Goal: Transaction & Acquisition: Purchase product/service

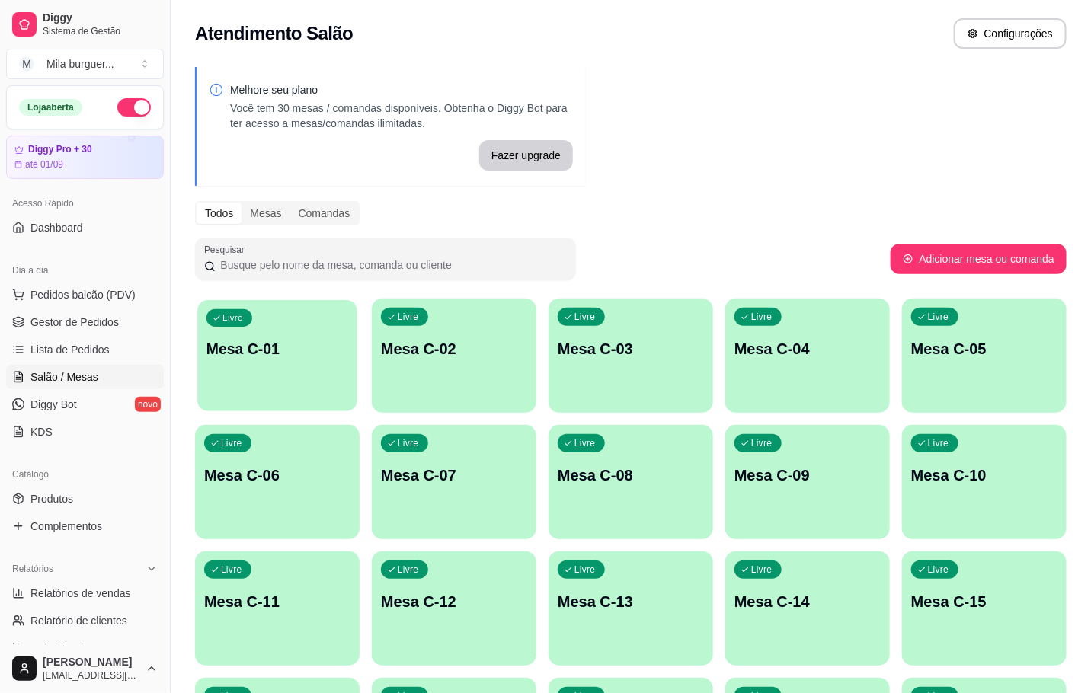
click at [322, 347] on p "Mesa C-01" at bounding box center [277, 349] width 142 height 21
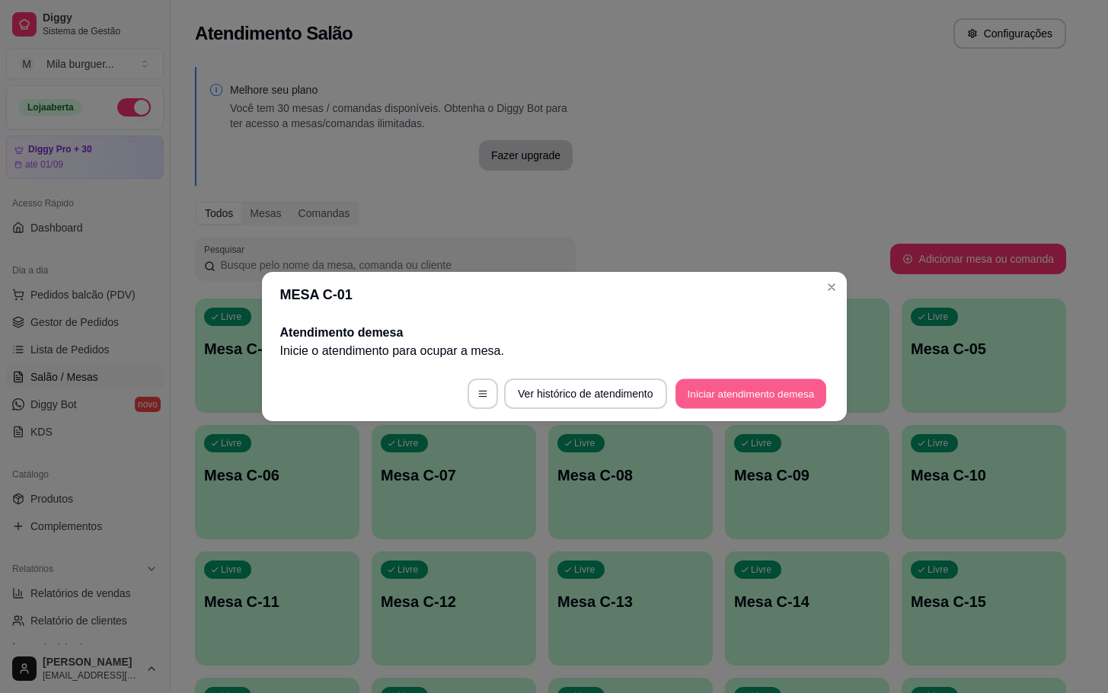
click at [823, 388] on button "Iniciar atendimento de mesa" at bounding box center [751, 394] width 151 height 30
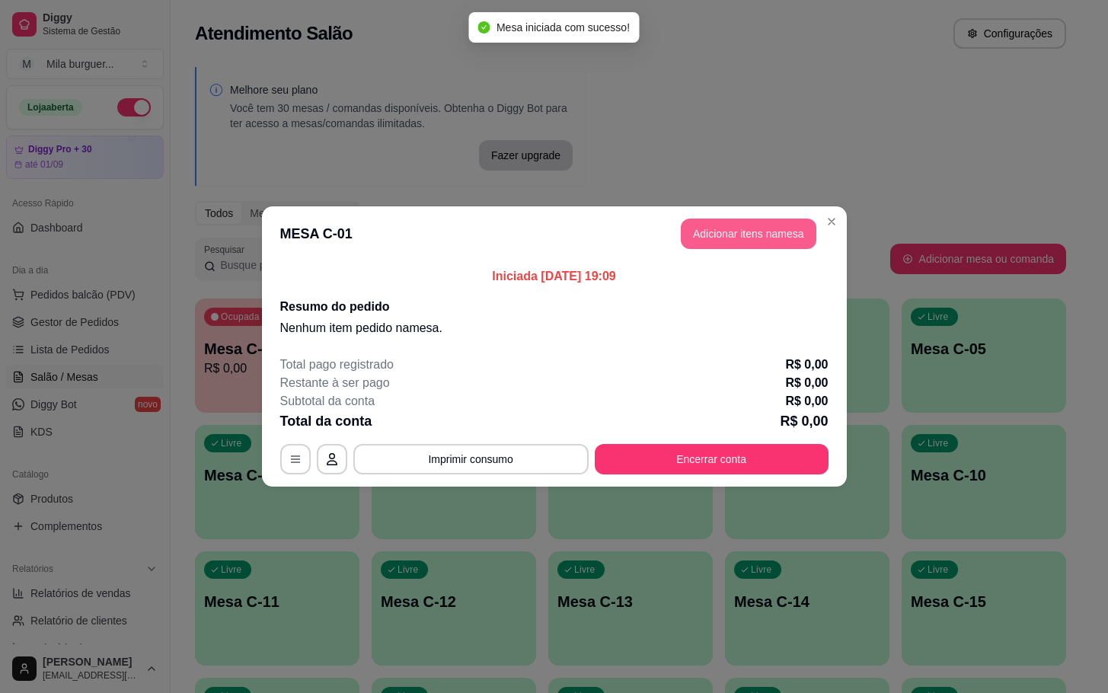
click at [746, 235] on button "Adicionar itens na mesa" at bounding box center [749, 234] width 136 height 30
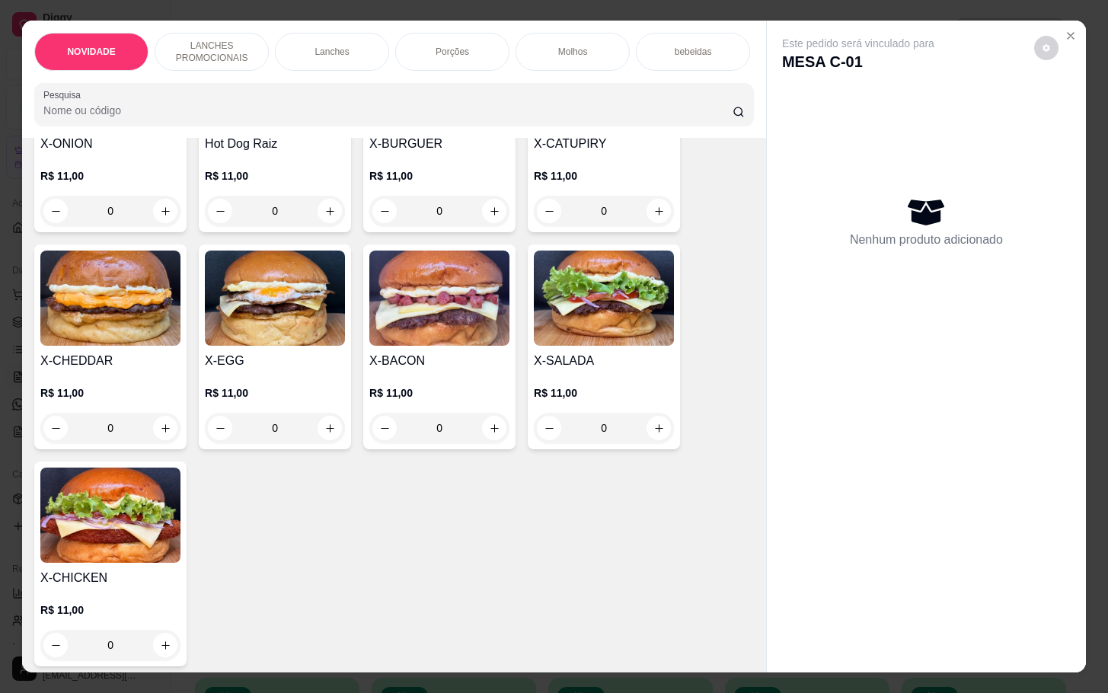
scroll to position [343, 0]
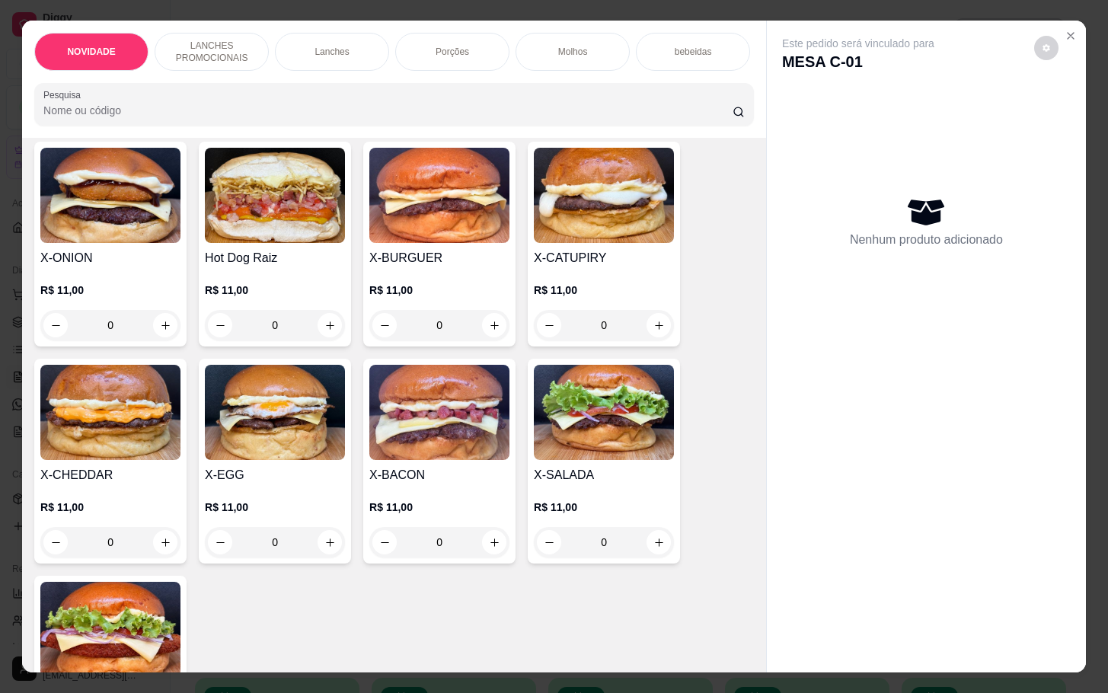
click at [660, 551] on div "0" at bounding box center [604, 542] width 140 height 30
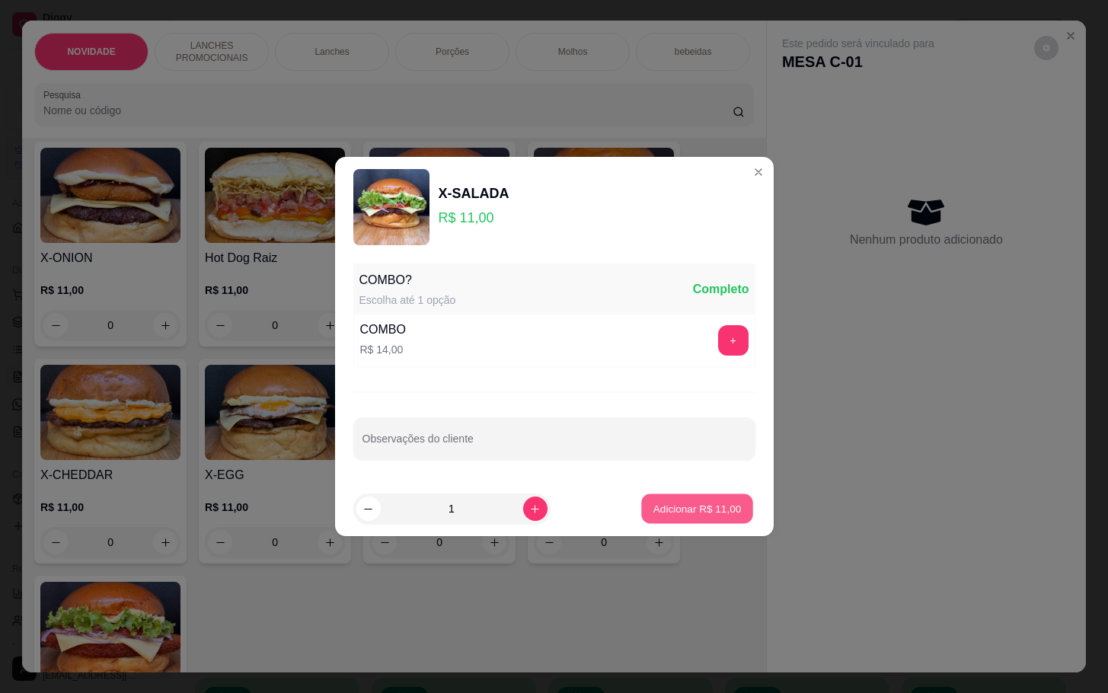
click at [654, 505] on p "Adicionar R$ 11,00" at bounding box center [698, 508] width 88 height 14
type input "1"
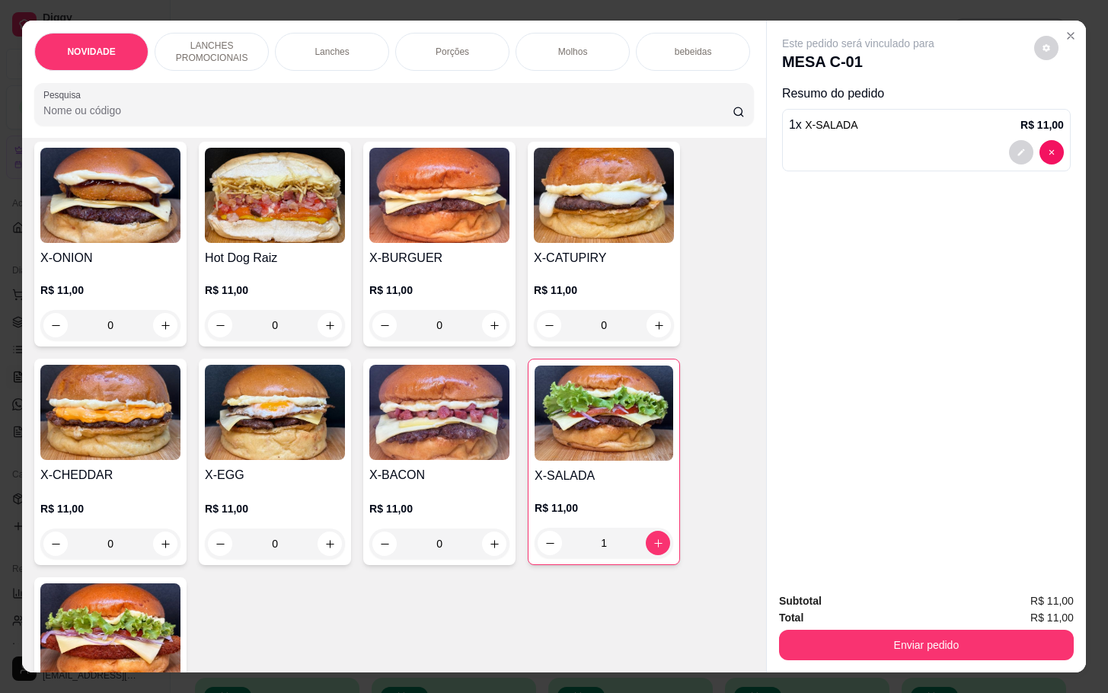
click at [329, 549] on div "0" at bounding box center [275, 544] width 140 height 30
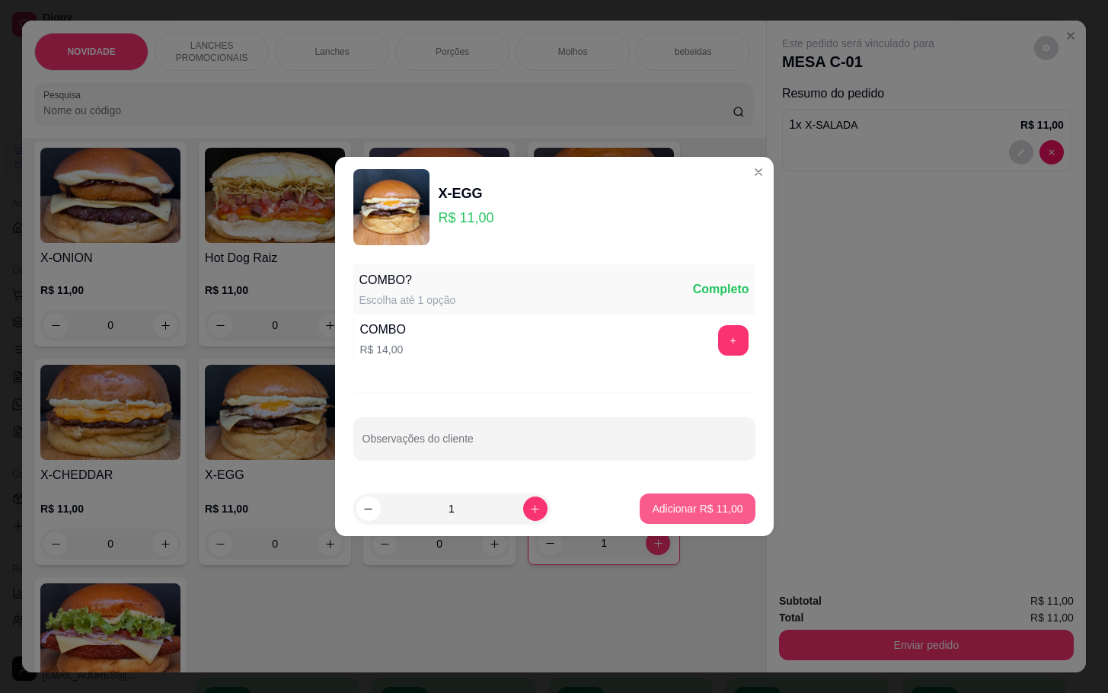
click at [667, 516] on p "Adicionar R$ 11,00" at bounding box center [697, 508] width 91 height 15
type input "1"
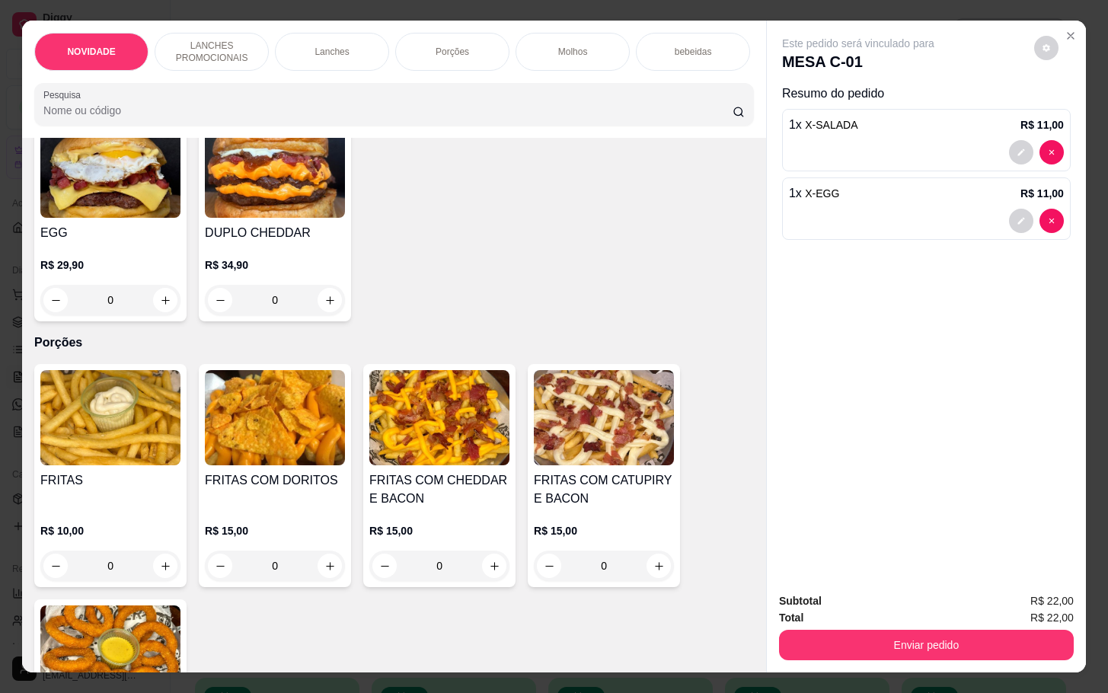
scroll to position [1600, 0]
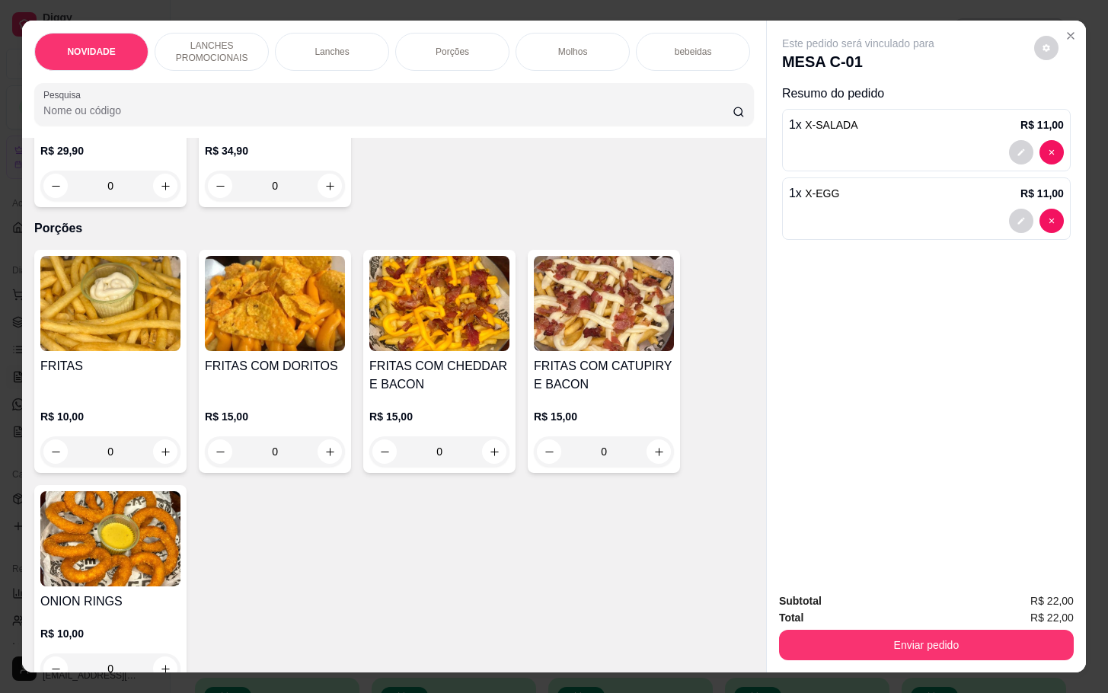
click at [647, 465] on div "0" at bounding box center [604, 451] width 140 height 30
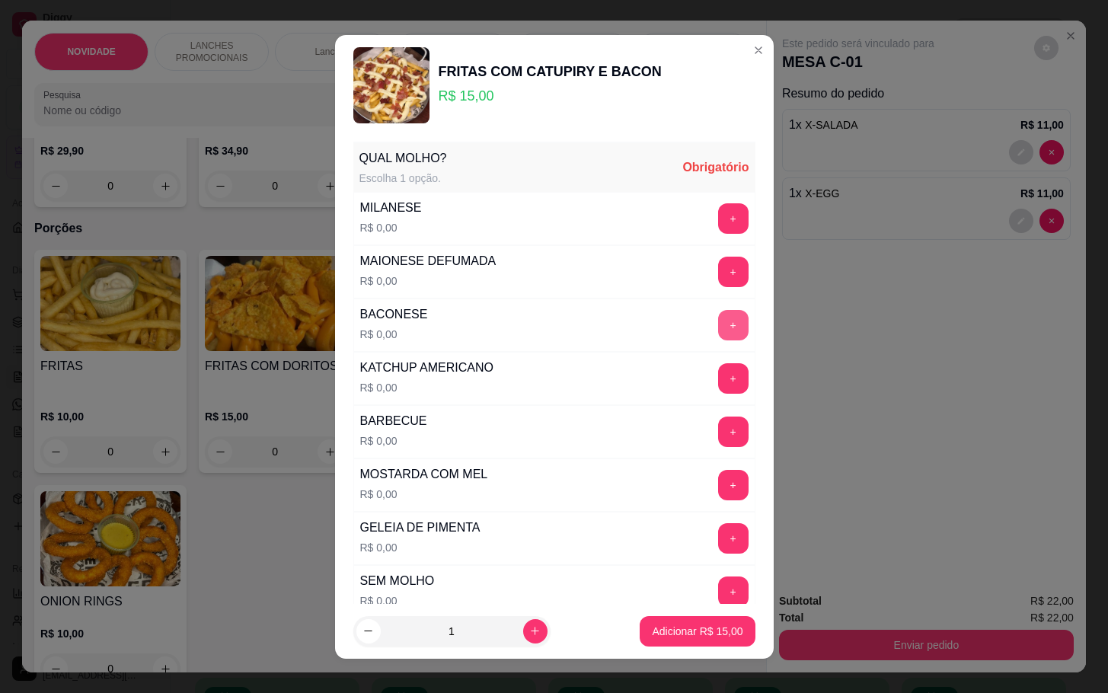
click at [718, 337] on button "+" at bounding box center [733, 325] width 30 height 30
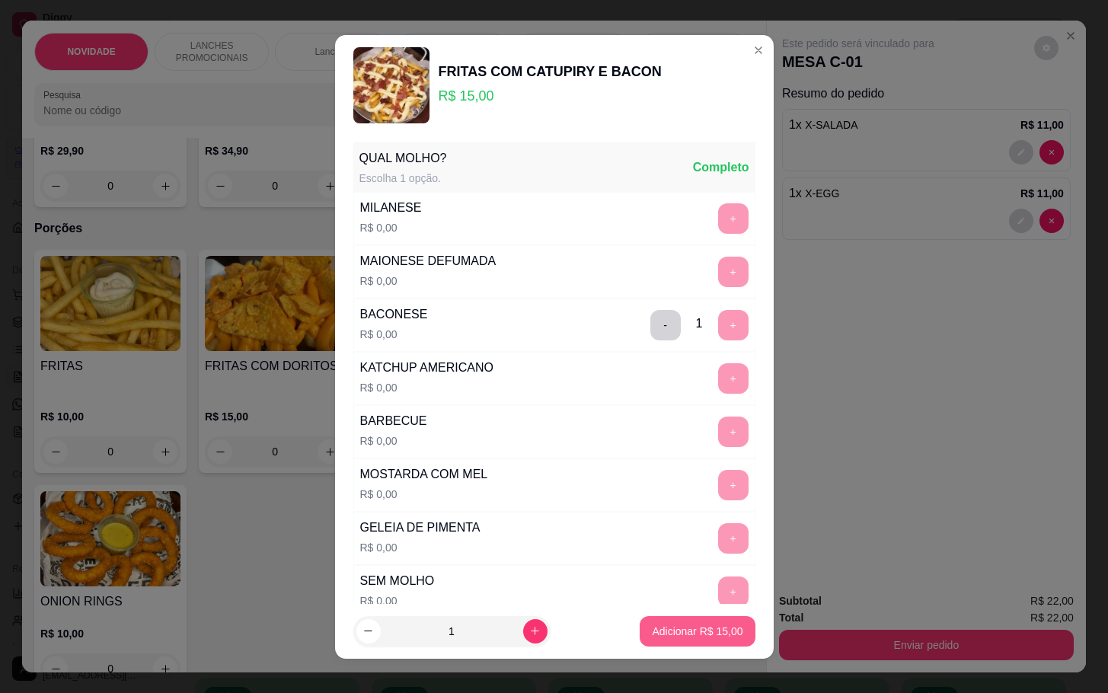
click at [674, 663] on div "FRITAS COM CATUPIRY E BACON R$ 15,00 QUAL MOLHO? Escolha 1 opção. Completo MILA…" at bounding box center [554, 346] width 1108 height 693
click at [676, 634] on p "Adicionar R$ 15,00" at bounding box center [697, 631] width 91 height 15
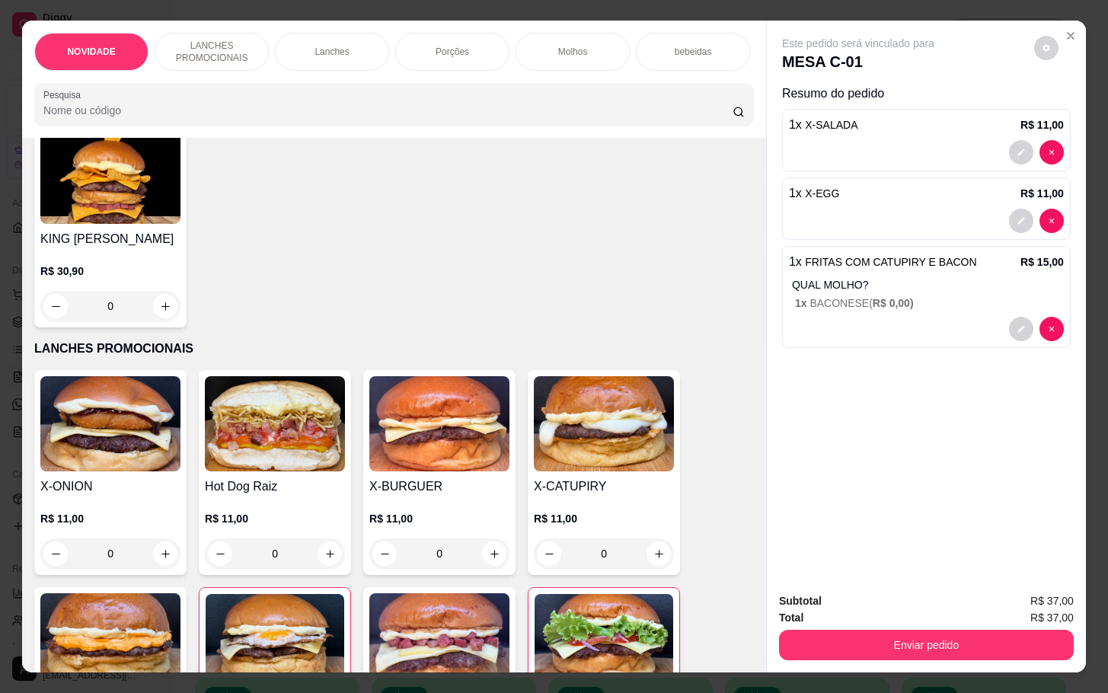
scroll to position [0, 0]
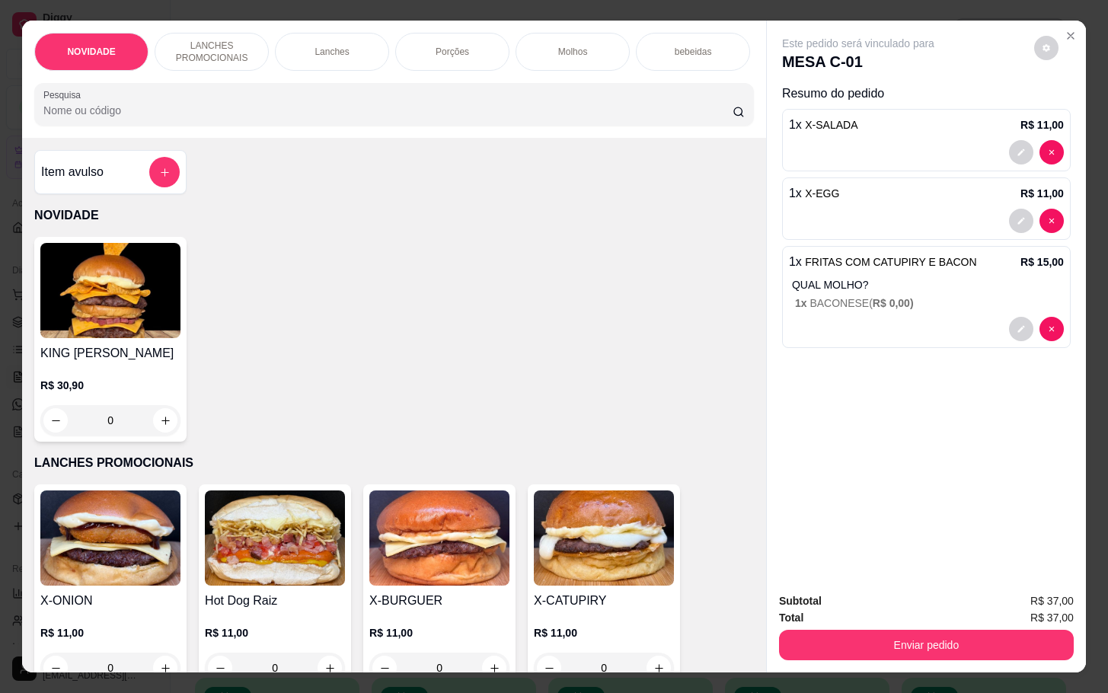
click at [700, 55] on div "bebeidas" at bounding box center [693, 52] width 114 height 38
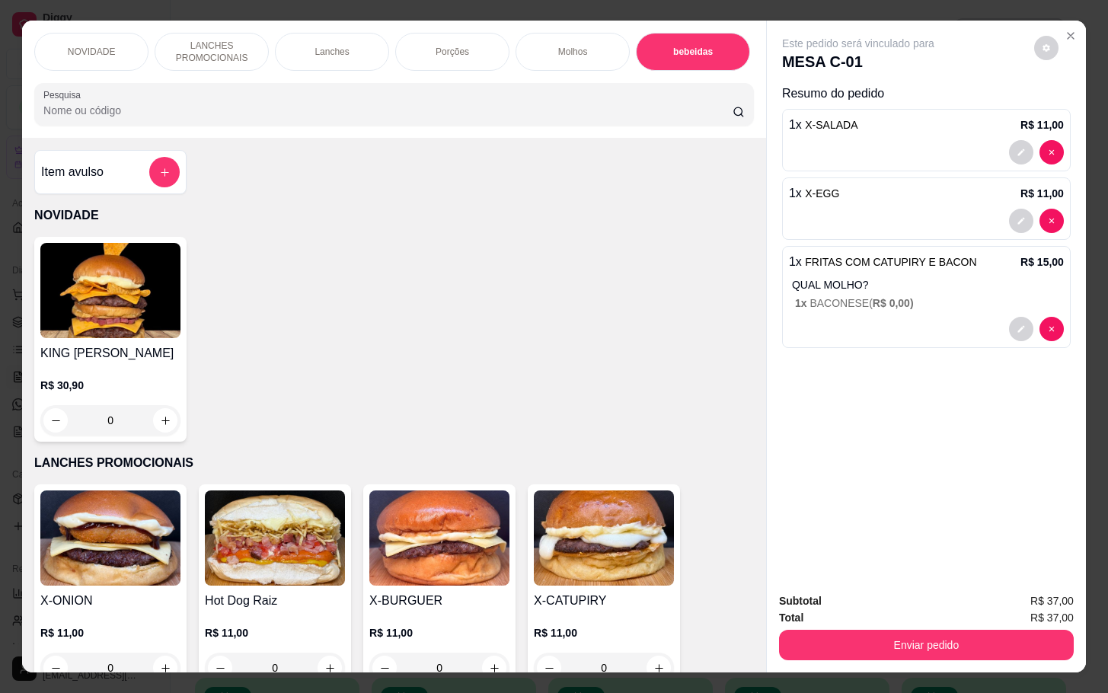
scroll to position [37, 0]
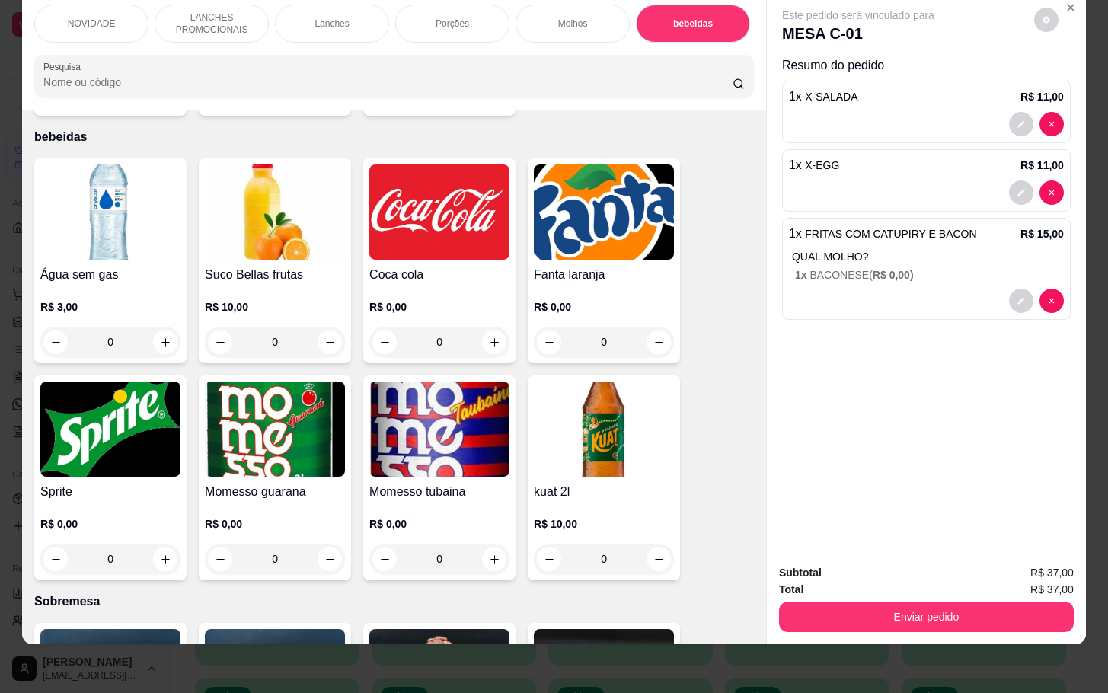
click at [323, 551] on div "0" at bounding box center [275, 559] width 140 height 30
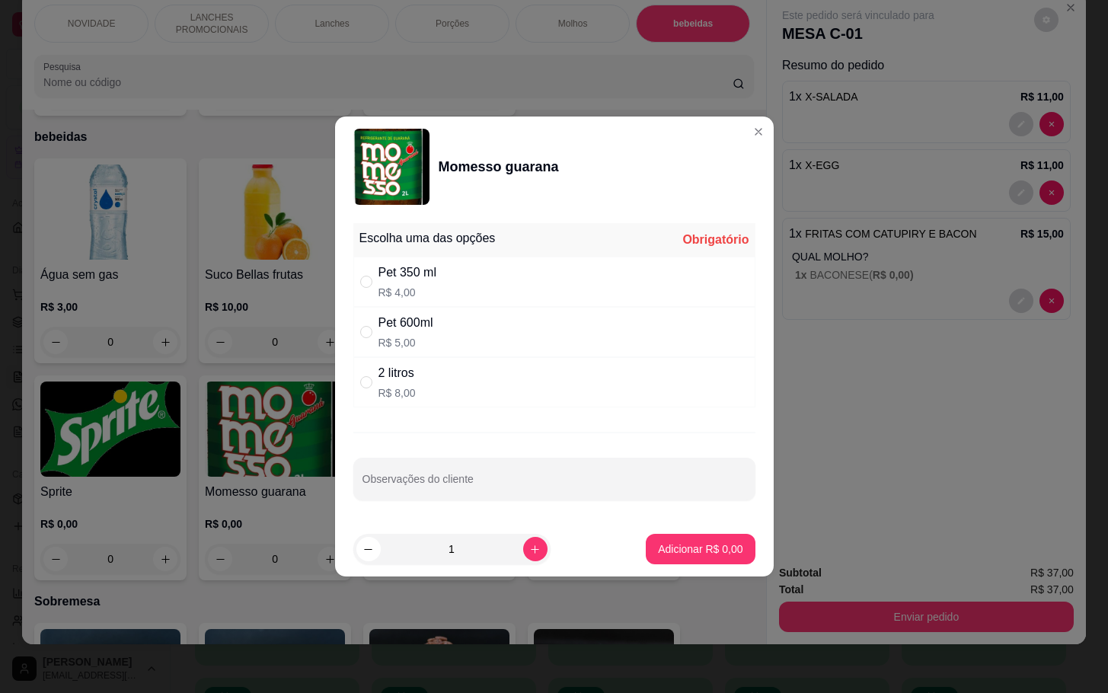
drag, startPoint x: 437, startPoint y: 377, endPoint x: 446, endPoint y: 377, distance: 9.1
click at [446, 377] on div "2 litros R$ 8,00" at bounding box center [554, 382] width 402 height 50
radio input "true"
click at [652, 540] on button "Adicionar R$ 8,00" at bounding box center [700, 549] width 109 height 30
type input "1"
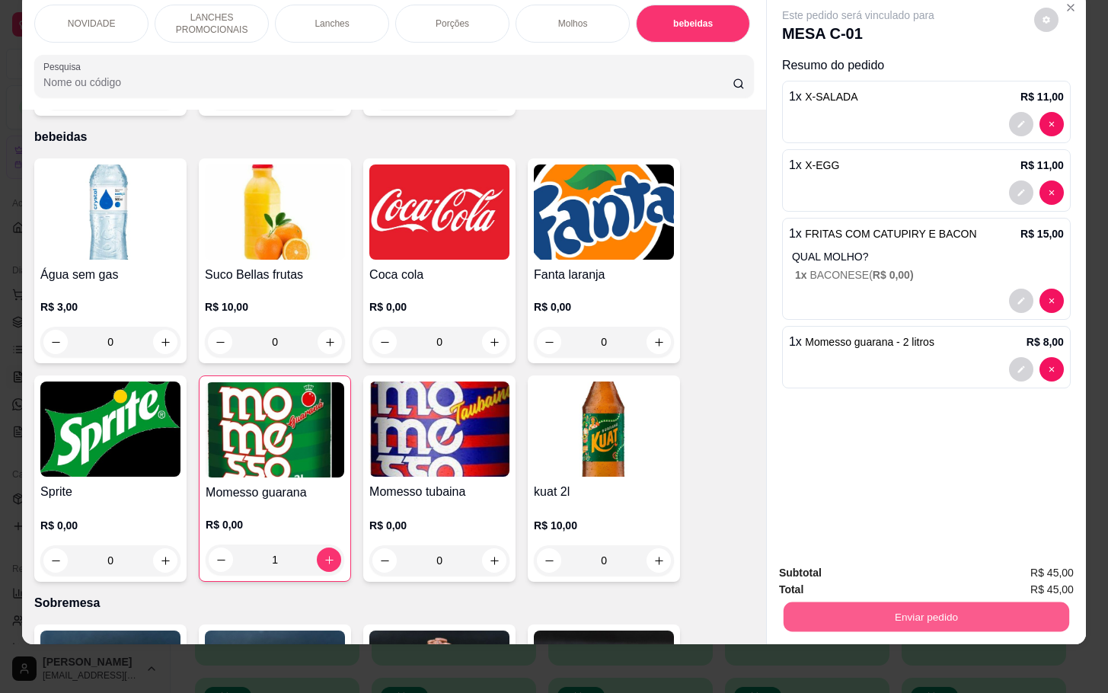
click at [871, 602] on button "Enviar pedido" at bounding box center [927, 617] width 286 height 30
click at [809, 564] on button "Não registrar e enviar pedido" at bounding box center [873, 562] width 158 height 29
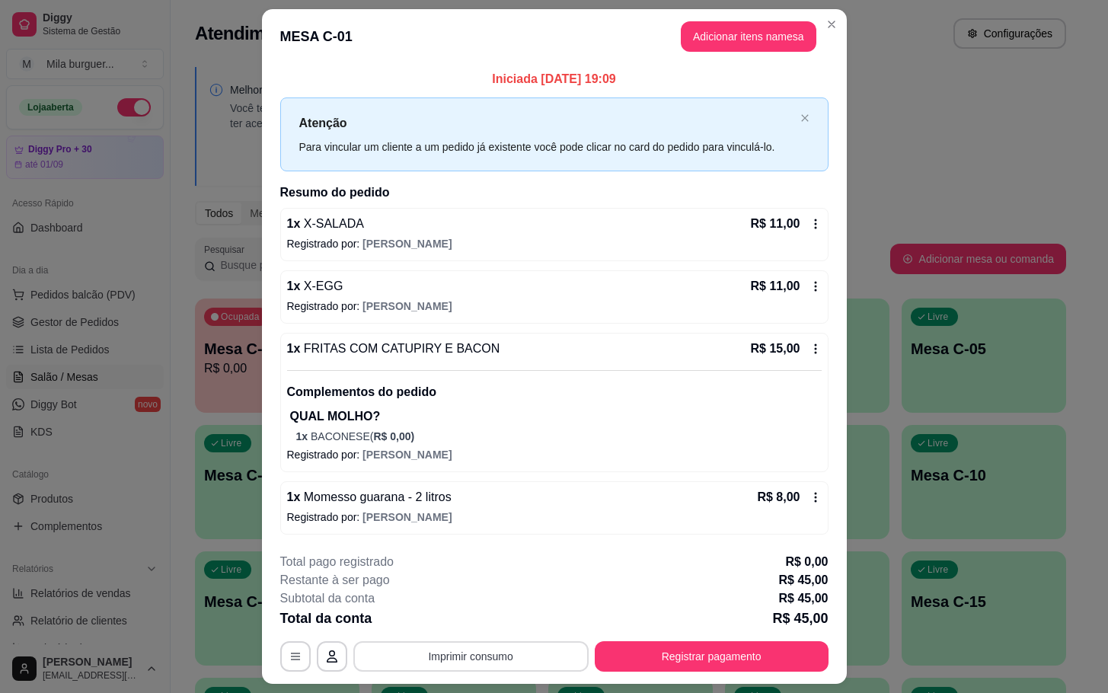
click at [414, 658] on button "Imprimir consumo" at bounding box center [470, 656] width 235 height 30
click at [449, 622] on button "IMPRESSORA" at bounding box center [467, 624] width 110 height 24
click at [442, 663] on button "Imprimir consumo" at bounding box center [470, 656] width 235 height 30
click at [459, 620] on button "IMPRESSORA" at bounding box center [467, 624] width 110 height 24
click at [754, 27] on button "Adicionar itens na mesa" at bounding box center [749, 36] width 136 height 30
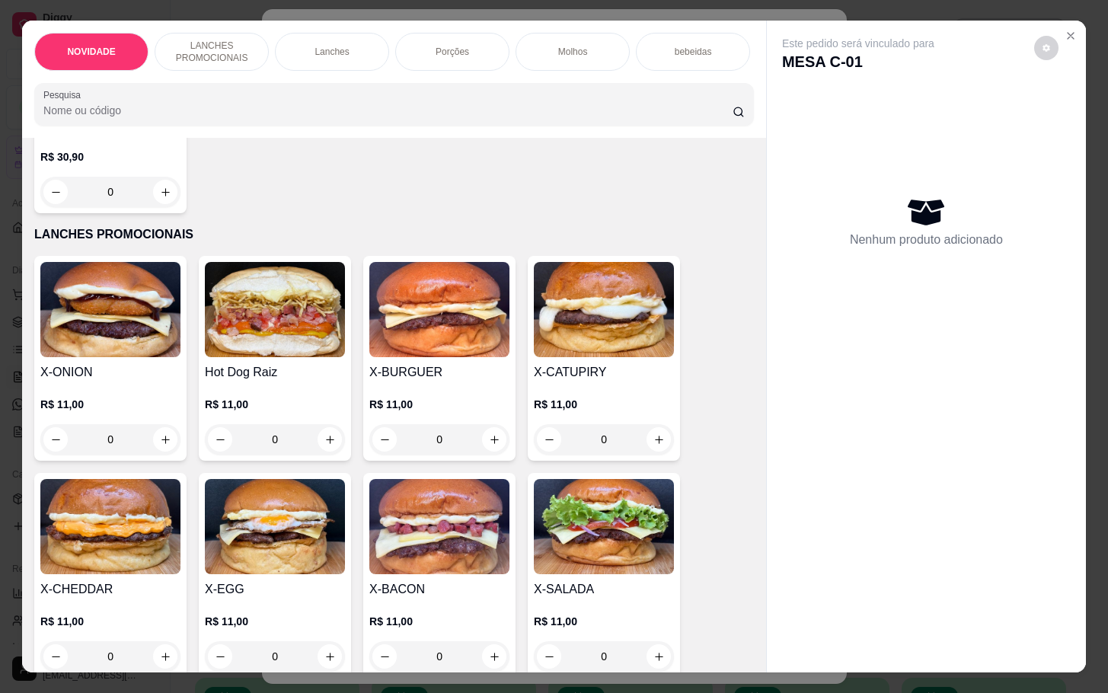
scroll to position [343, 0]
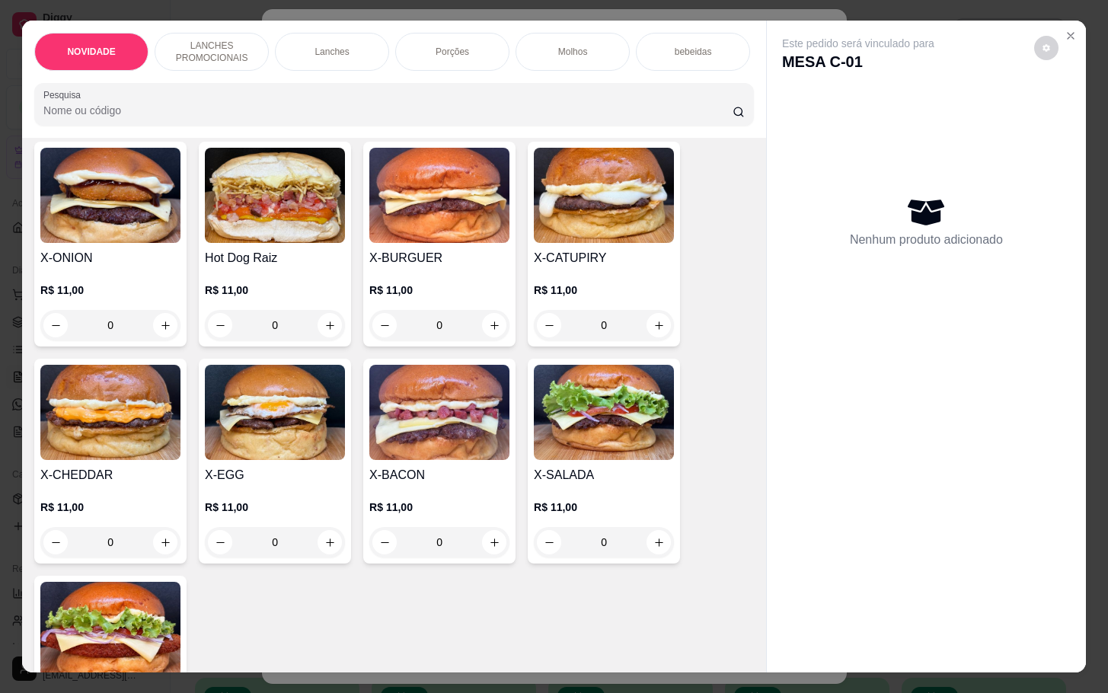
click at [650, 551] on div "0" at bounding box center [604, 542] width 140 height 30
click at [1067, 30] on icon "Close" at bounding box center [1071, 36] width 12 height 12
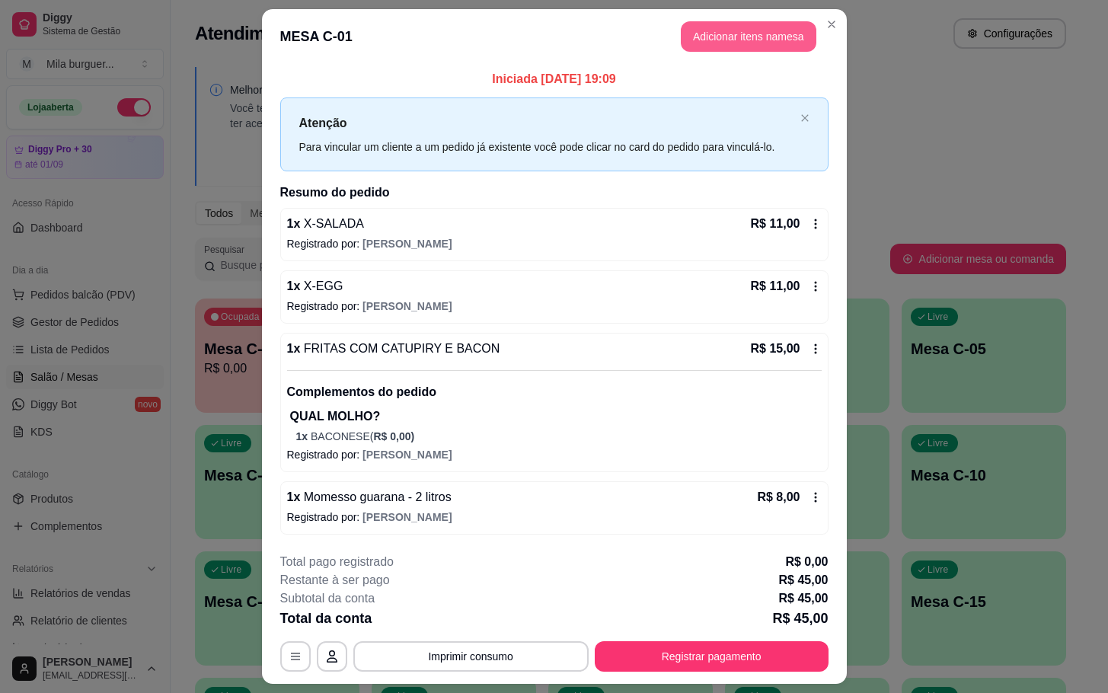
click at [775, 37] on button "Adicionar itens na mesa" at bounding box center [749, 36] width 136 height 30
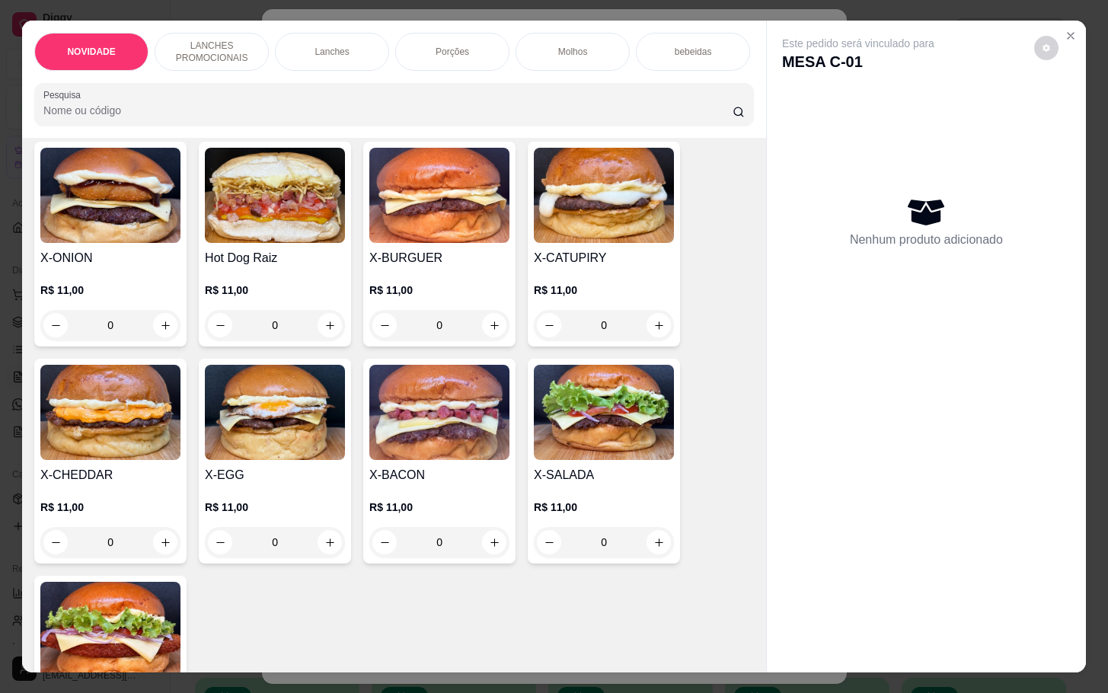
click at [650, 551] on div "0" at bounding box center [604, 542] width 140 height 30
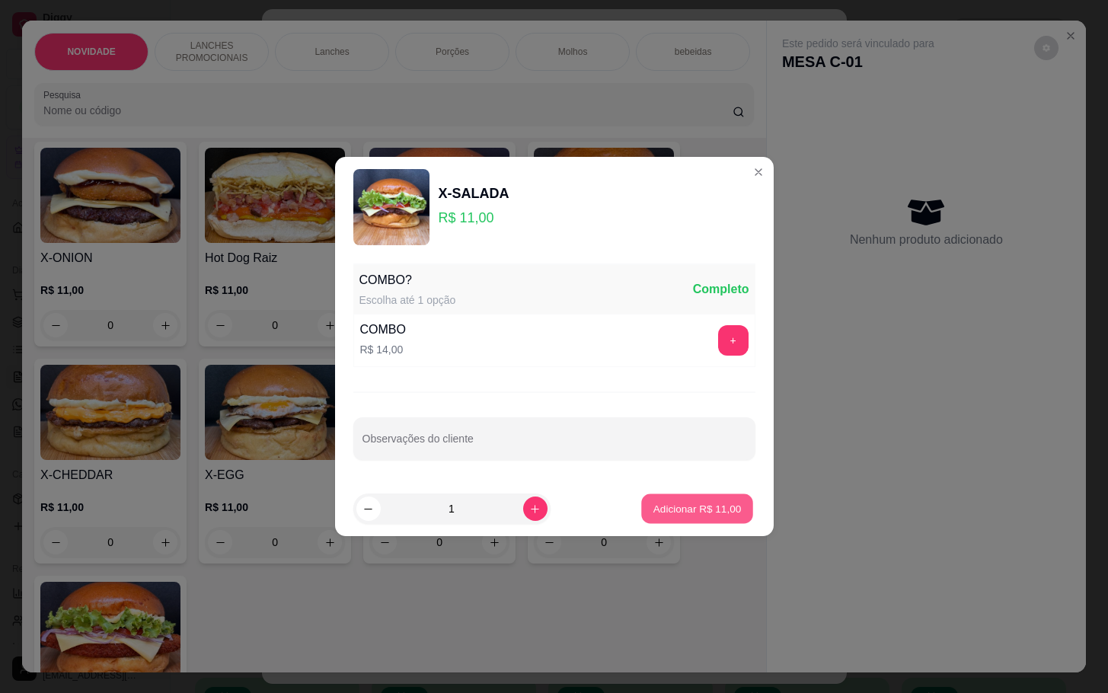
click at [659, 521] on button "Adicionar R$ 11,00" at bounding box center [698, 509] width 112 height 30
type input "1"
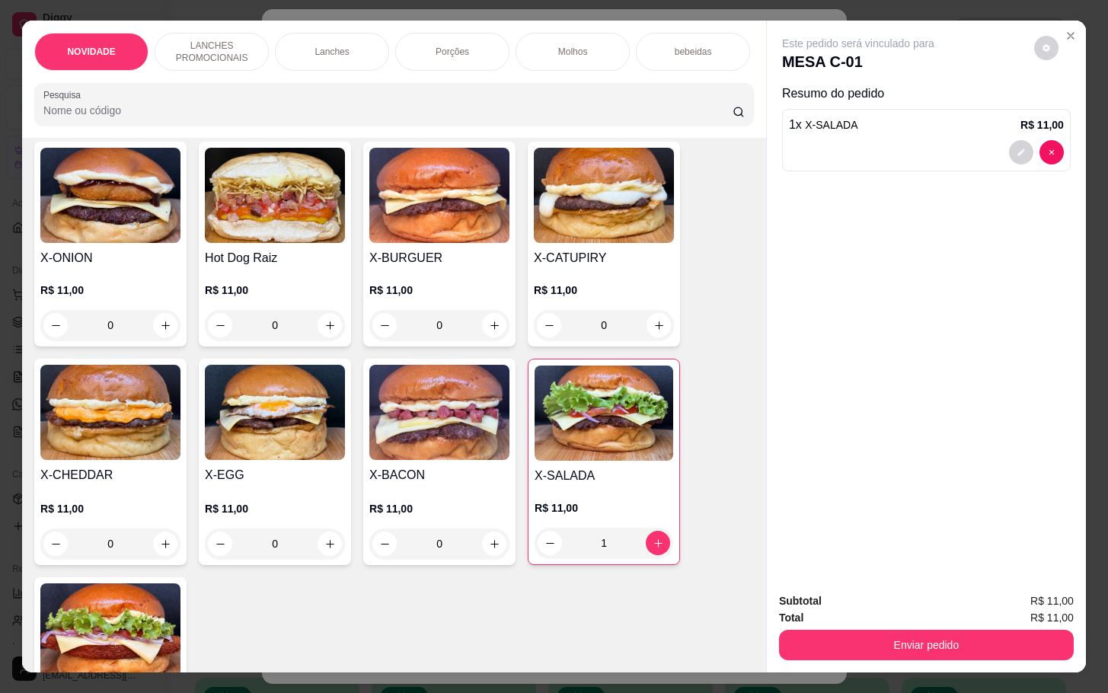
click at [496, 547] on div "0" at bounding box center [439, 544] width 140 height 30
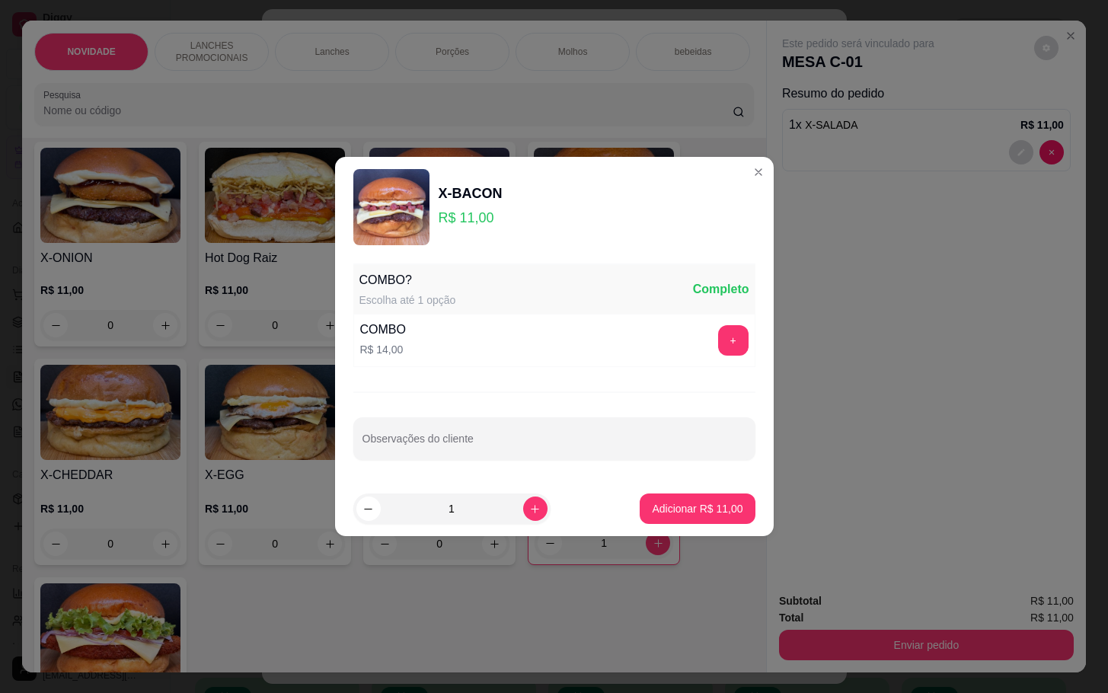
click at [654, 491] on footer "1 Adicionar R$ 11,00" at bounding box center [554, 508] width 439 height 55
click at [665, 505] on p "Adicionar R$ 11,00" at bounding box center [698, 508] width 88 height 14
type input "1"
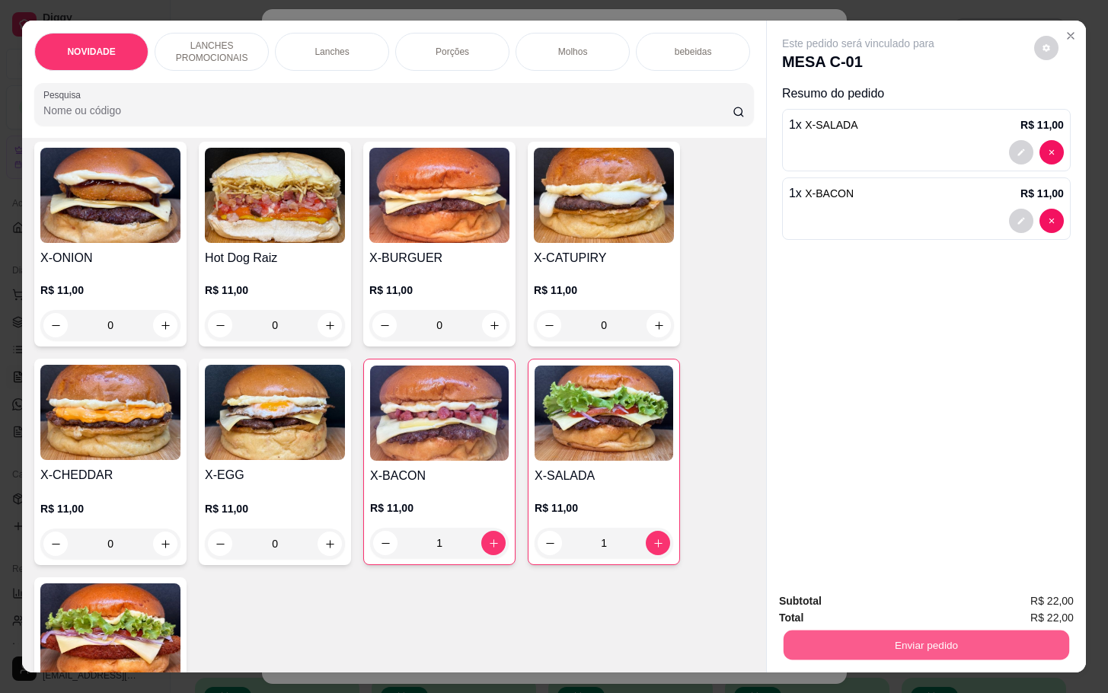
click at [833, 647] on button "Enviar pedido" at bounding box center [927, 645] width 286 height 30
click at [905, 593] on button "Não registrar e enviar pedido" at bounding box center [873, 599] width 158 height 29
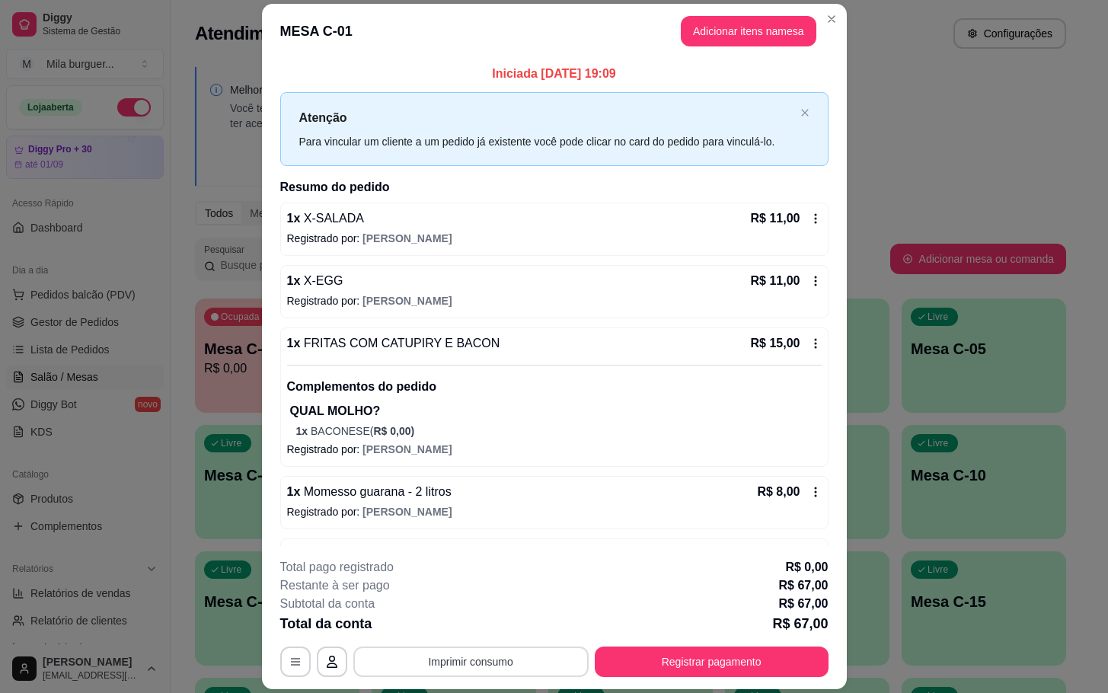
click at [497, 659] on button "Imprimir consumo" at bounding box center [470, 662] width 235 height 30
click at [490, 624] on button "IMPRESSORA" at bounding box center [467, 627] width 107 height 24
click at [496, 657] on button "Imprimir consumo" at bounding box center [470, 662] width 235 height 30
click at [485, 631] on button "IMPRESSORA" at bounding box center [467, 627] width 110 height 24
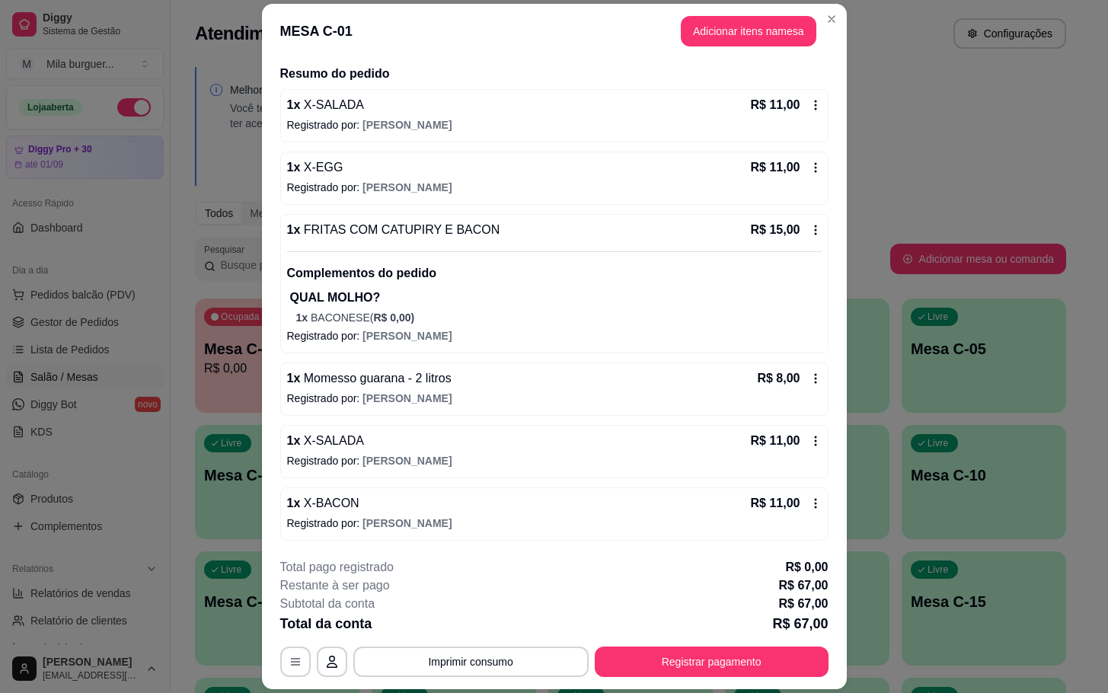
scroll to position [46, 0]
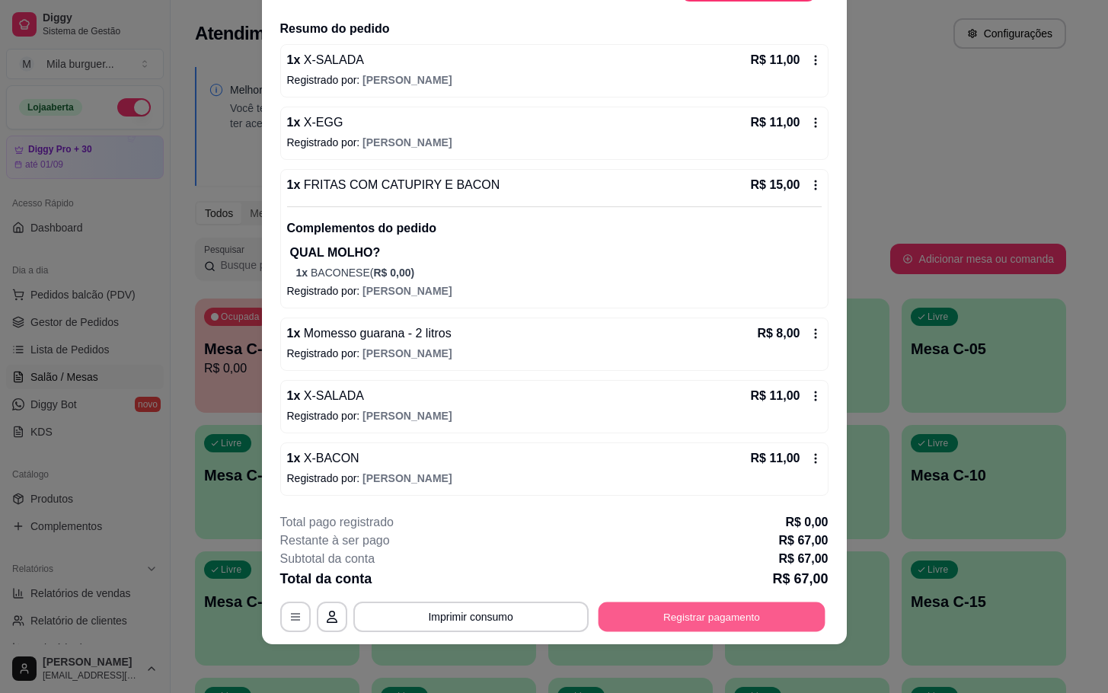
click at [679, 631] on button "Registrar pagamento" at bounding box center [711, 618] width 227 height 30
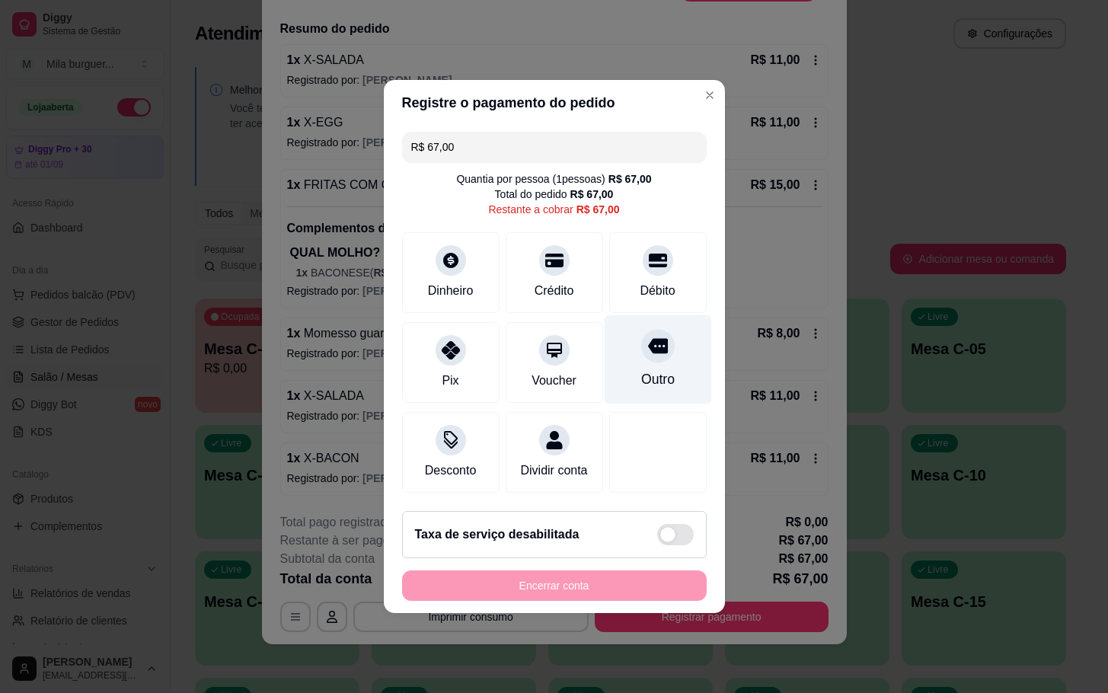
click at [668, 357] on div "Outro" at bounding box center [657, 359] width 107 height 89
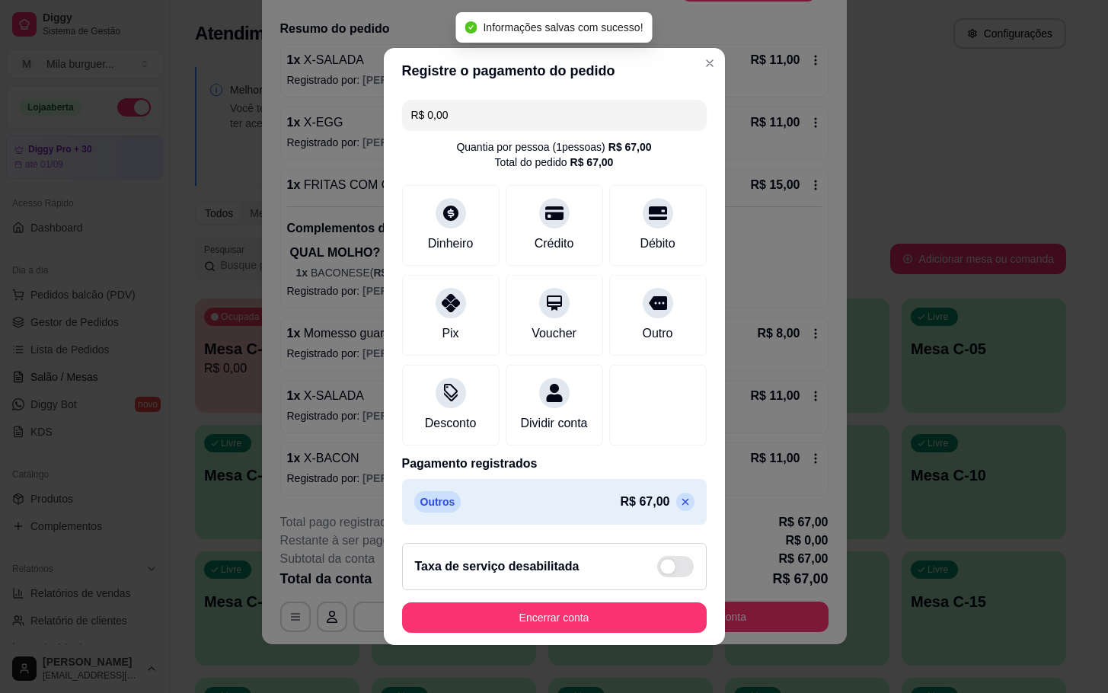
type input "R$ 0,00"
click at [613, 615] on button "Encerrar conta" at bounding box center [554, 618] width 305 height 30
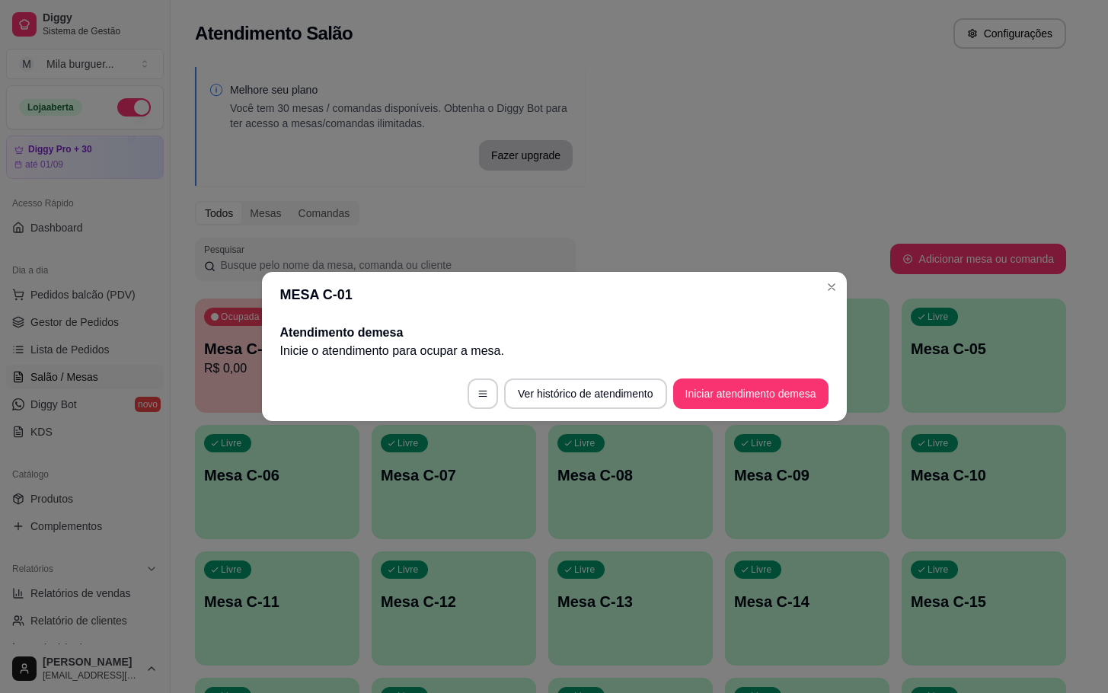
scroll to position [0, 0]
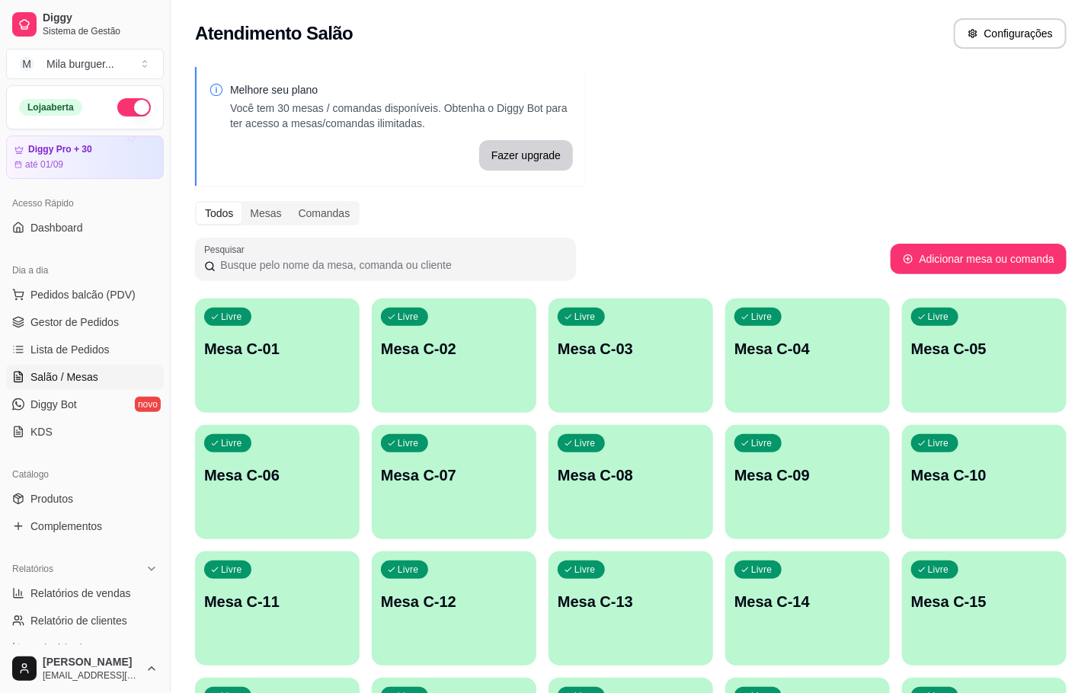
click at [597, 110] on div "Melhore seu plano Você tem 30 mesas / comandas disponíveis. Obtenha o Diggy Bot…" at bounding box center [631, 687] width 920 height 1258
click at [58, 313] on link "Gestor de Pedidos" at bounding box center [85, 322] width 158 height 24
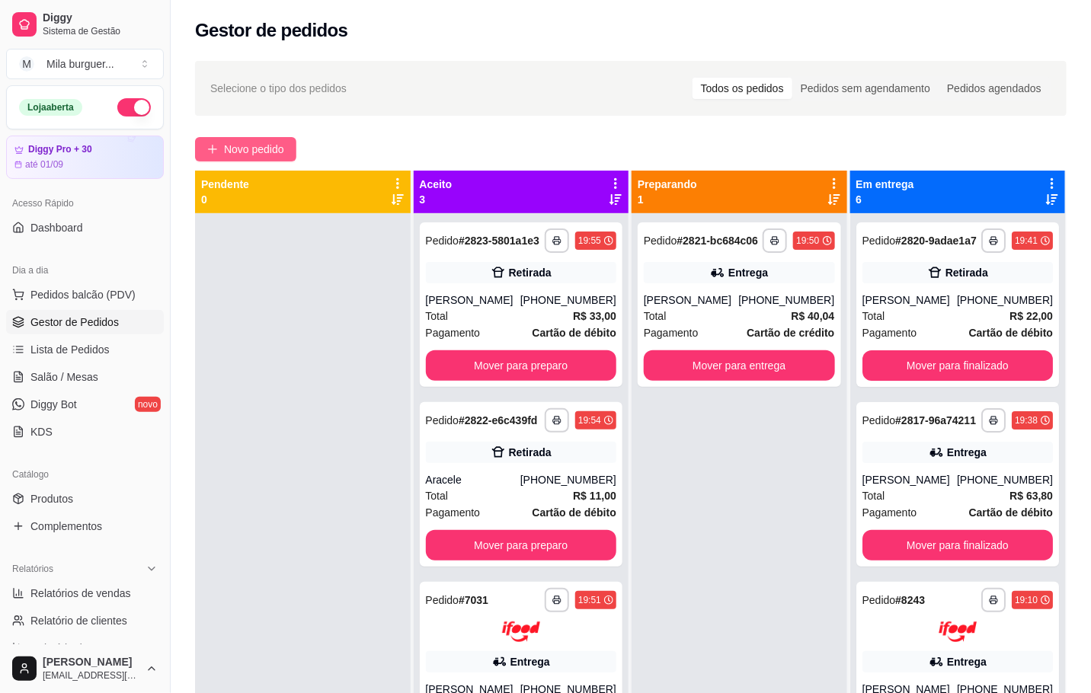
click at [226, 145] on span "Novo pedido" at bounding box center [254, 149] width 60 height 17
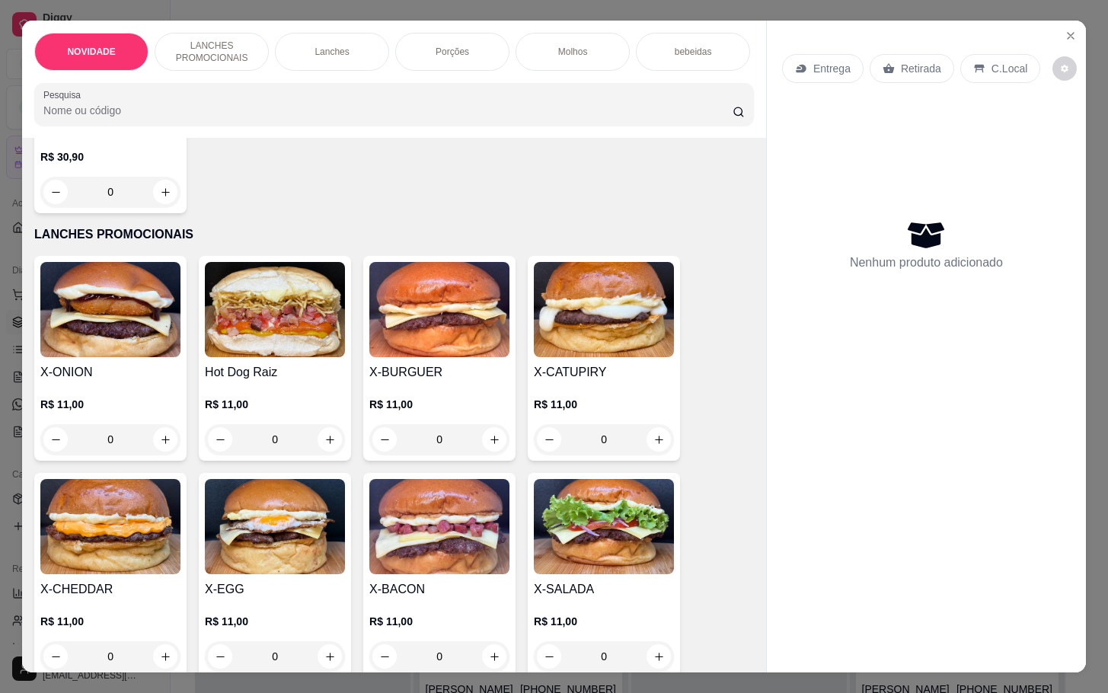
scroll to position [343, 0]
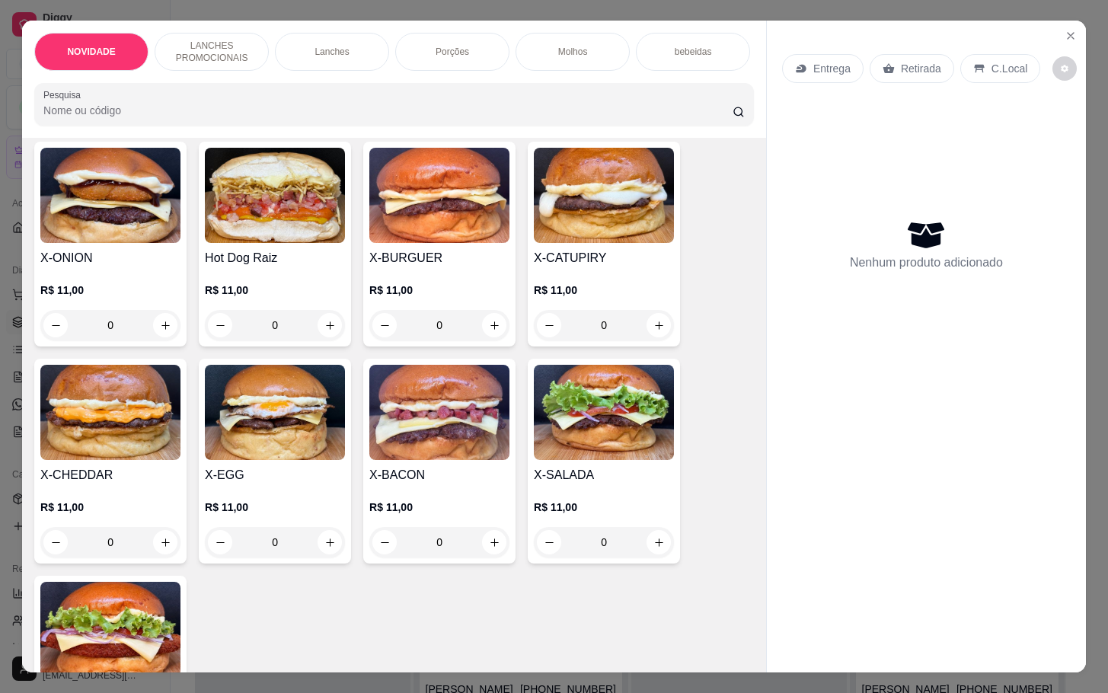
click at [488, 551] on div "0" at bounding box center [439, 542] width 140 height 30
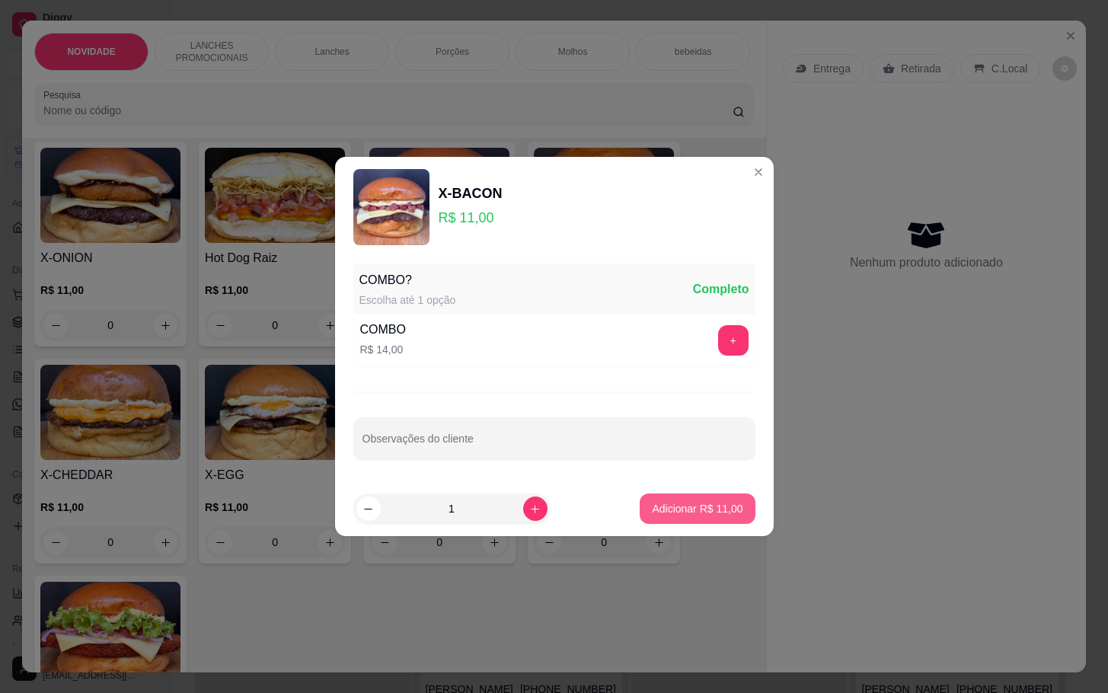
click at [702, 508] on p "Adicionar R$ 11,00" at bounding box center [697, 508] width 91 height 15
type input "1"
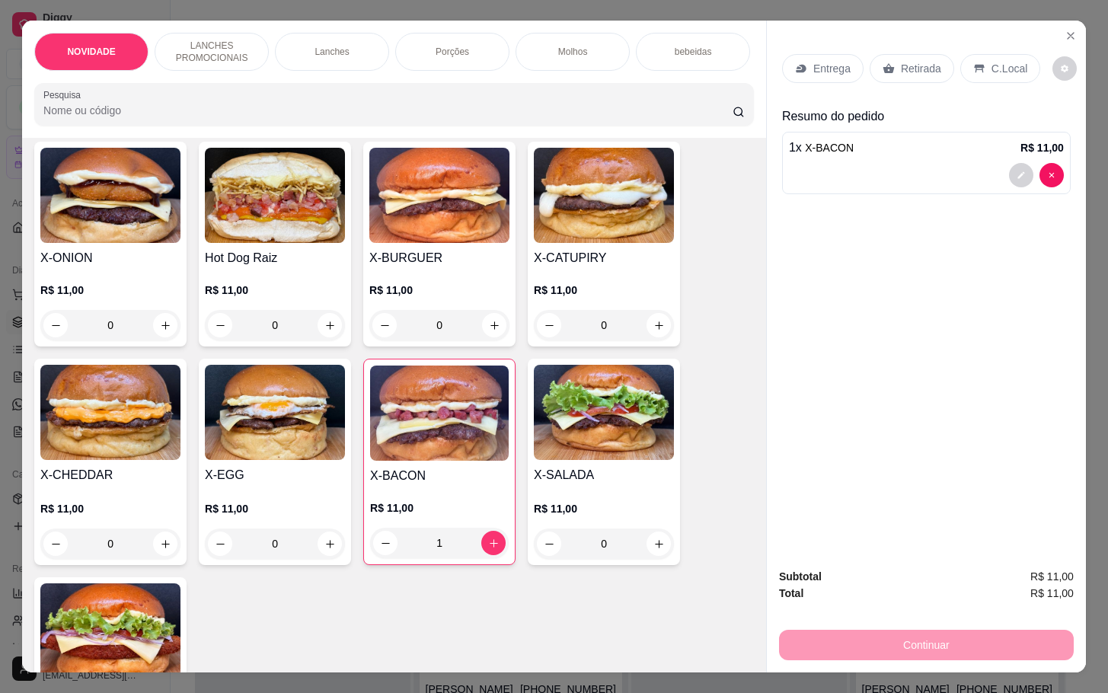
click at [901, 65] on p "Retirada" at bounding box center [921, 68] width 40 height 15
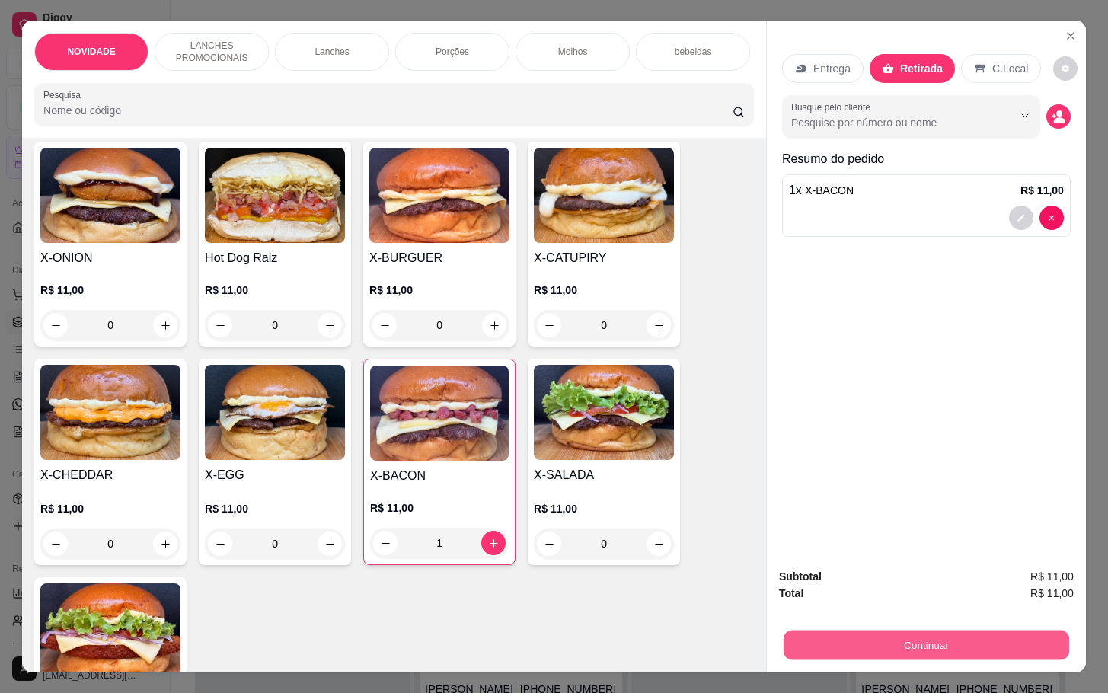
click at [906, 630] on button "Continuar" at bounding box center [927, 645] width 286 height 30
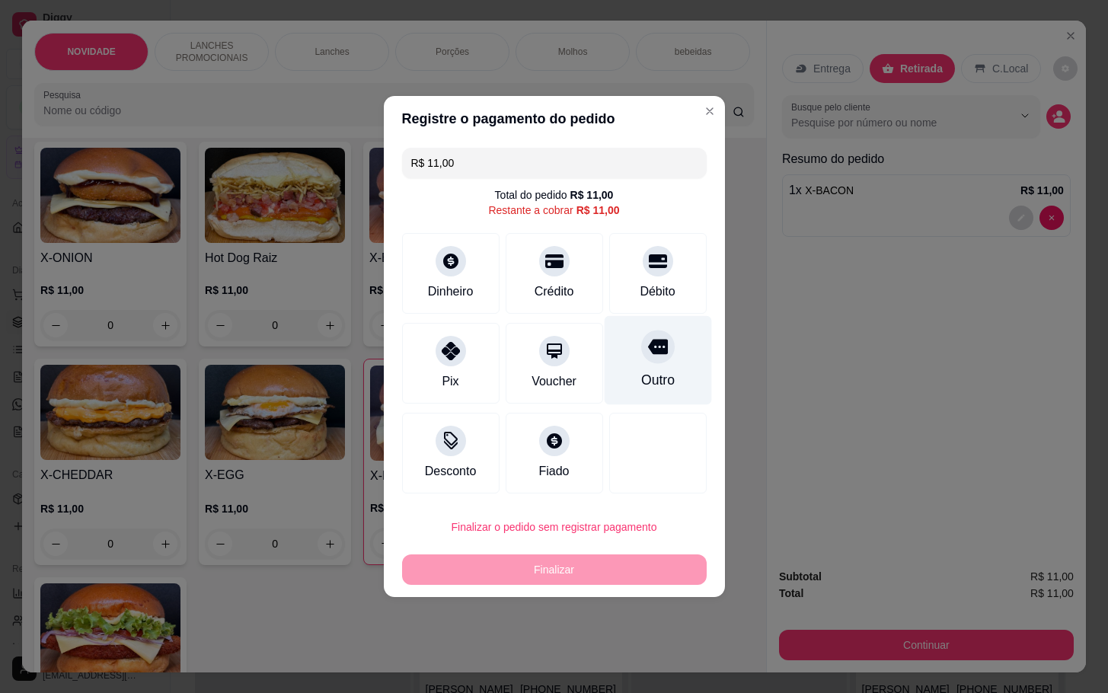
click at [641, 376] on div "Outro" at bounding box center [658, 380] width 34 height 20
type input "R$ 0,00"
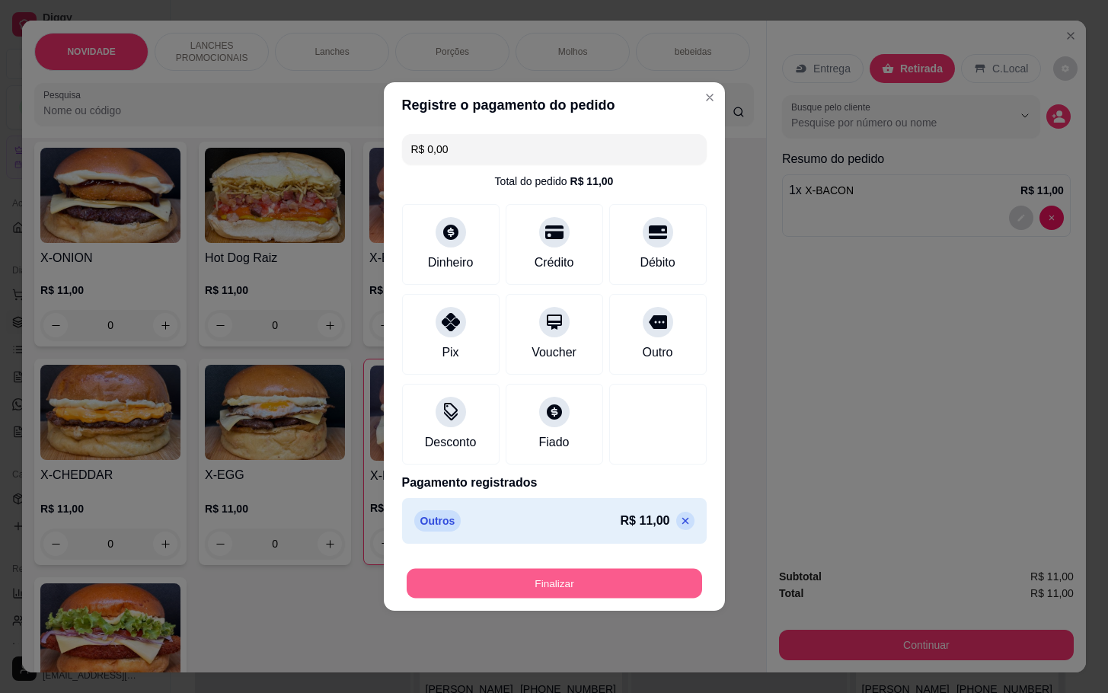
click at [606, 590] on button "Finalizar" at bounding box center [555, 584] width 296 height 30
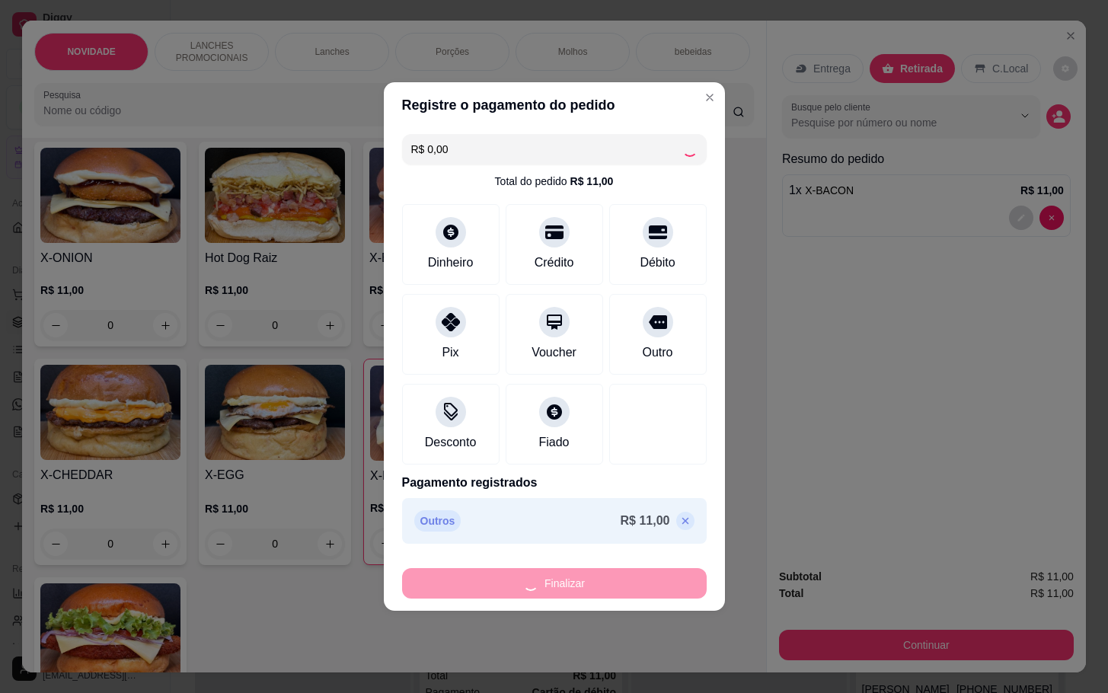
type input "0"
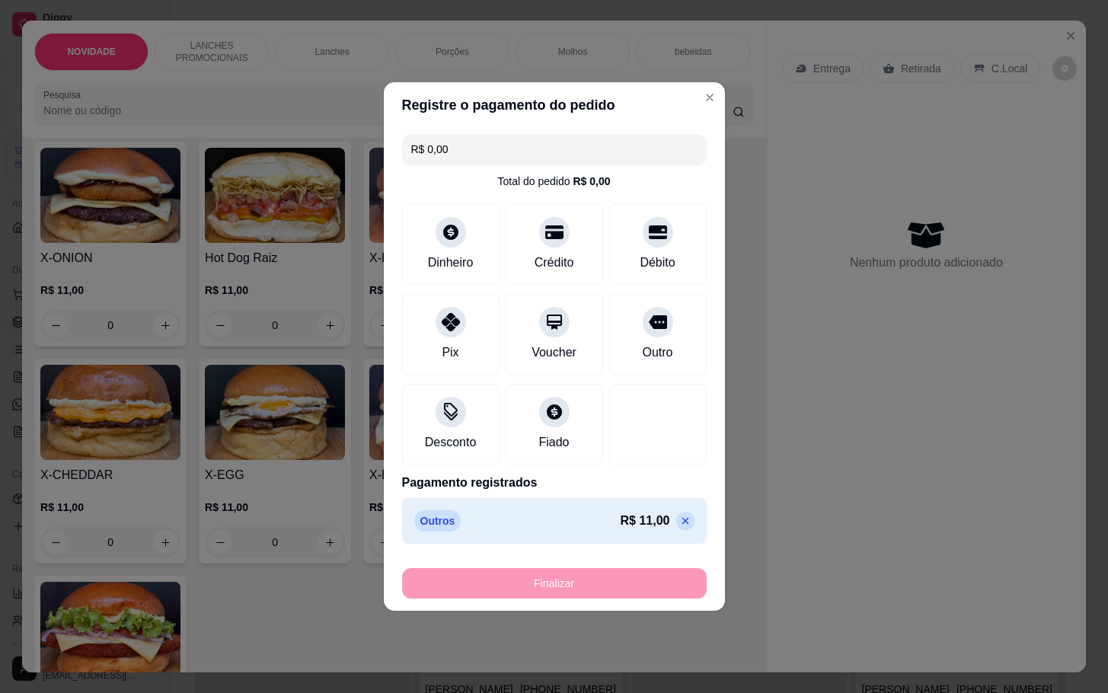
type input "-R$ 11,00"
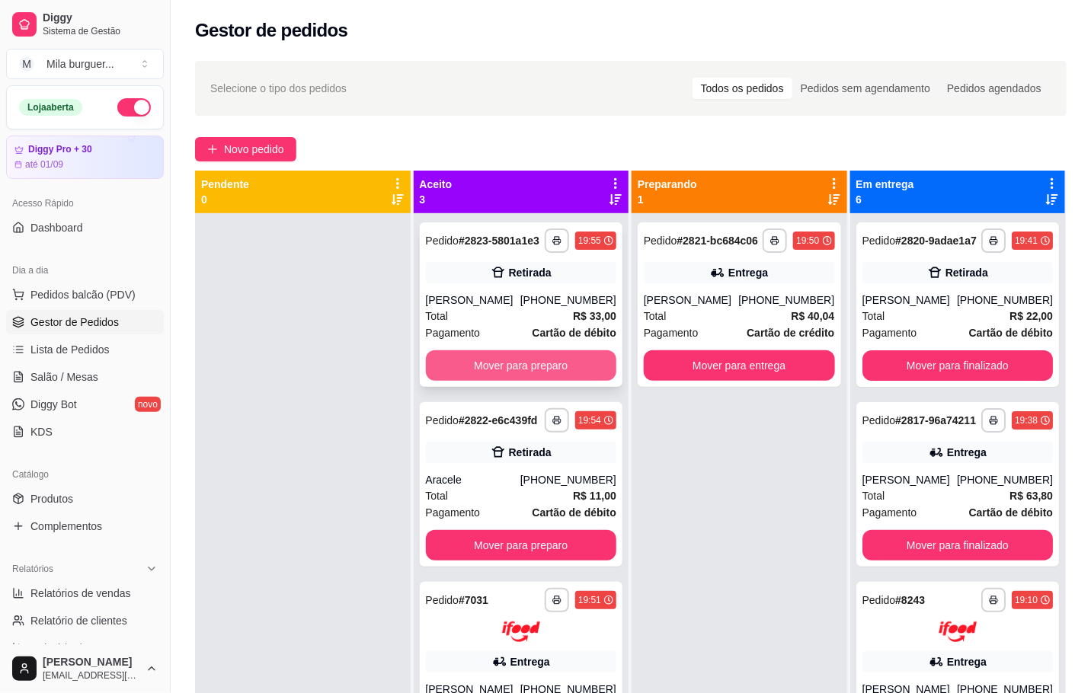
click at [478, 353] on button "Mover para preparo" at bounding box center [521, 365] width 191 height 30
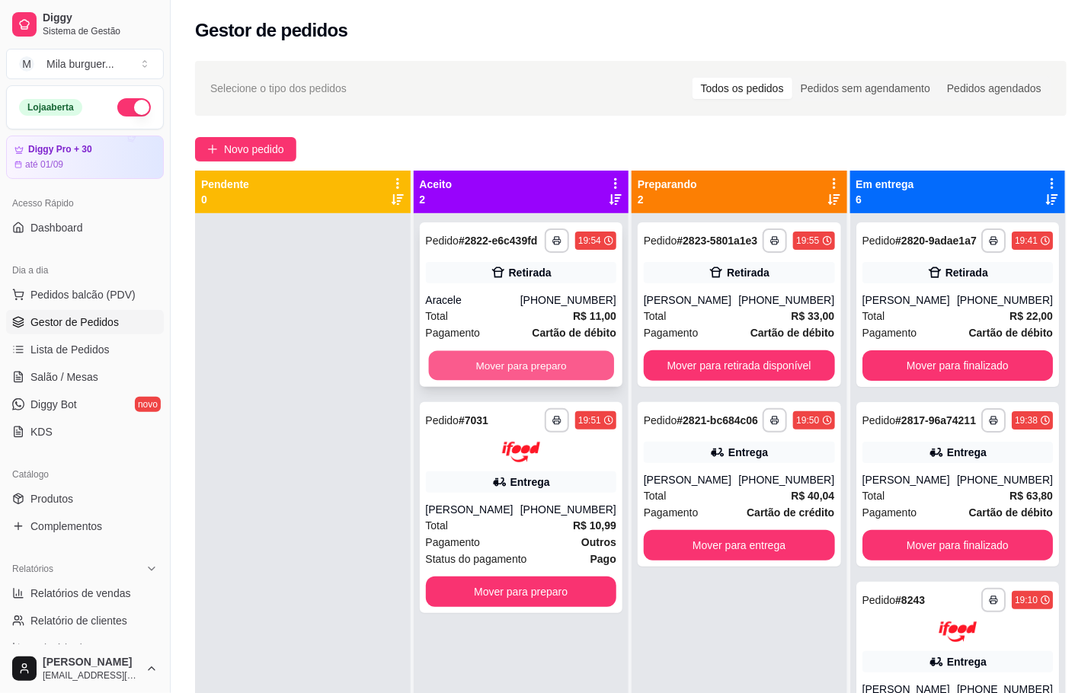
click at [482, 363] on button "Mover para preparo" at bounding box center [520, 366] width 185 height 30
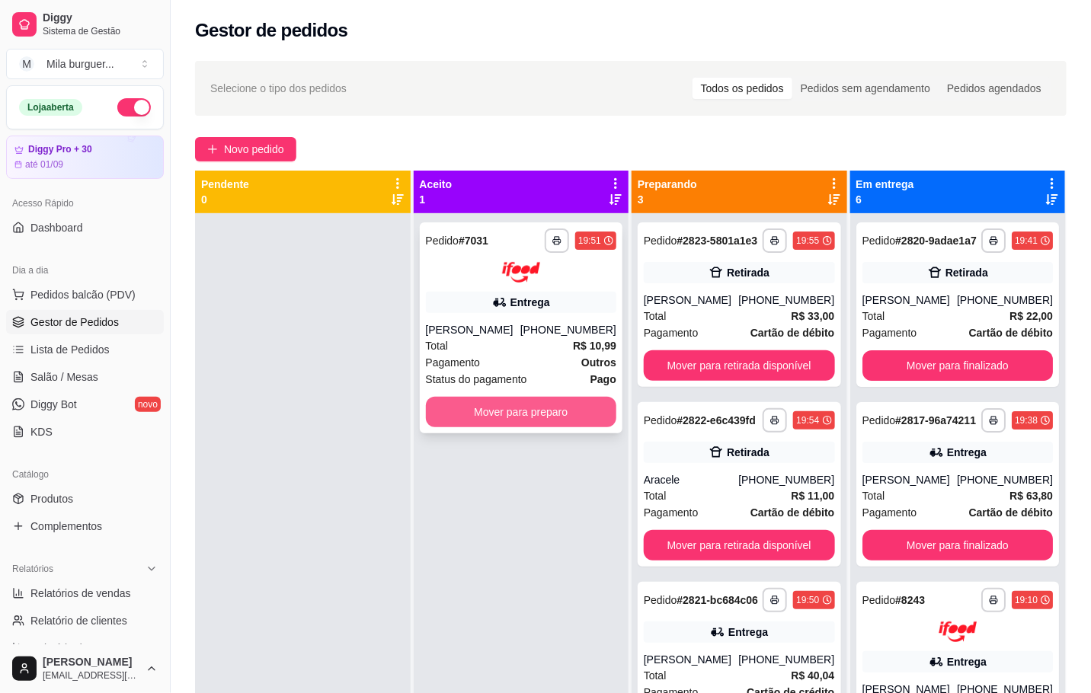
click at [519, 414] on button "Mover para preparo" at bounding box center [521, 412] width 191 height 30
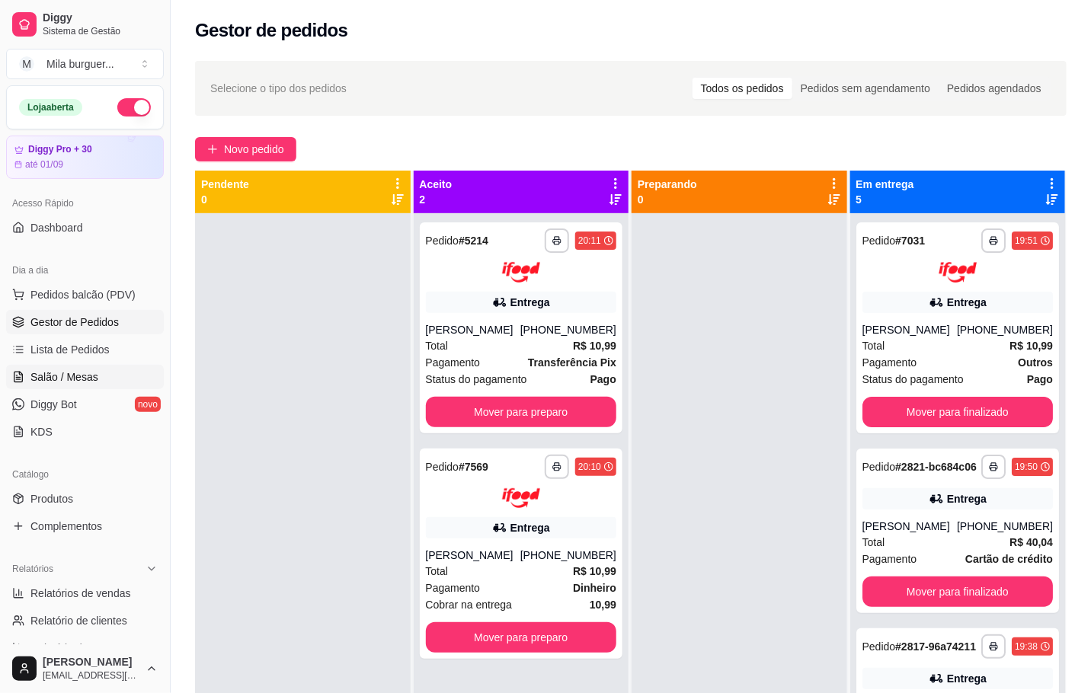
click at [80, 382] on span "Salão / Mesas" at bounding box center [64, 376] width 68 height 15
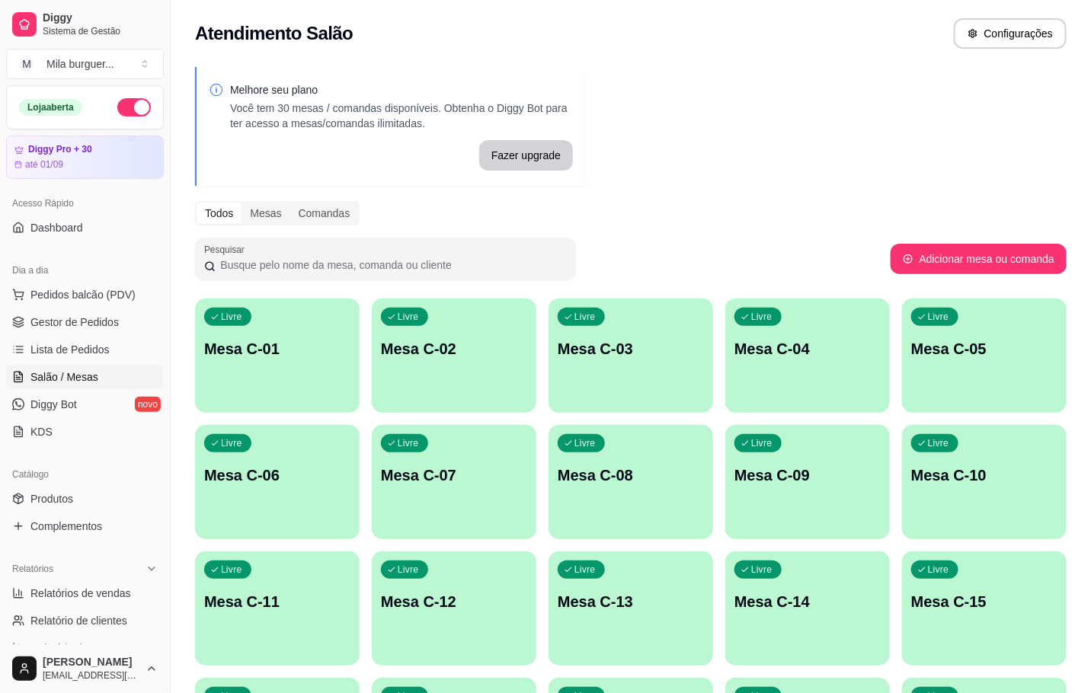
click at [6, 365] on link "Salão / Mesas" at bounding box center [85, 377] width 158 height 24
click at [89, 307] on button "Pedidos balcão (PDV)" at bounding box center [85, 295] width 158 height 24
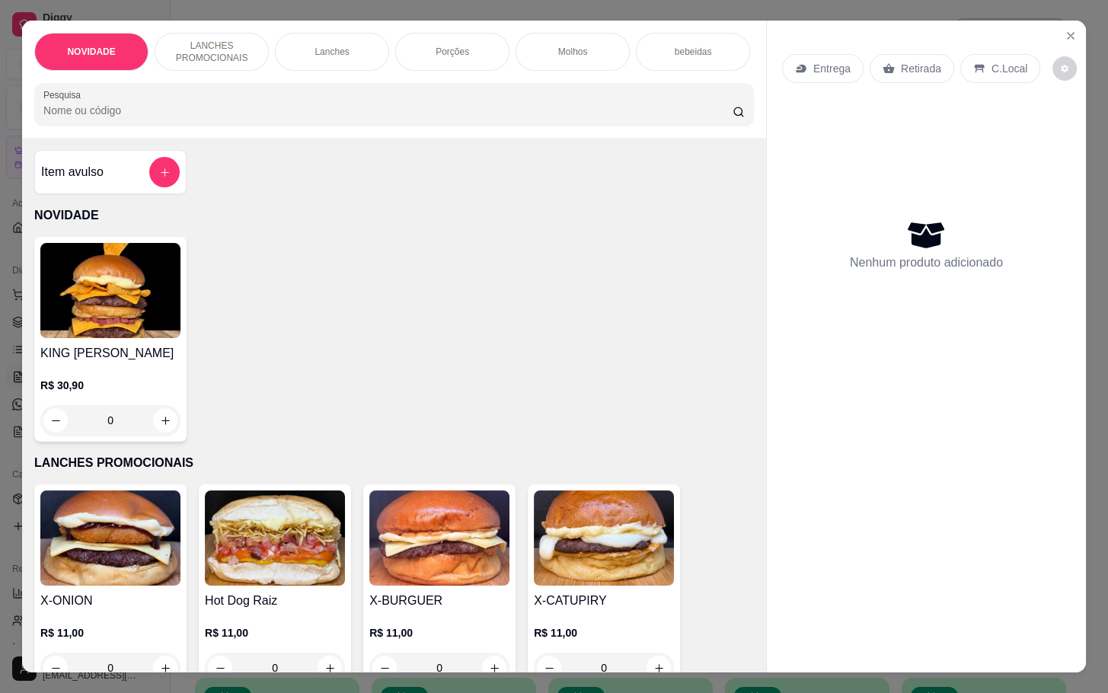
click at [89, 318] on img at bounding box center [110, 290] width 140 height 95
click at [1059, 28] on button "Close" at bounding box center [1071, 36] width 24 height 24
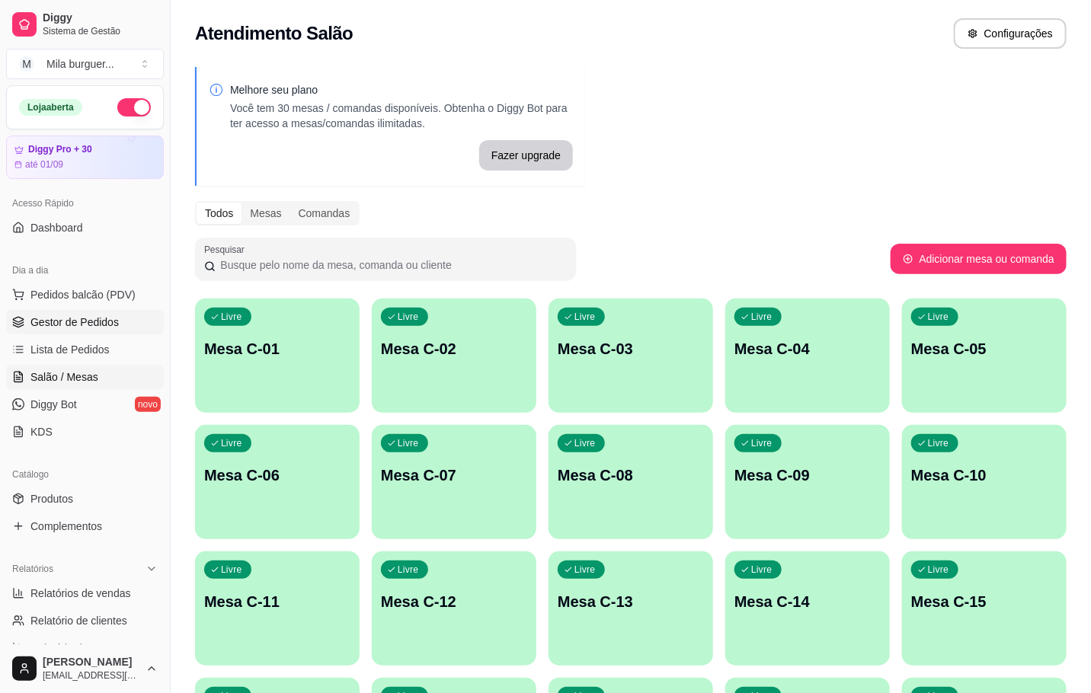
click at [113, 332] on link "Gestor de Pedidos" at bounding box center [85, 322] width 158 height 24
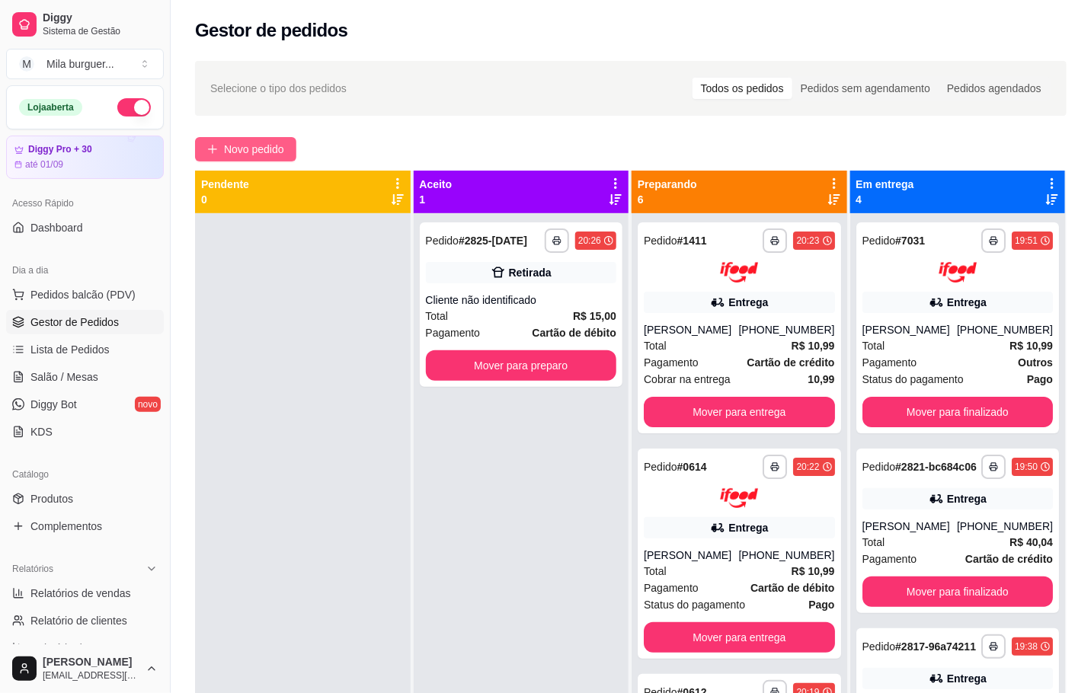
click at [277, 158] on span "Novo pedido" at bounding box center [254, 149] width 60 height 17
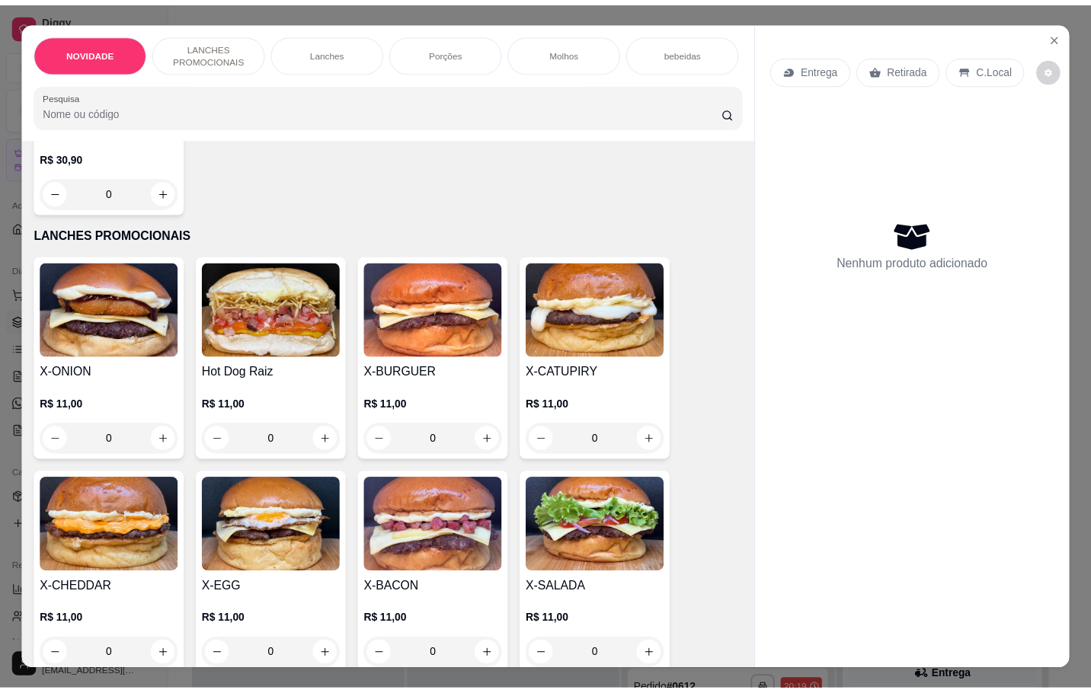
scroll to position [457, 0]
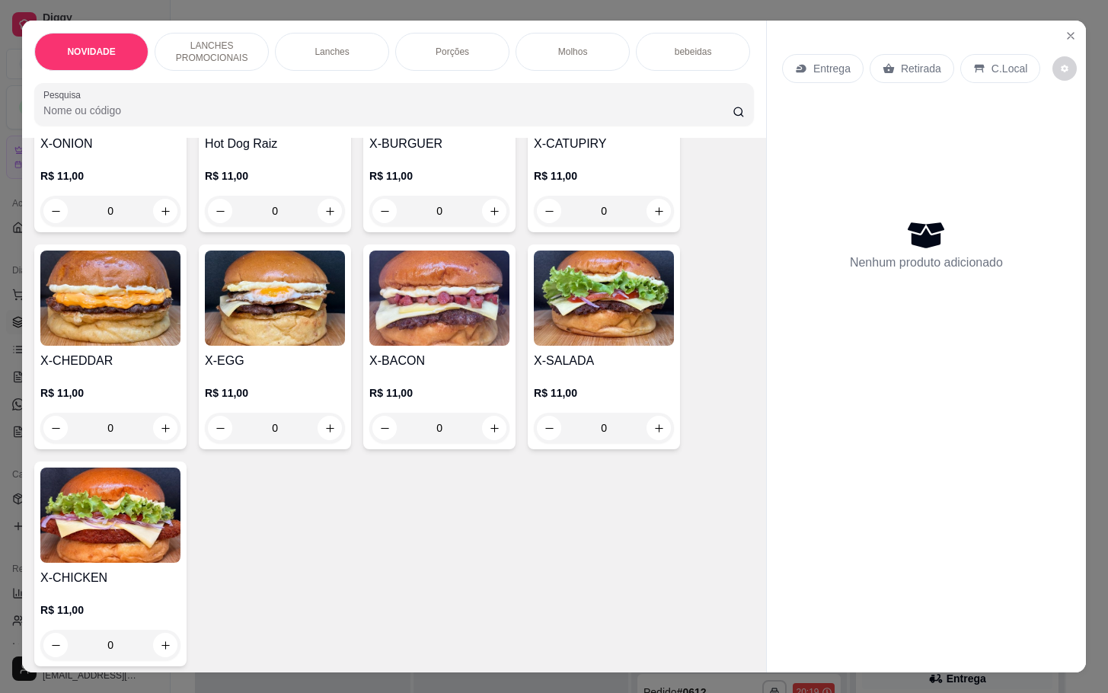
click at [484, 441] on div "0" at bounding box center [439, 428] width 140 height 30
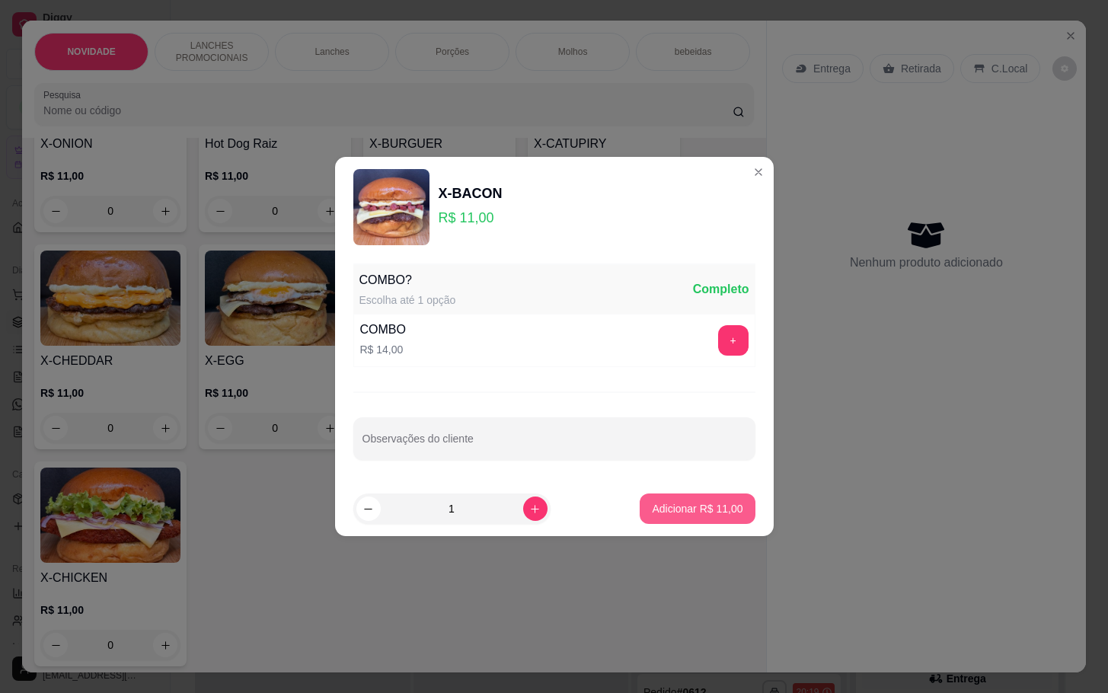
click at [691, 513] on p "Adicionar R$ 11,00" at bounding box center [697, 508] width 91 height 15
type input "1"
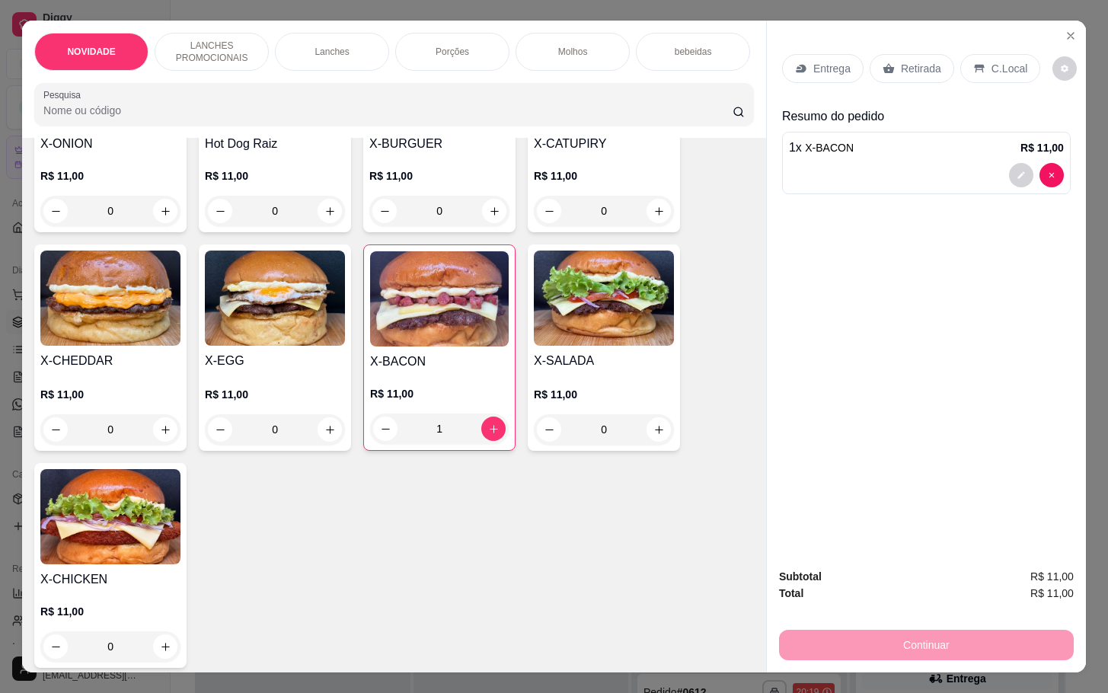
click at [901, 61] on p "Retirada" at bounding box center [921, 68] width 40 height 15
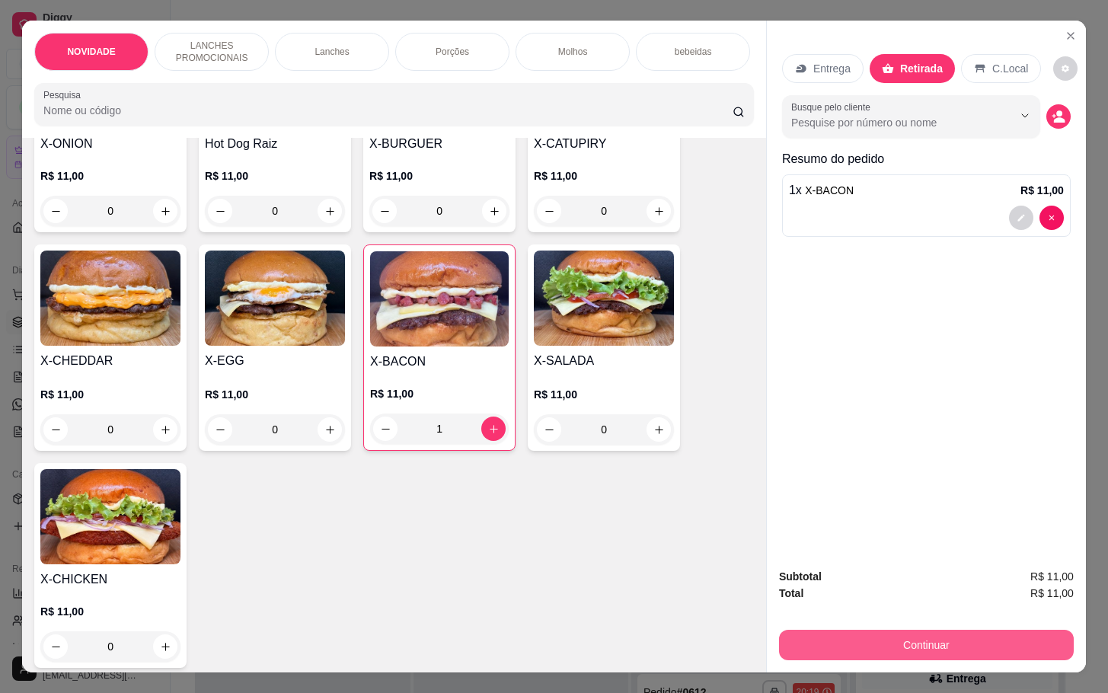
click at [875, 630] on button "Continuar" at bounding box center [926, 645] width 295 height 30
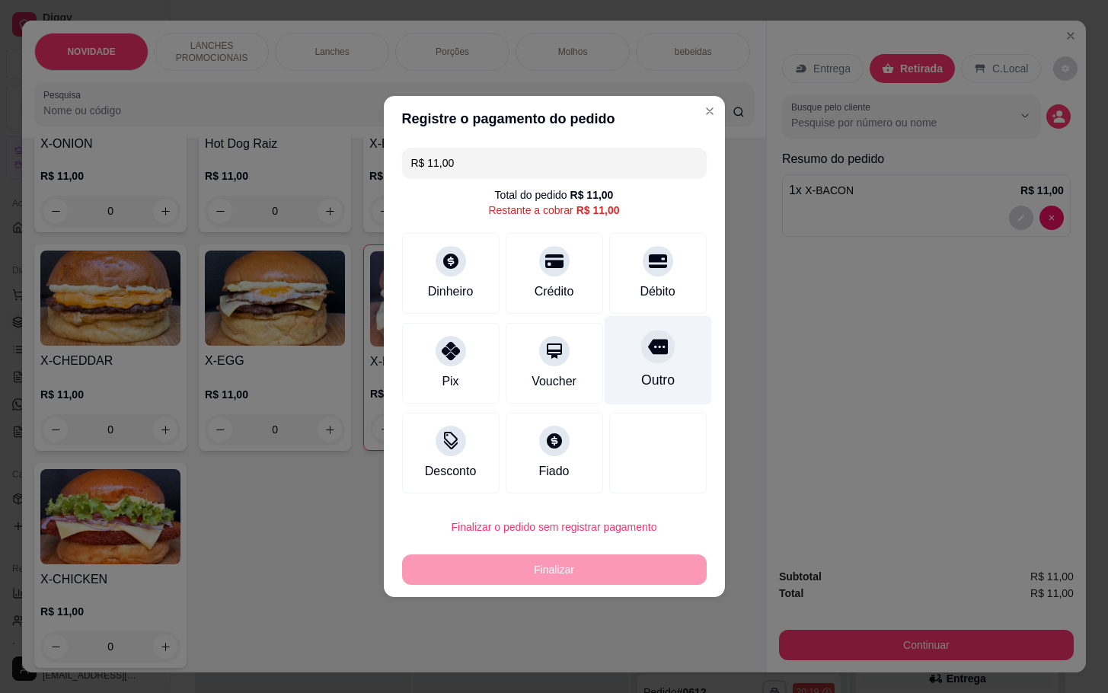
click at [634, 366] on div "Outro" at bounding box center [657, 360] width 107 height 89
type input "R$ 0,00"
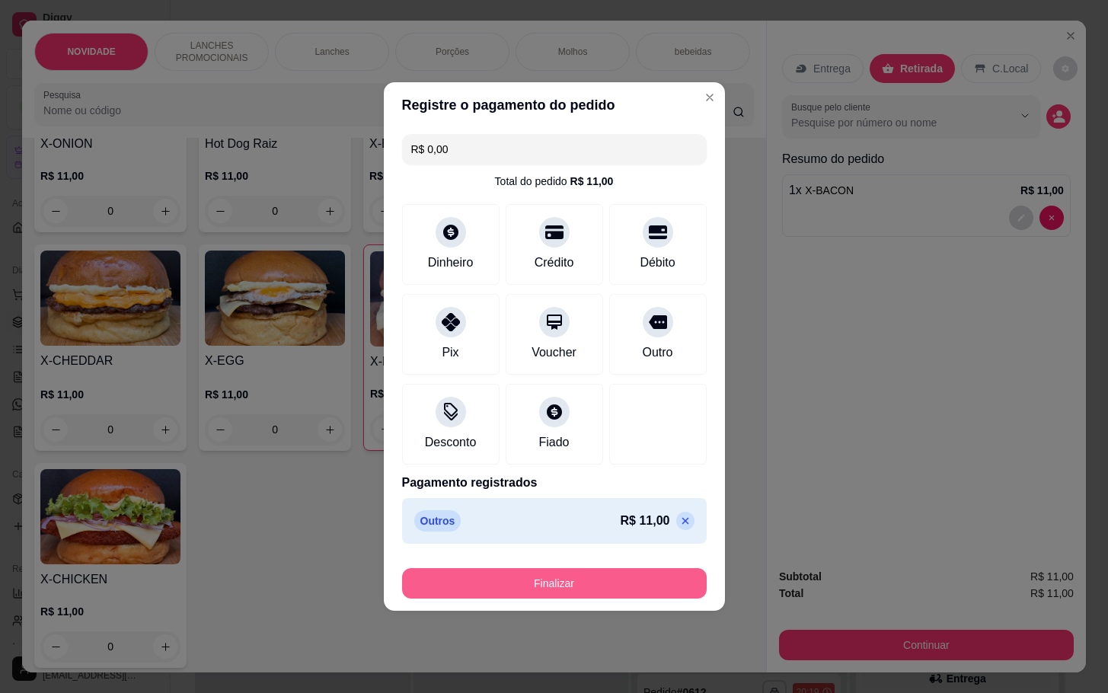
click at [654, 574] on button "Finalizar" at bounding box center [554, 583] width 305 height 30
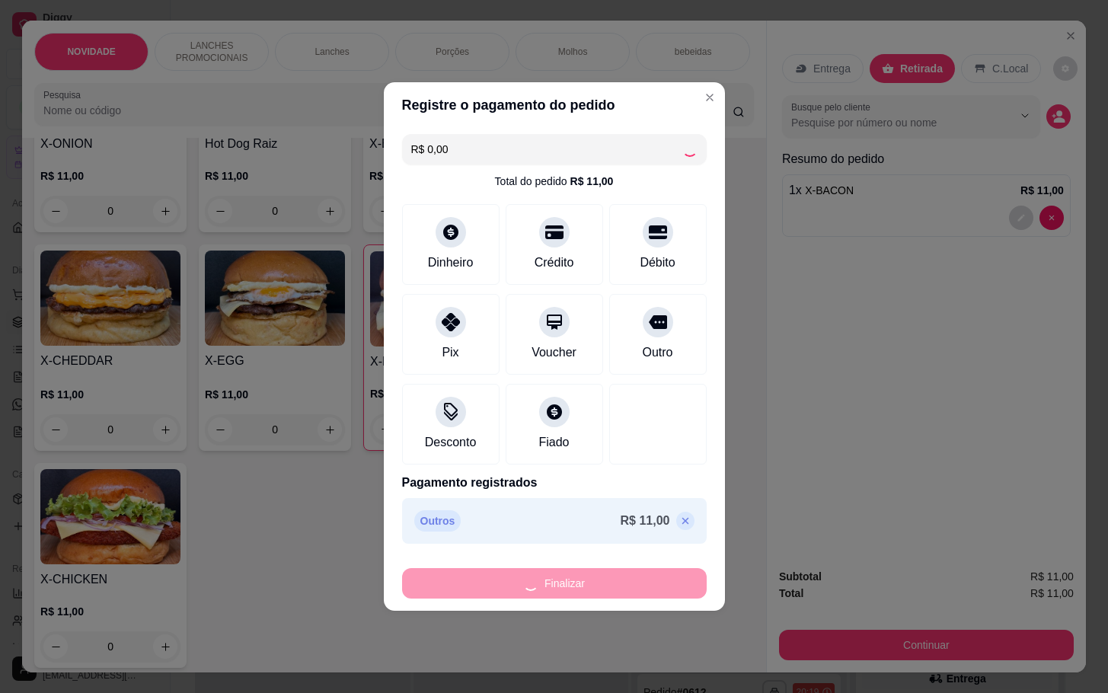
type input "0"
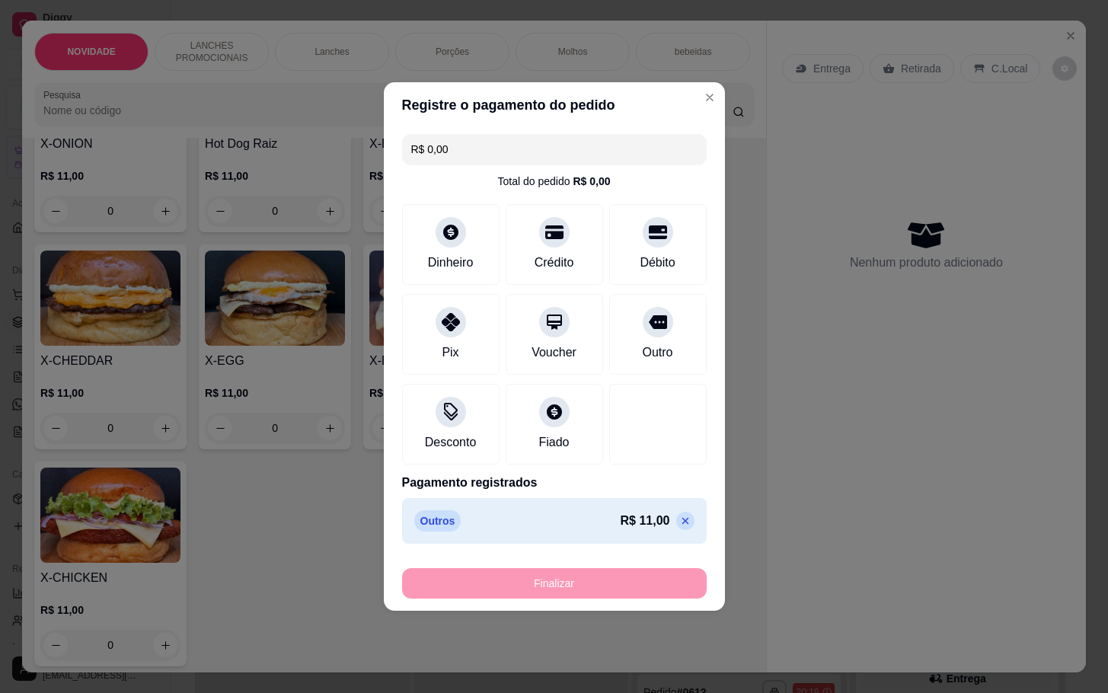
type input "-R$ 11,00"
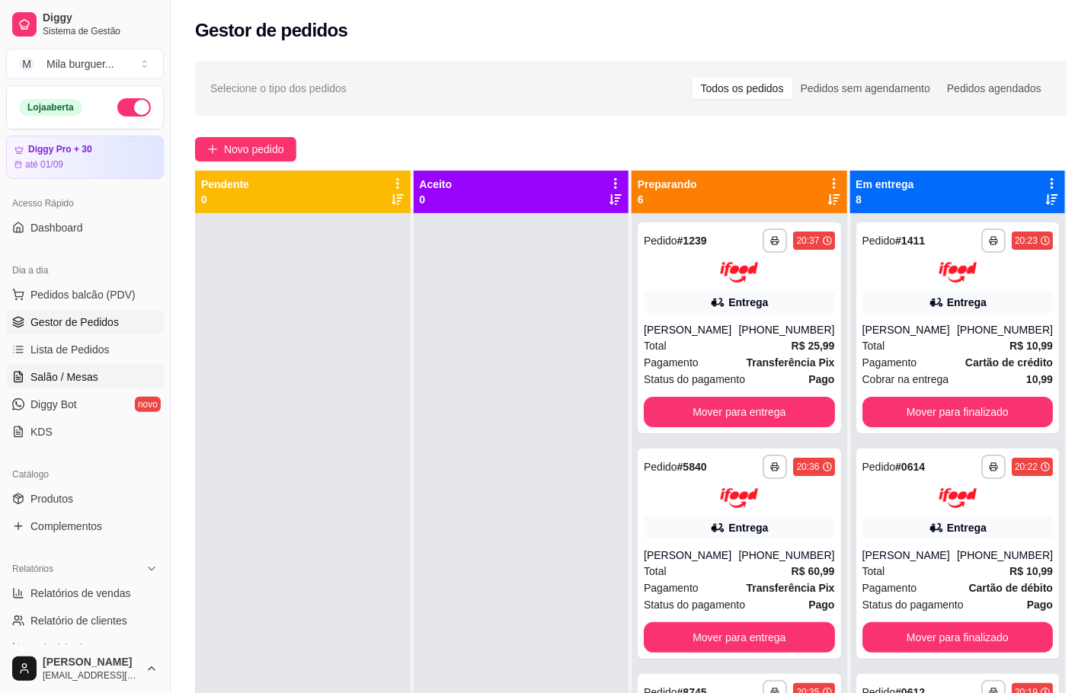
click at [87, 370] on span "Salão / Mesas" at bounding box center [64, 376] width 68 height 15
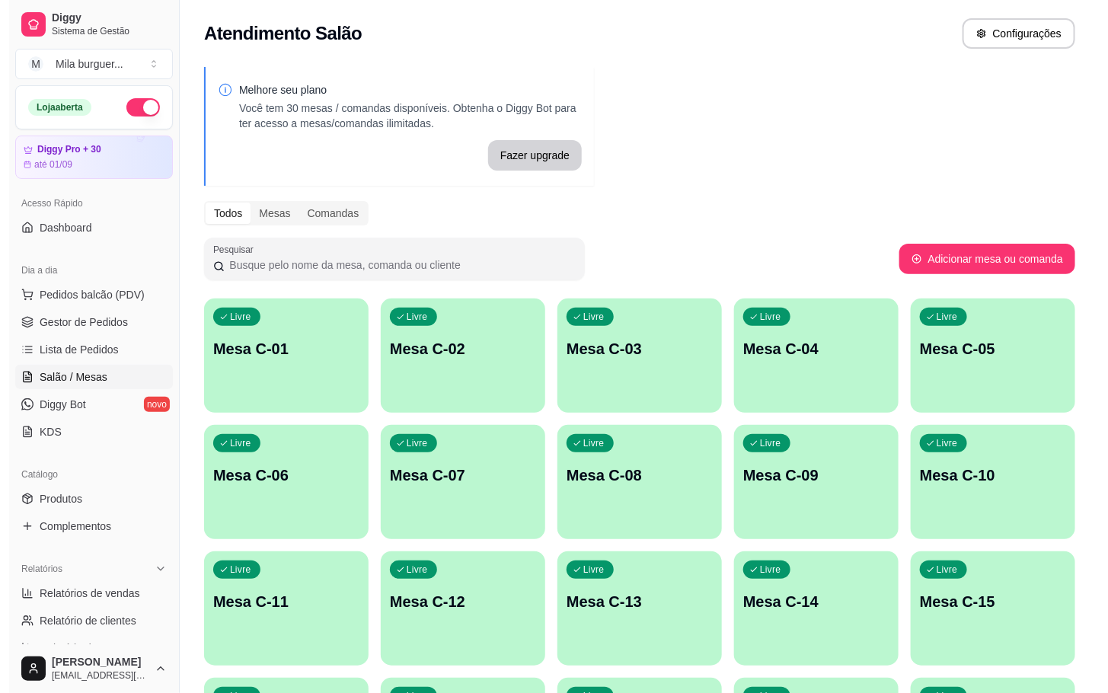
scroll to position [229, 0]
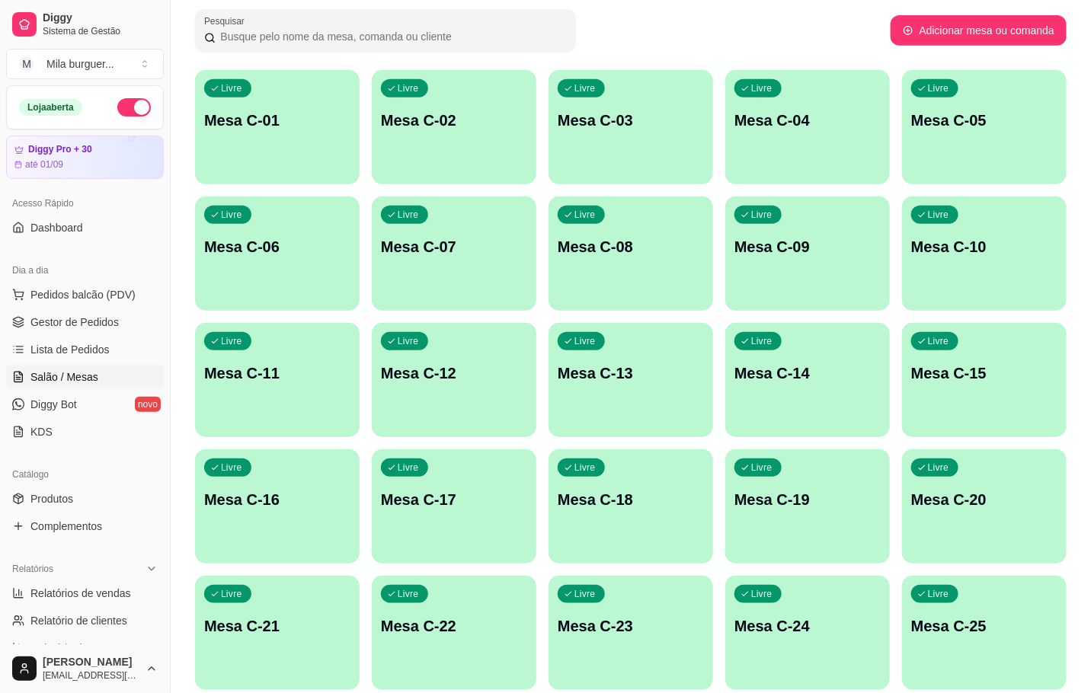
click at [866, 458] on div "Livre Mesa C-19" at bounding box center [807, 497] width 165 height 96
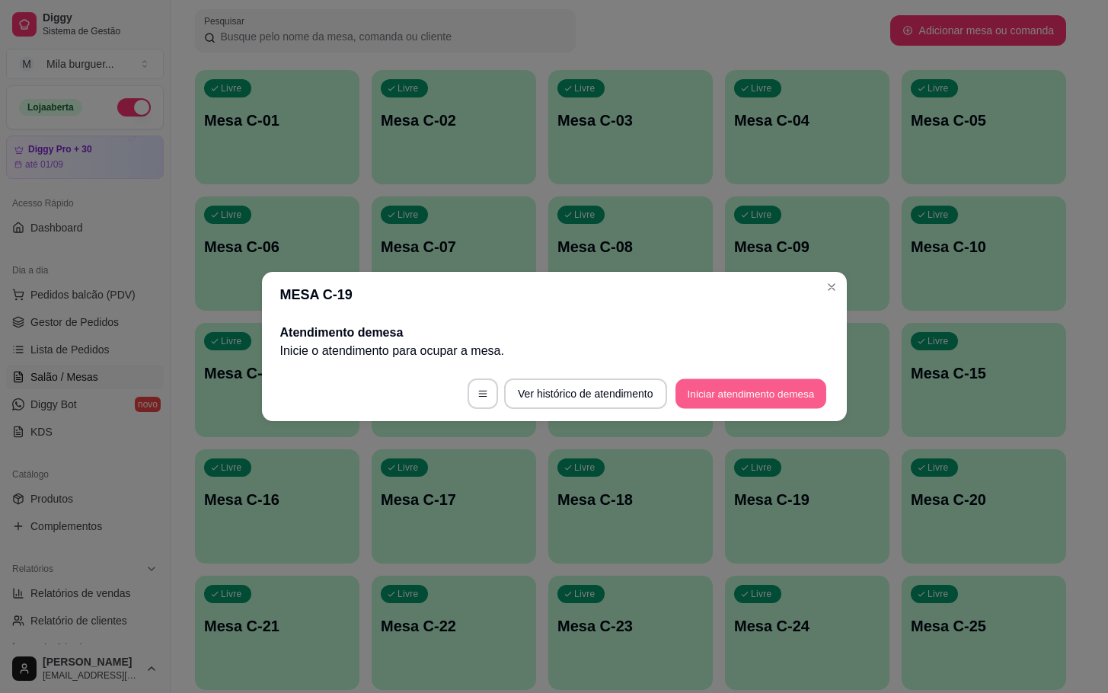
click at [762, 385] on button "Iniciar atendimento de mesa" at bounding box center [751, 394] width 151 height 30
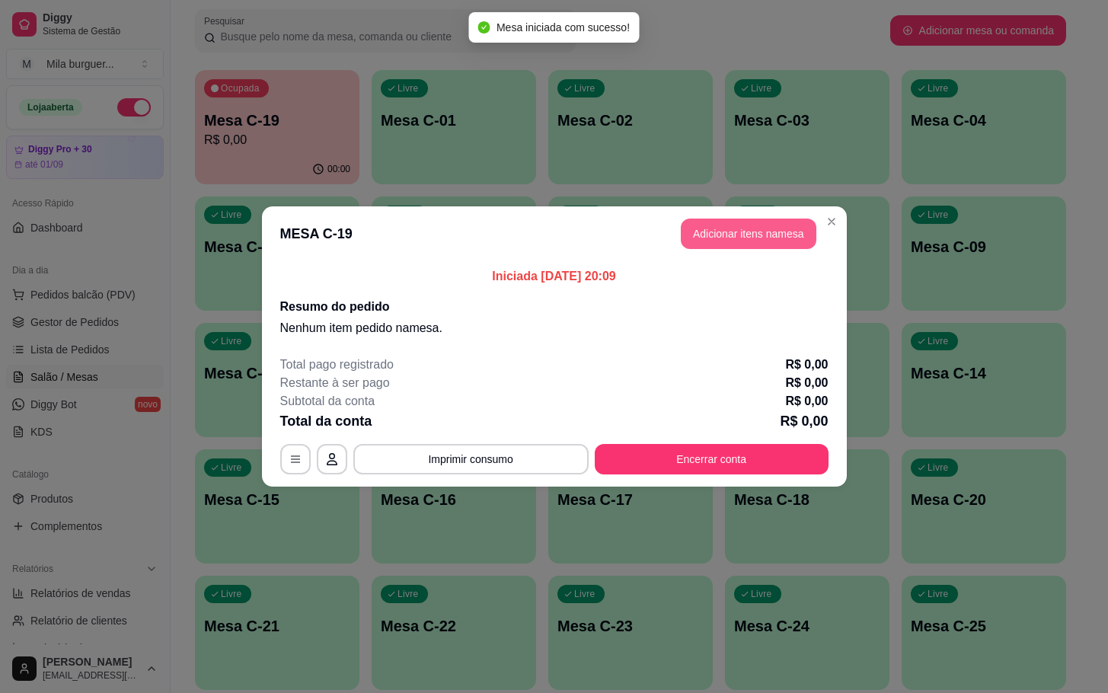
click at [741, 231] on button "Adicionar itens na mesa" at bounding box center [749, 234] width 136 height 30
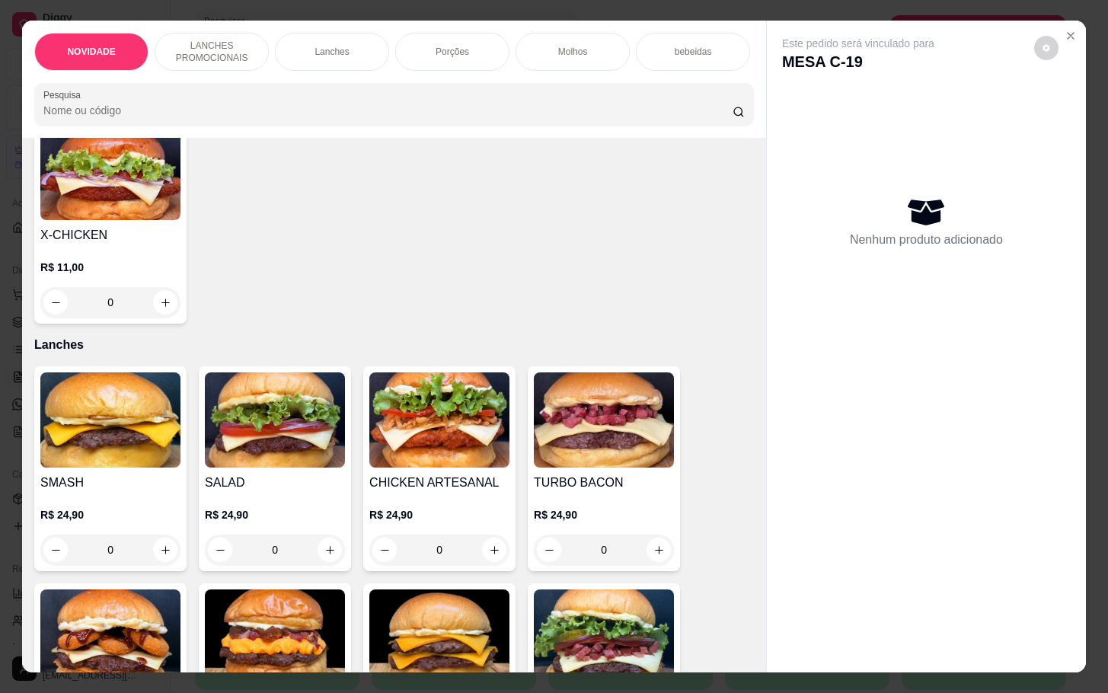
scroll to position [1028, 0]
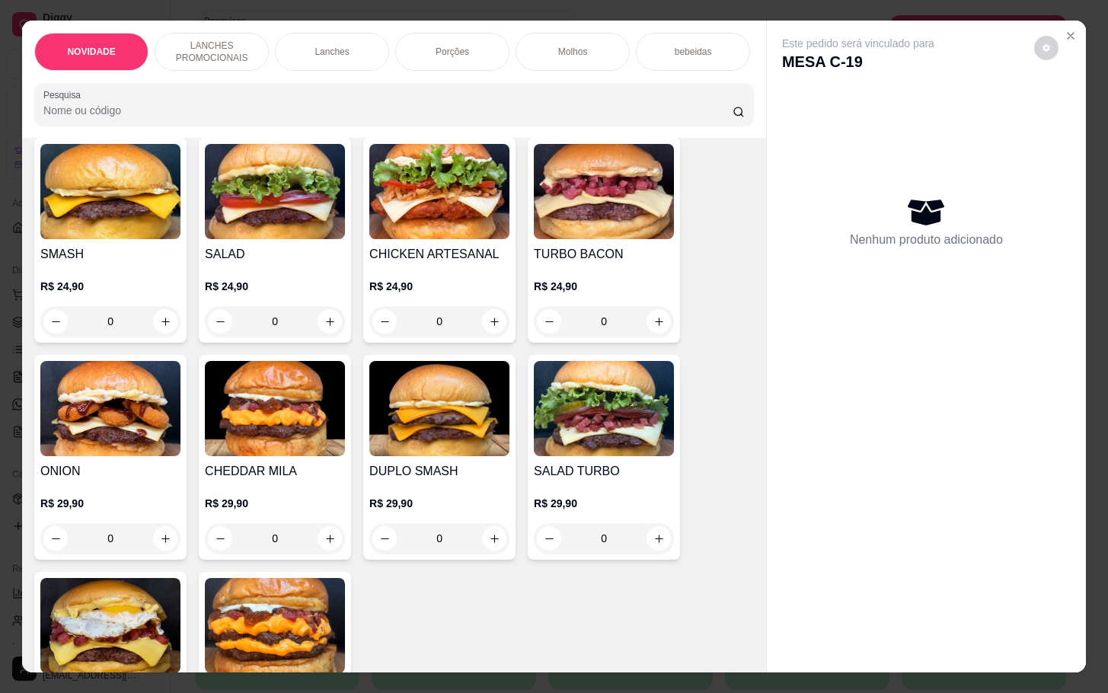
click at [649, 546] on div "0" at bounding box center [604, 538] width 140 height 30
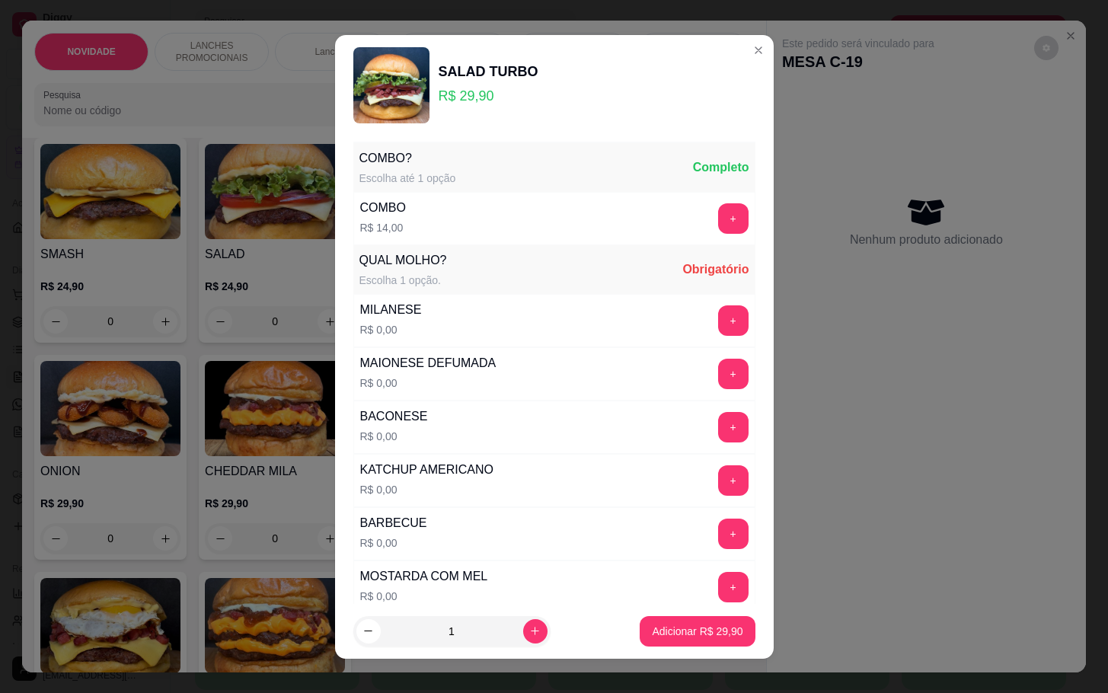
scroll to position [114, 0]
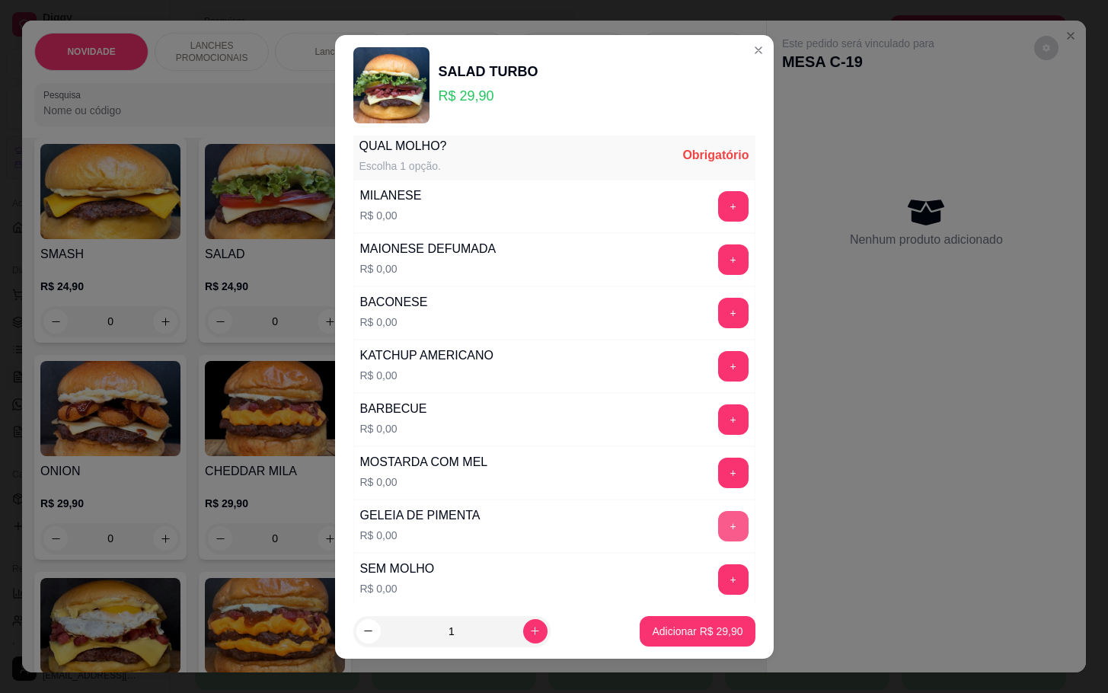
click at [718, 535] on button "+" at bounding box center [733, 526] width 30 height 30
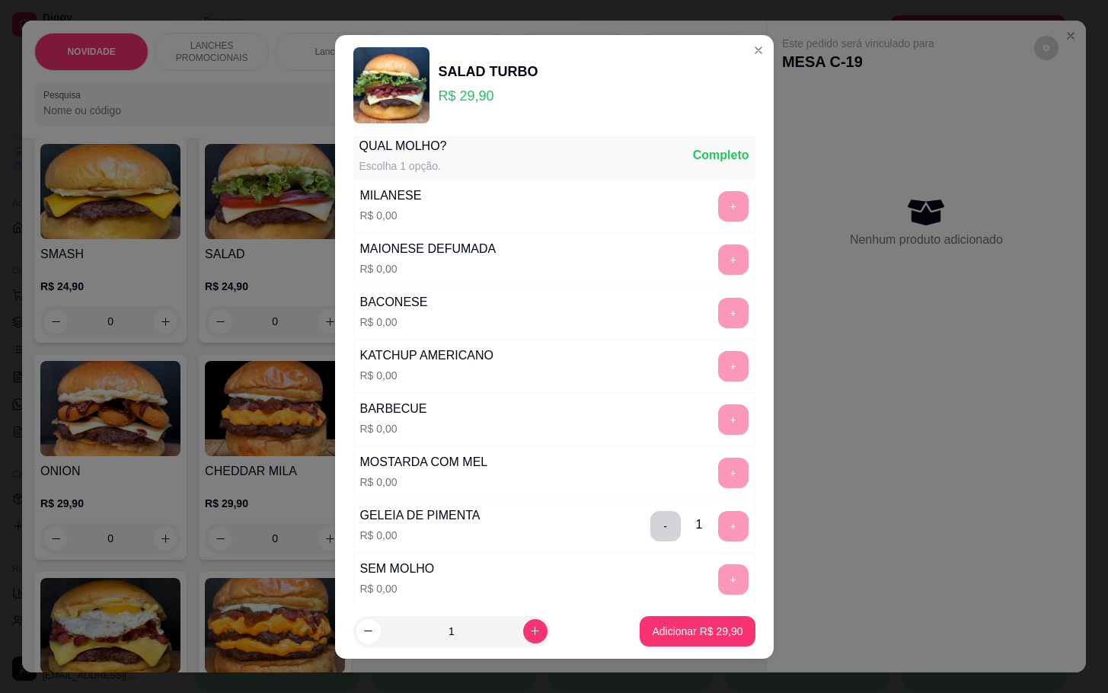
scroll to position [571, 0]
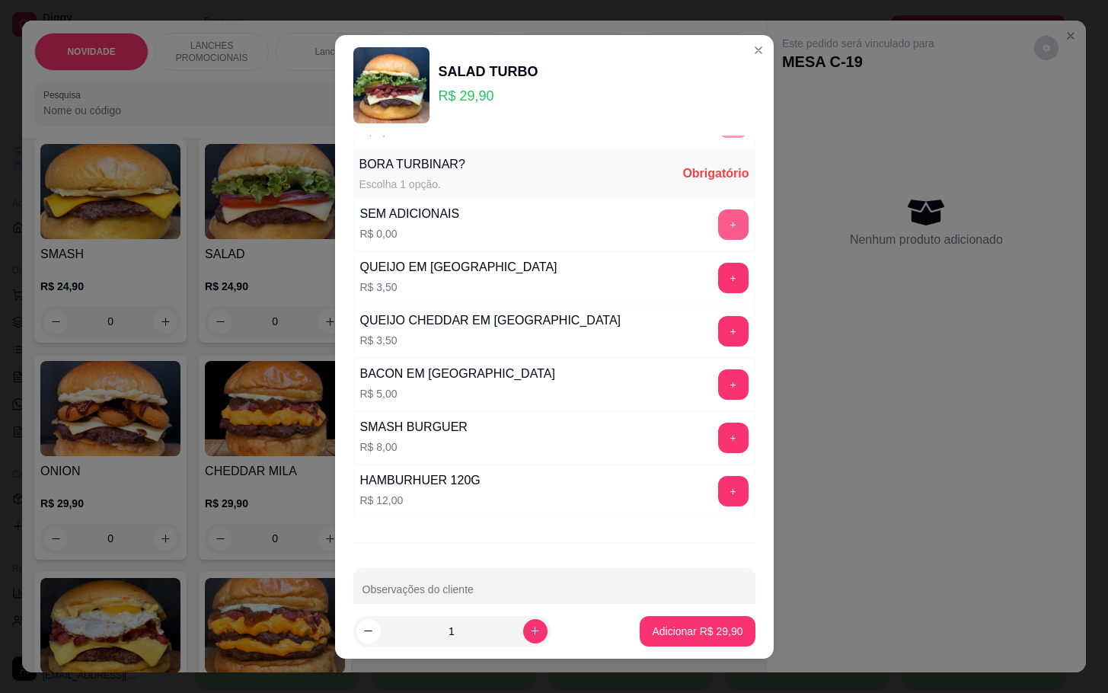
click at [718, 229] on button "+" at bounding box center [733, 224] width 30 height 30
click at [665, 634] on p "Adicionar R$ 29,90" at bounding box center [698, 631] width 88 height 14
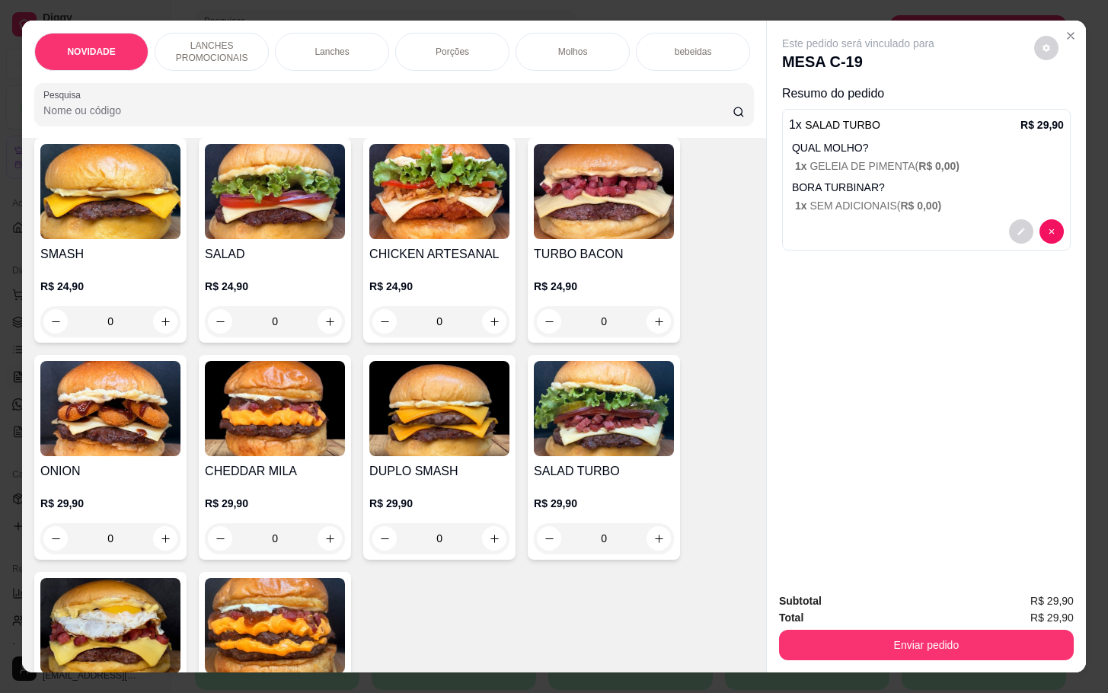
click at [654, 334] on div "0" at bounding box center [604, 321] width 140 height 30
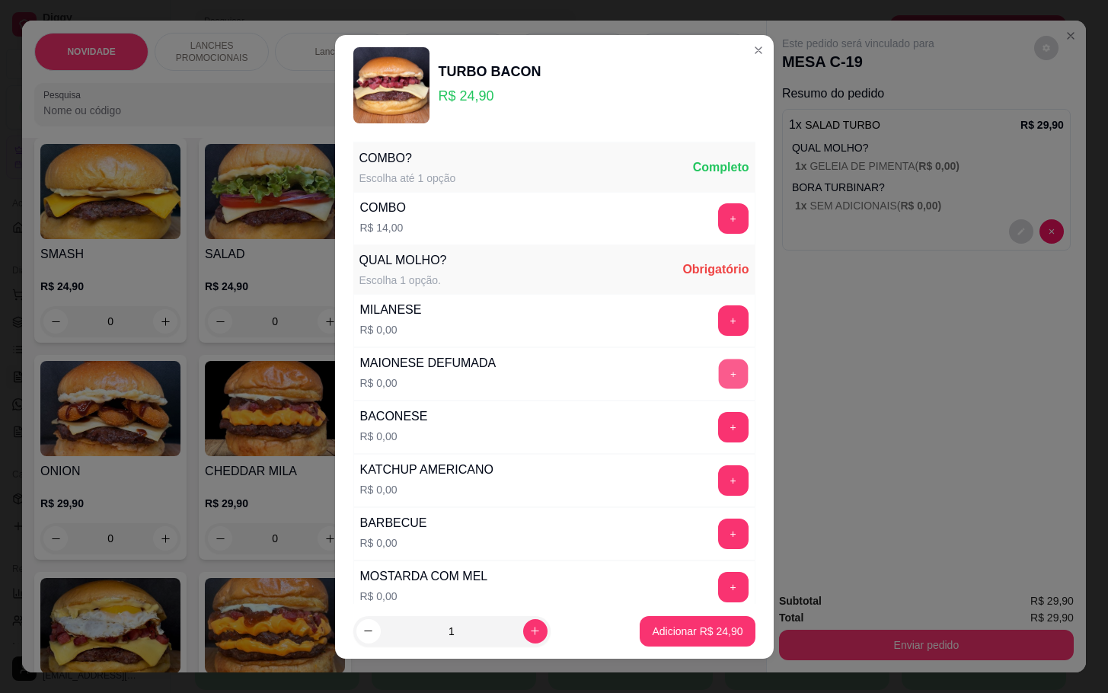
click at [718, 364] on button "+" at bounding box center [733, 374] width 30 height 30
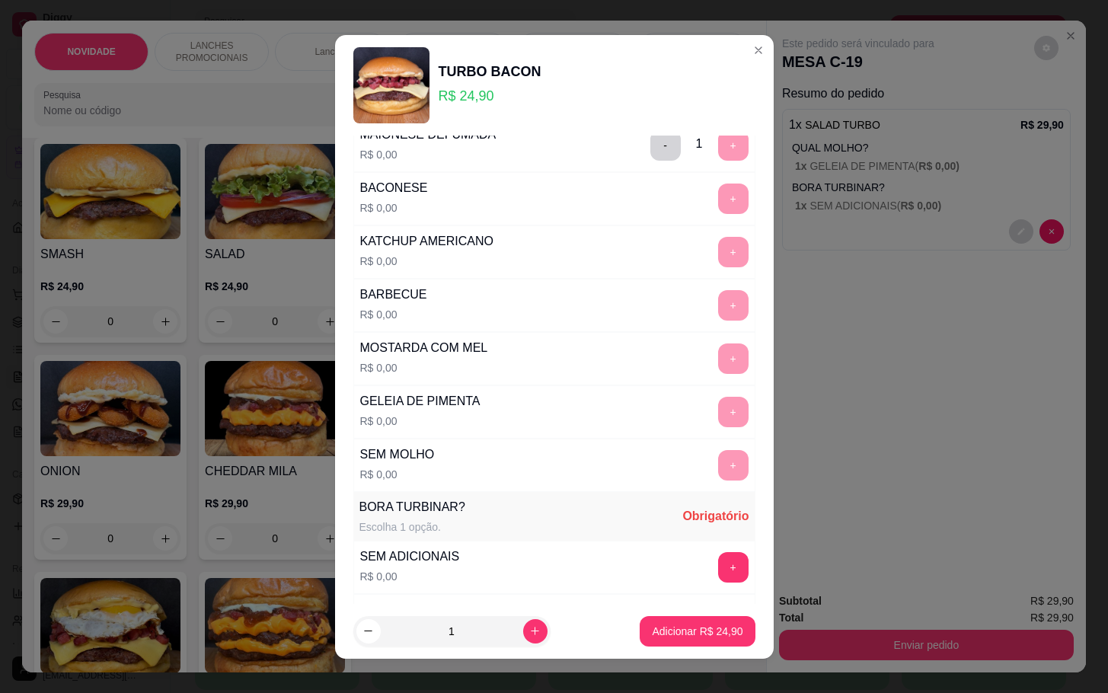
scroll to position [343, 0]
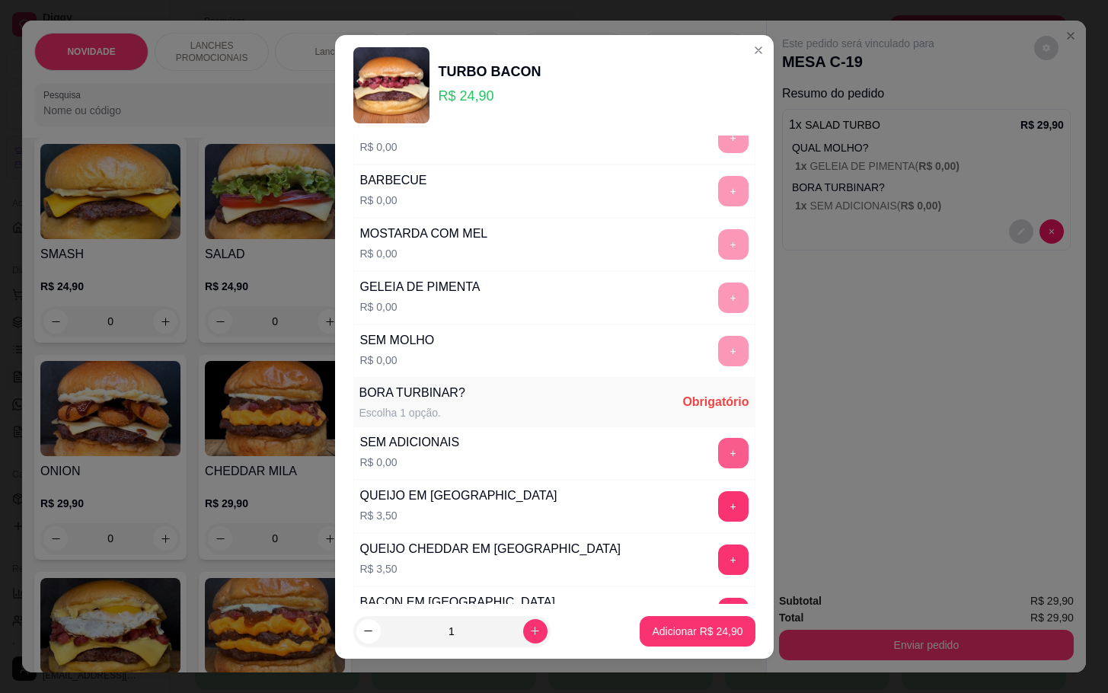
click at [718, 467] on button "+" at bounding box center [733, 453] width 30 height 30
click at [683, 626] on p "Adicionar R$ 24,90" at bounding box center [698, 631] width 88 height 14
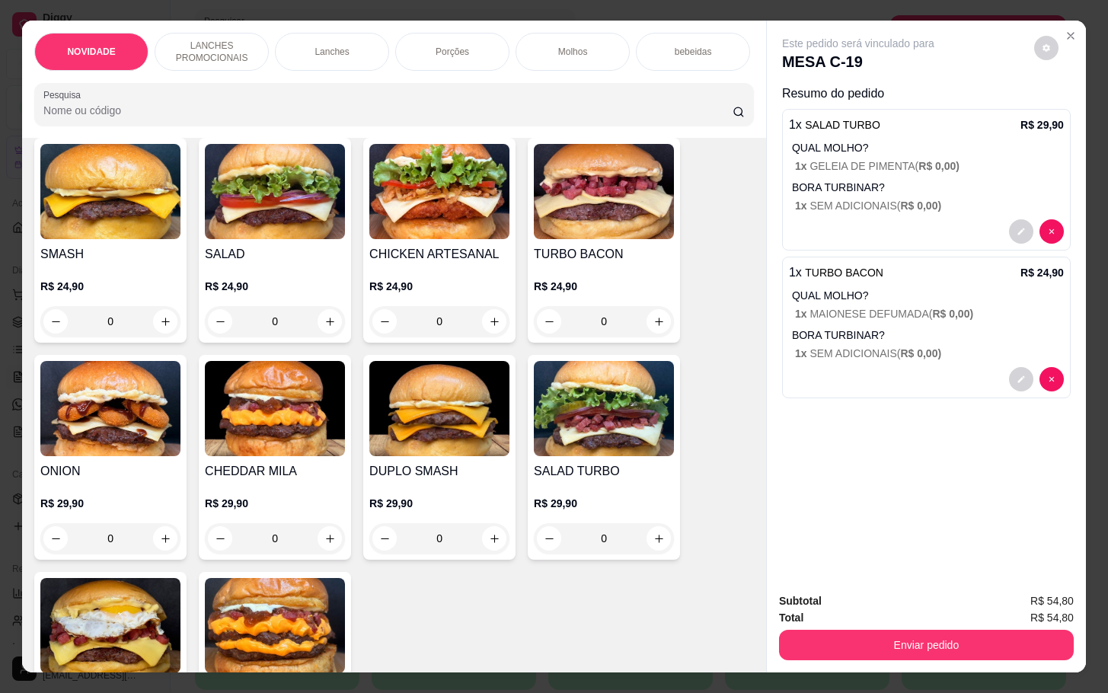
click at [433, 37] on div "Porções" at bounding box center [452, 52] width 114 height 38
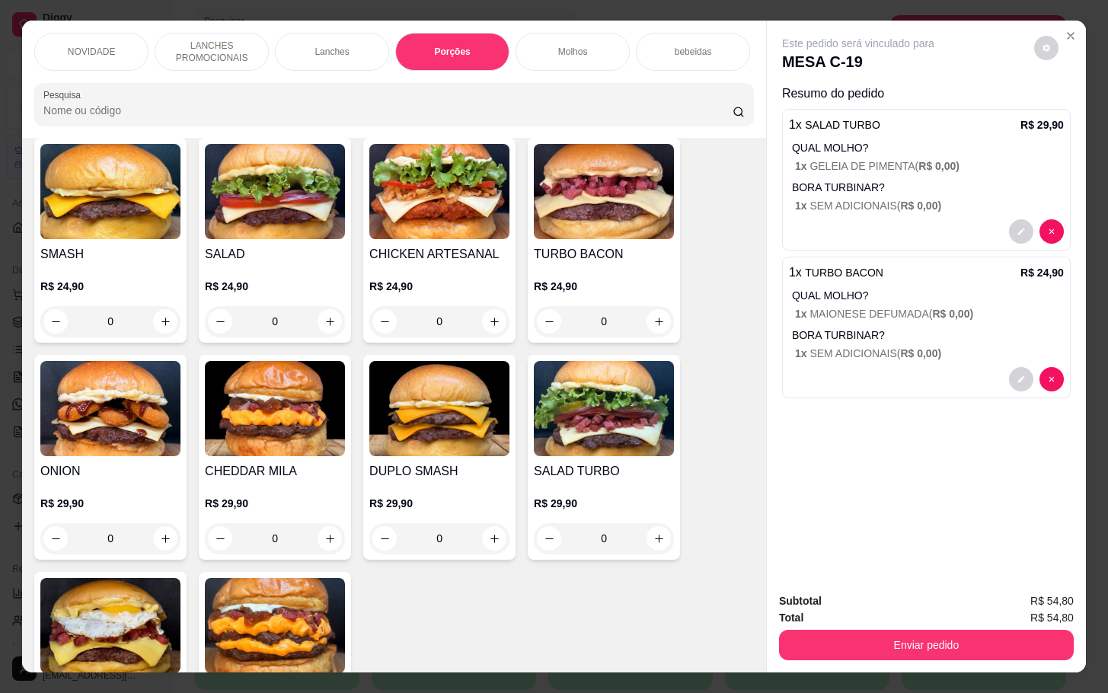
scroll to position [37, 0]
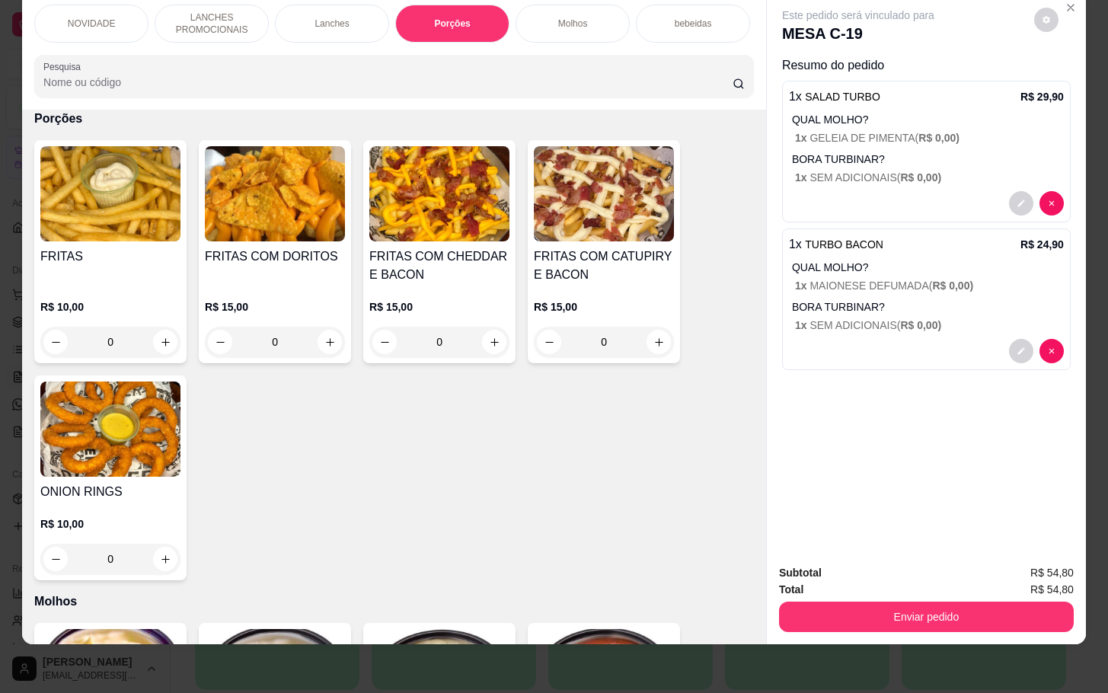
click at [165, 345] on div "0" at bounding box center [110, 342] width 140 height 30
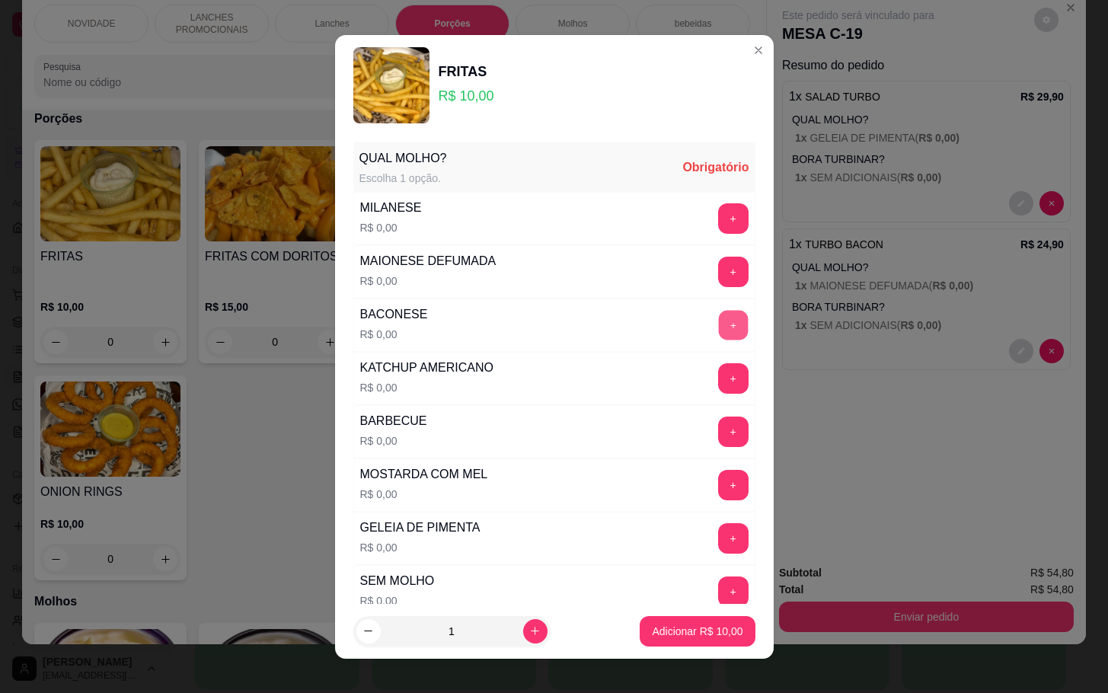
click at [718, 330] on button "+" at bounding box center [733, 325] width 30 height 30
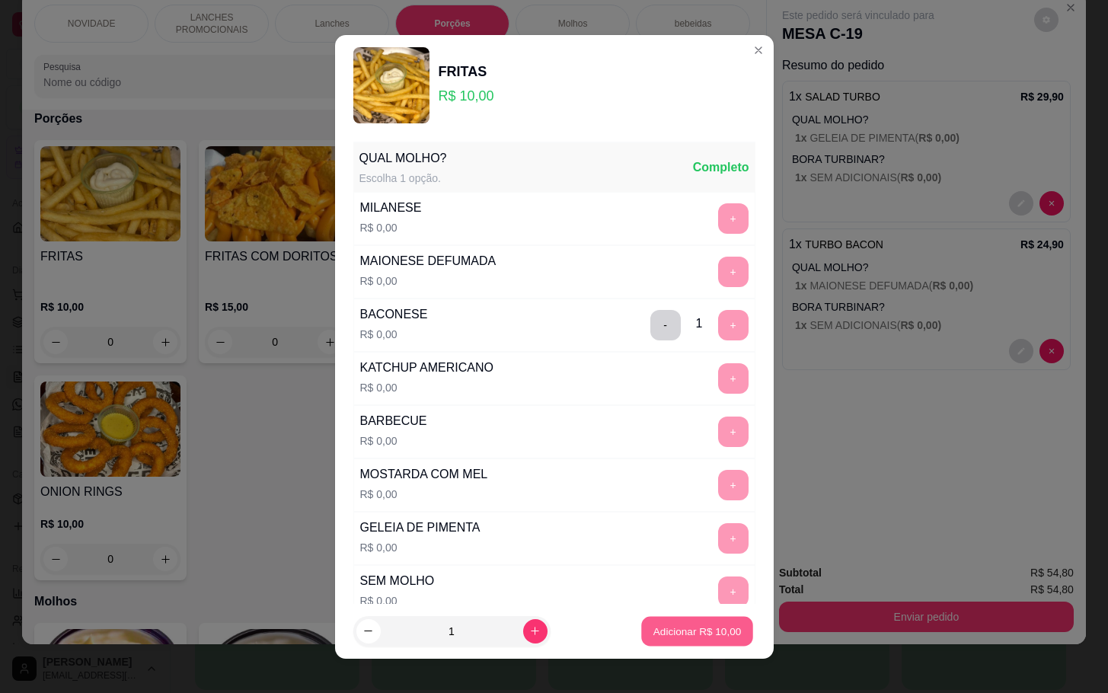
click at [666, 628] on p "Adicionar R$ 10,00" at bounding box center [698, 631] width 88 height 14
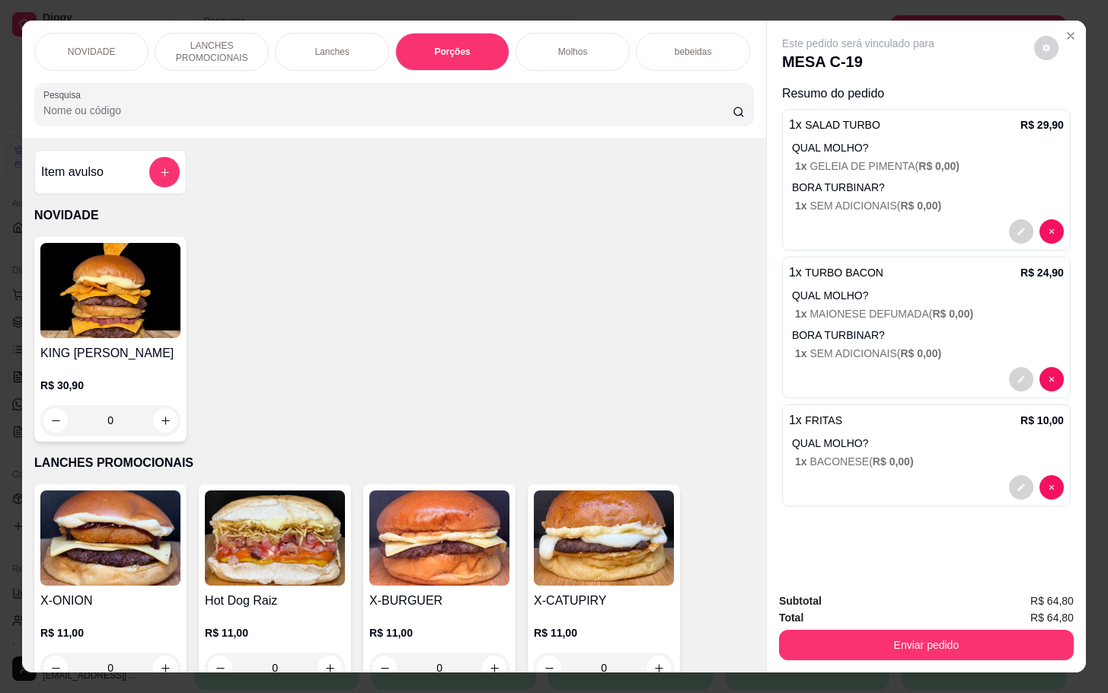
scroll to position [343, 0]
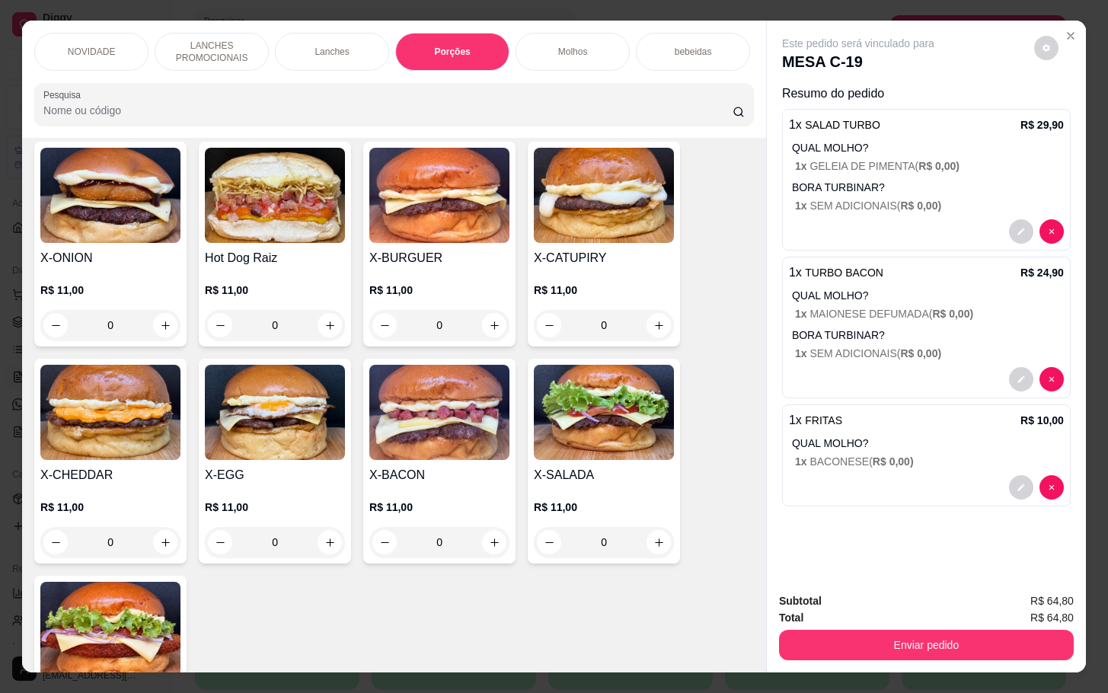
click at [645, 555] on div "0" at bounding box center [604, 542] width 140 height 30
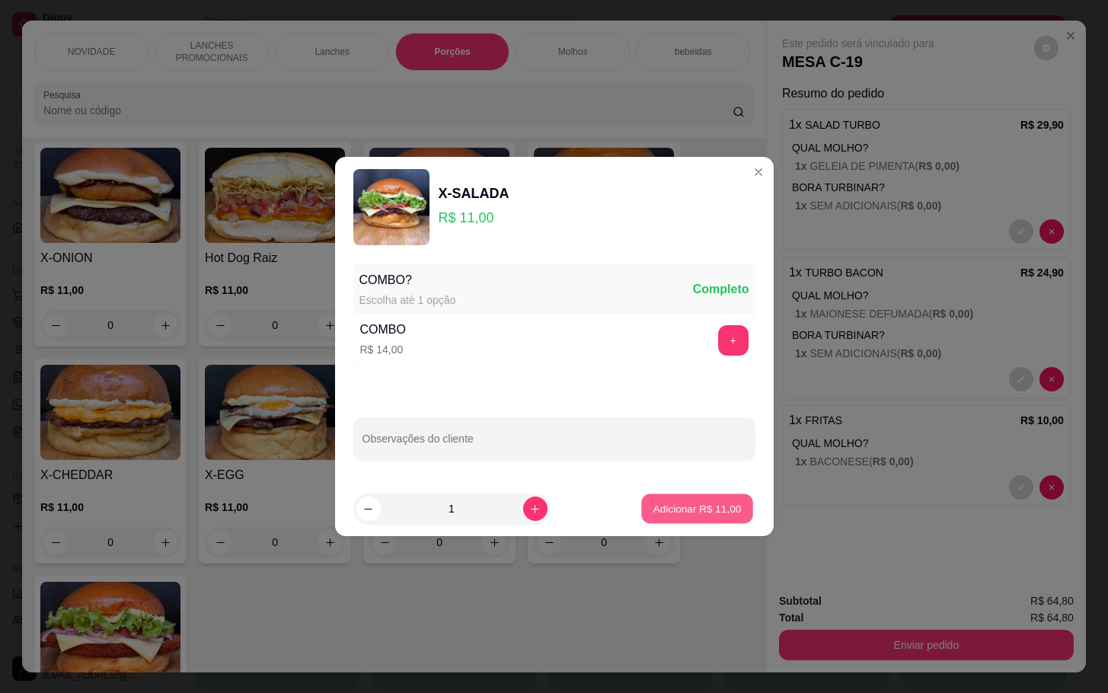
click at [654, 513] on p "Adicionar R$ 11,00" at bounding box center [698, 508] width 88 height 14
type input "1"
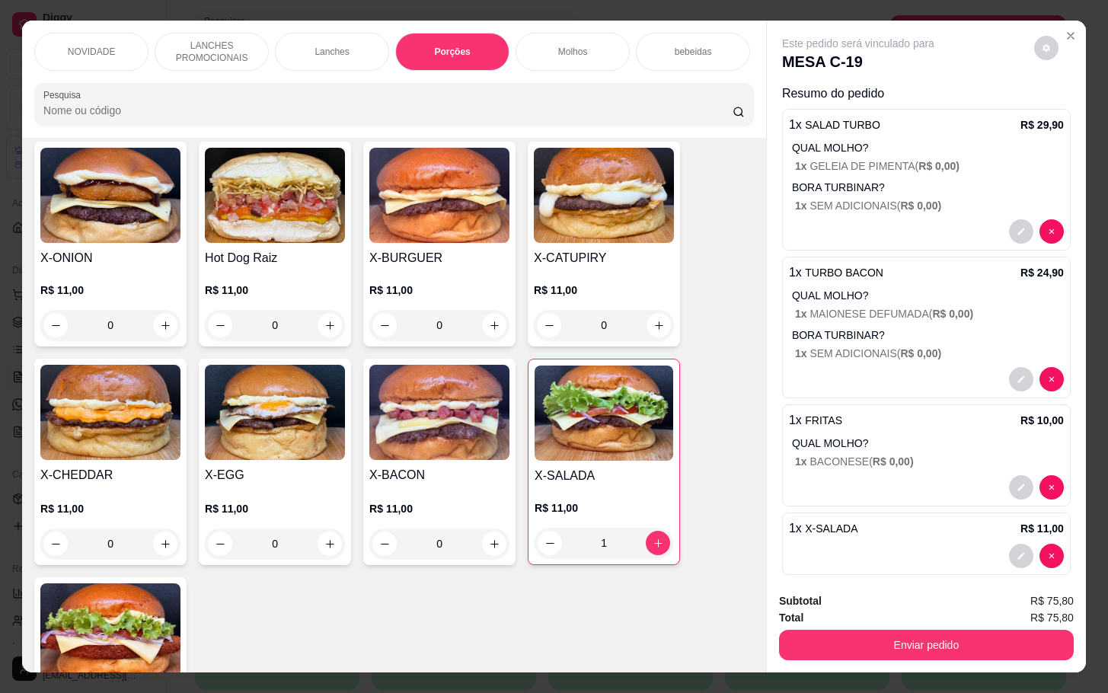
click at [722, 33] on div "bebeidas" at bounding box center [693, 52] width 114 height 38
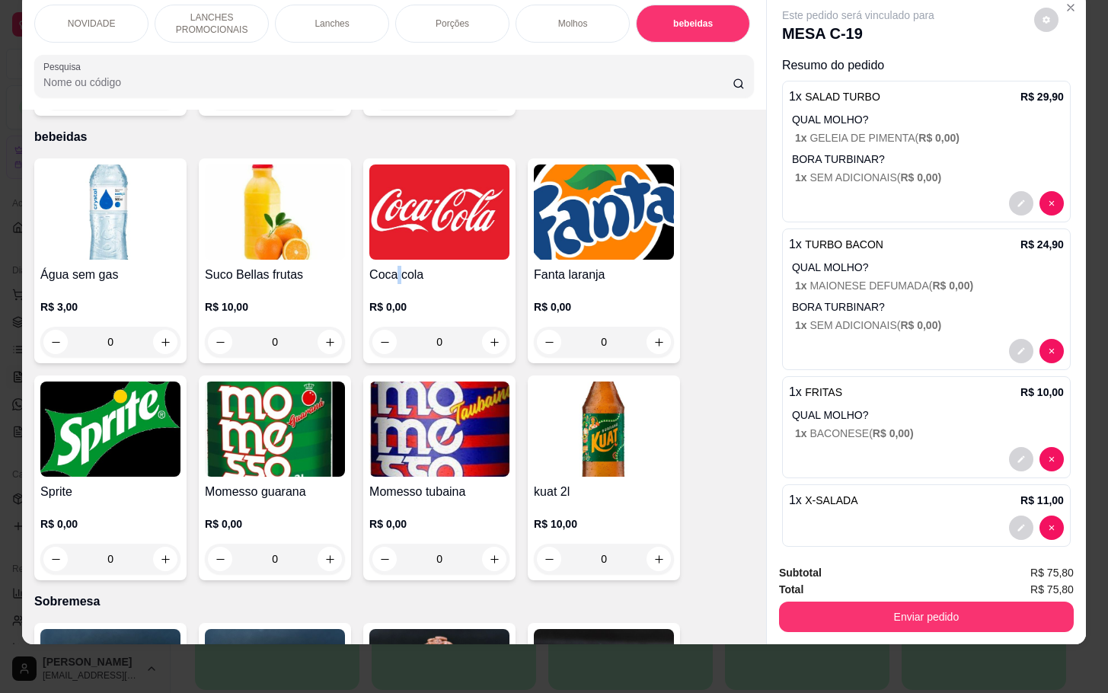
click at [389, 266] on h4 "Coca cola" at bounding box center [439, 275] width 140 height 18
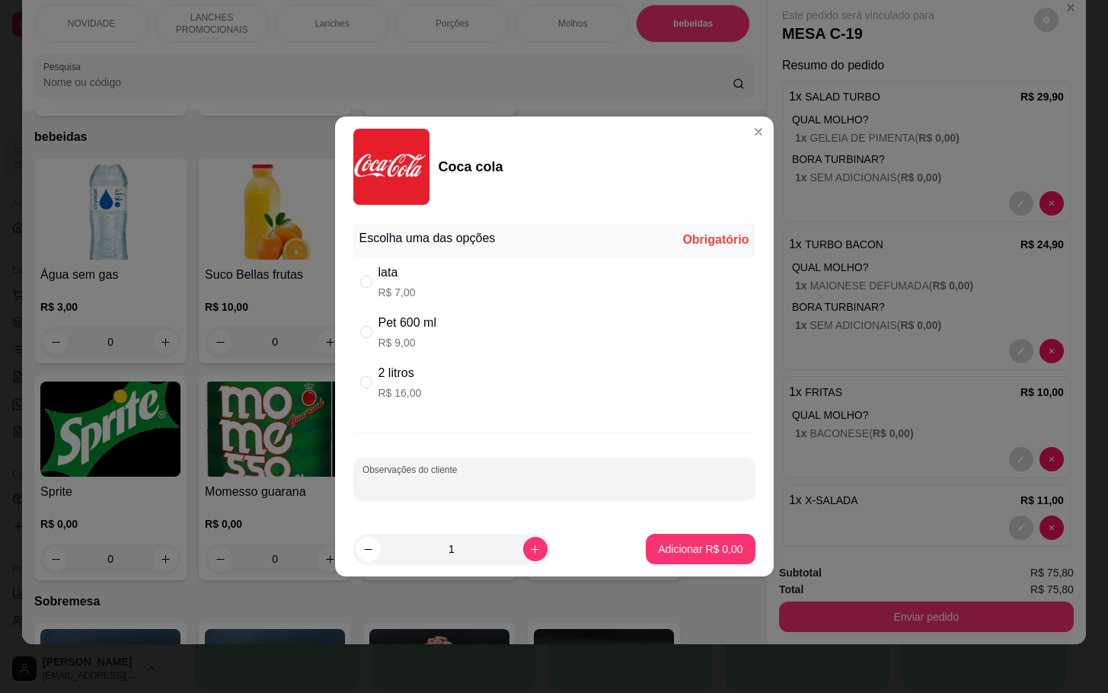
click at [400, 482] on input "Observações do cliente" at bounding box center [555, 485] width 384 height 15
type input "z"
click at [531, 387] on div "2 litros R$ 16,00" at bounding box center [554, 382] width 402 height 50
radio input "true"
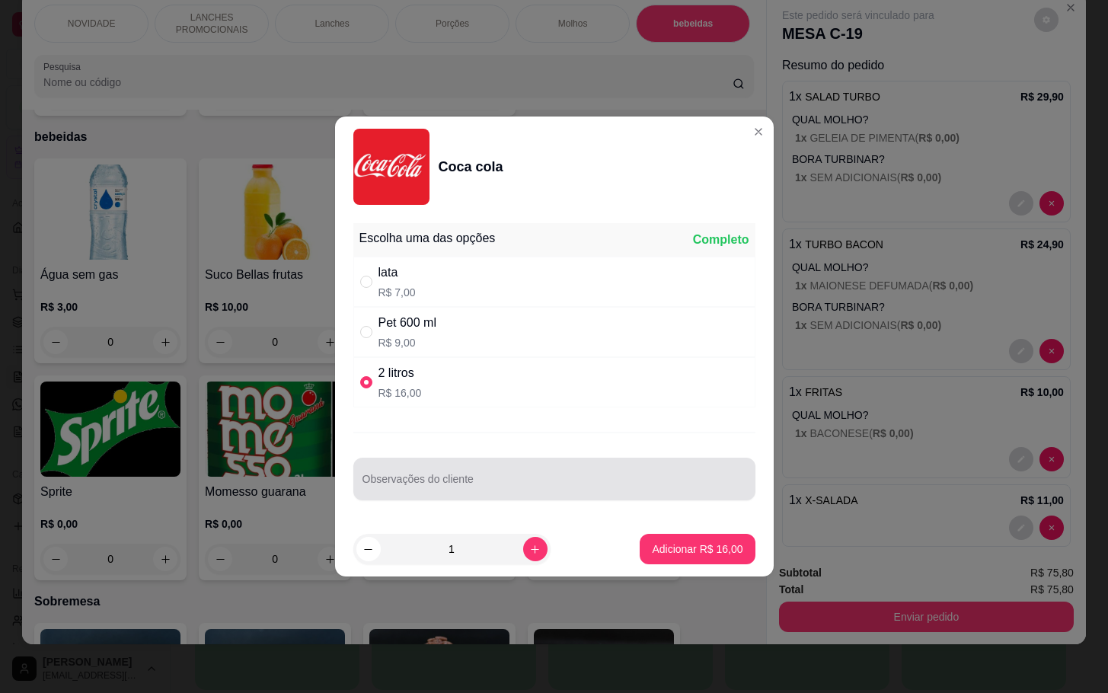
click at [494, 468] on div at bounding box center [555, 479] width 384 height 30
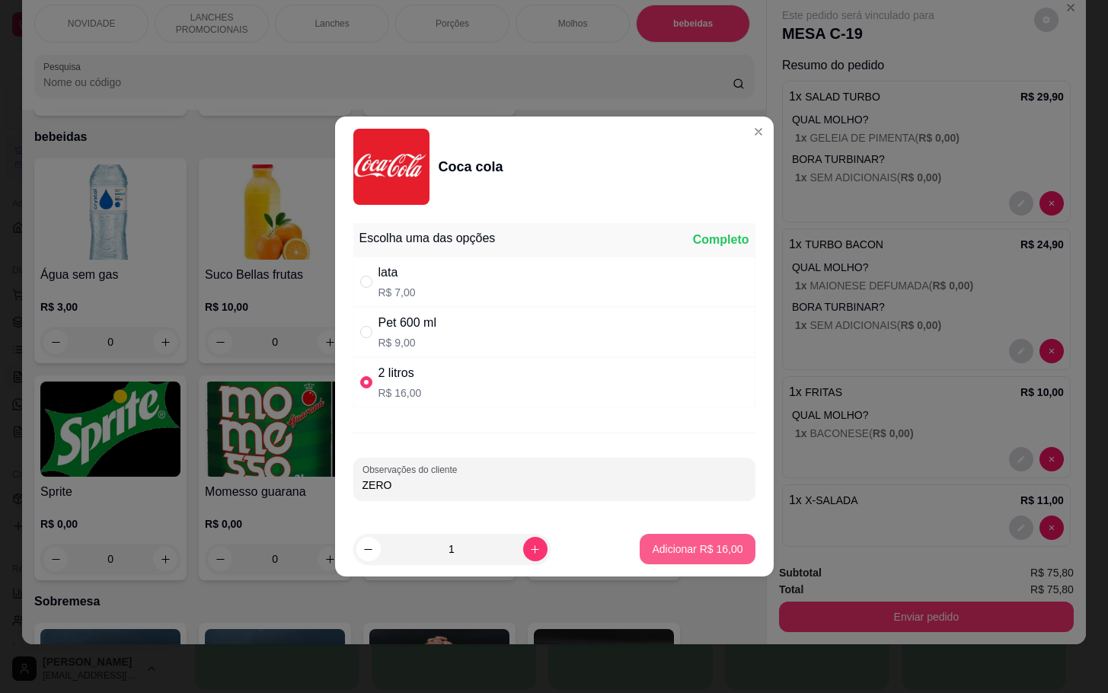
type input "ZERO"
click at [640, 564] on button "Adicionar R$ 16,00" at bounding box center [697, 549] width 115 height 30
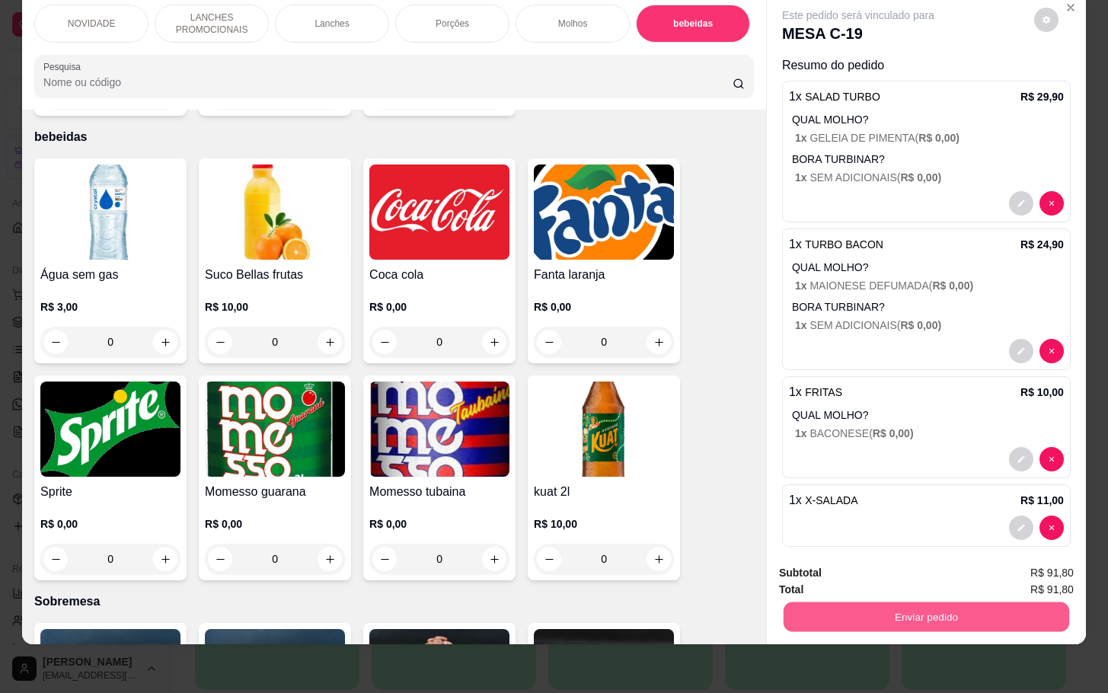
click at [907, 611] on button "Enviar pedido" at bounding box center [927, 617] width 286 height 30
click at [908, 551] on button "Não registrar e enviar pedido" at bounding box center [873, 562] width 158 height 29
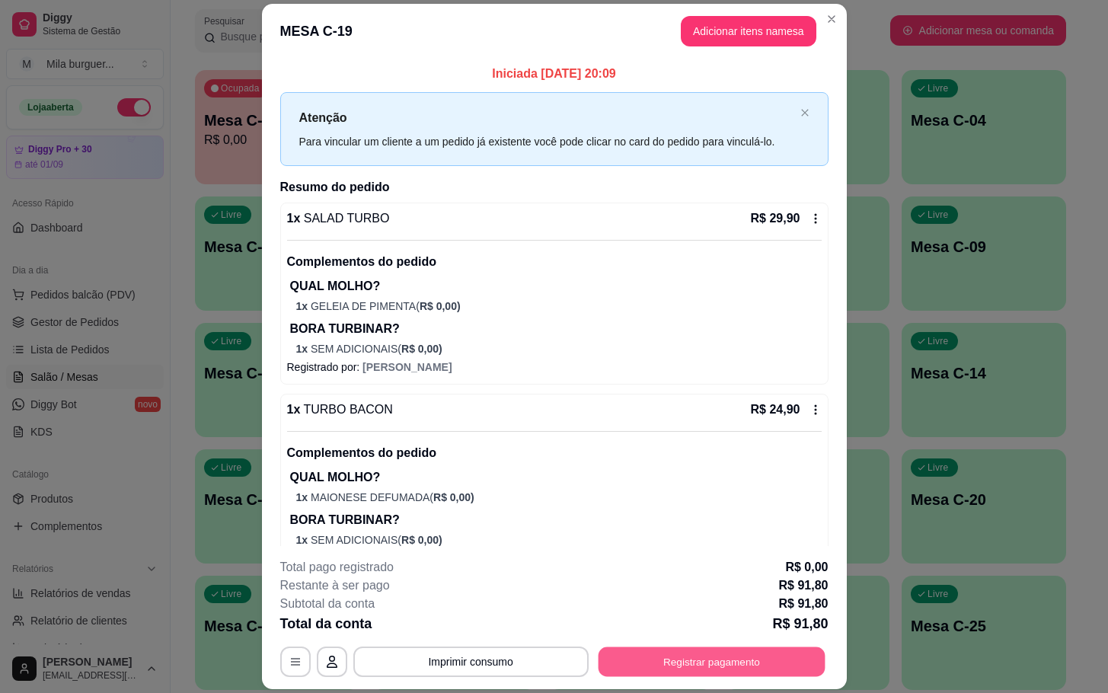
click at [737, 663] on button "Registrar pagamento" at bounding box center [711, 662] width 227 height 30
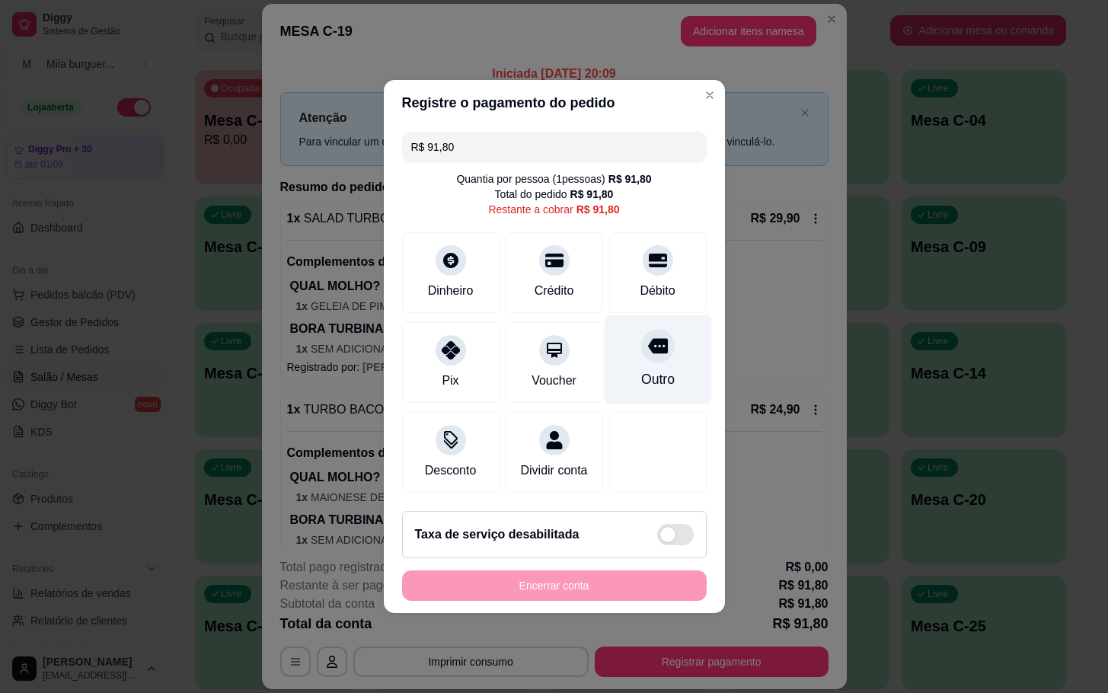
click at [665, 348] on div "Outro" at bounding box center [657, 359] width 107 height 89
type input "R$ 0,00"
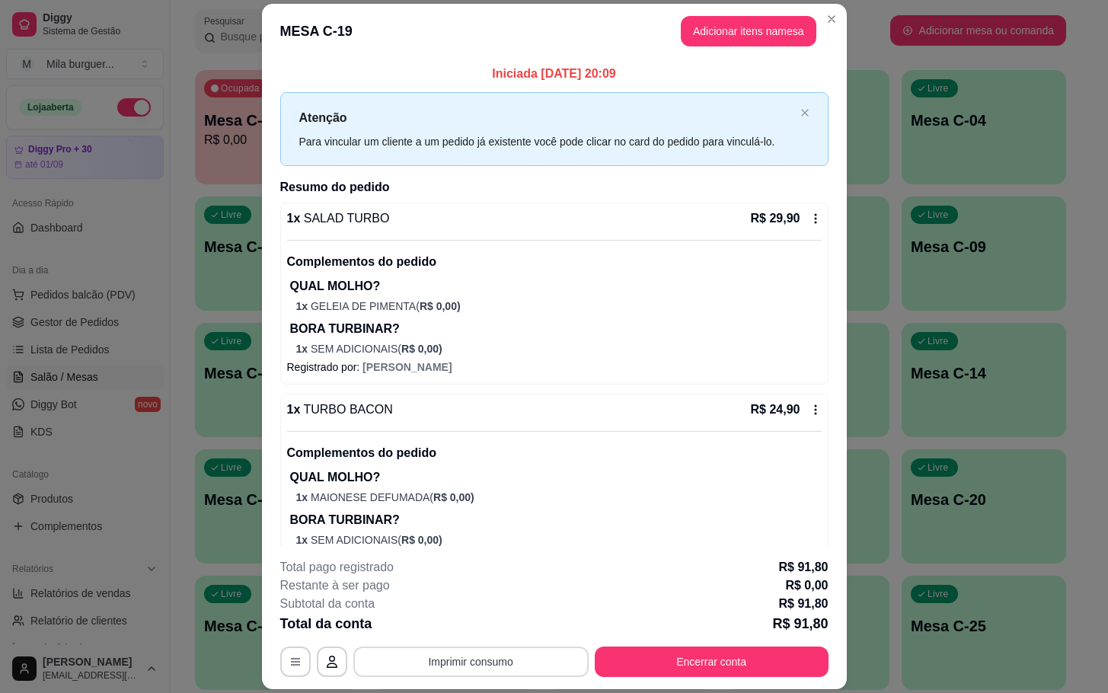
click at [490, 652] on button "Imprimir consumo" at bounding box center [470, 662] width 235 height 30
click at [491, 626] on button "IMPRESSORA" at bounding box center [467, 627] width 110 height 24
click at [492, 657] on button "Imprimir consumo" at bounding box center [470, 662] width 229 height 30
click at [489, 622] on button "IMPRESSORA" at bounding box center [467, 627] width 110 height 24
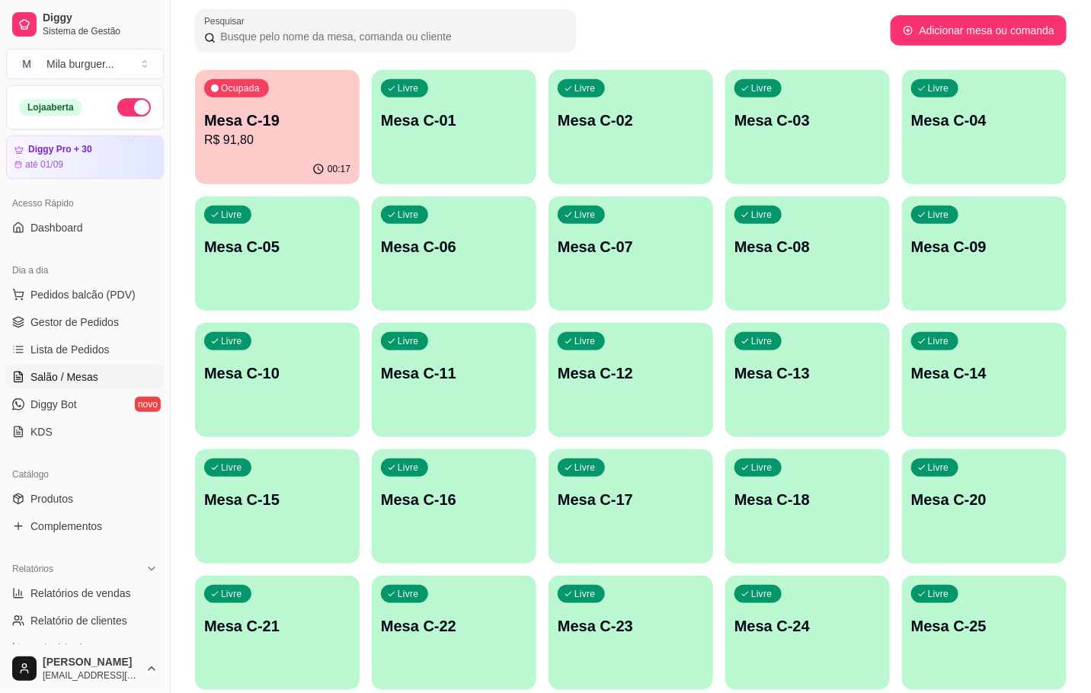
click at [979, 282] on div "Livre Mesa C-09" at bounding box center [984, 245] width 165 height 96
click at [916, 503] on p "Mesa C-20" at bounding box center [984, 499] width 146 height 21
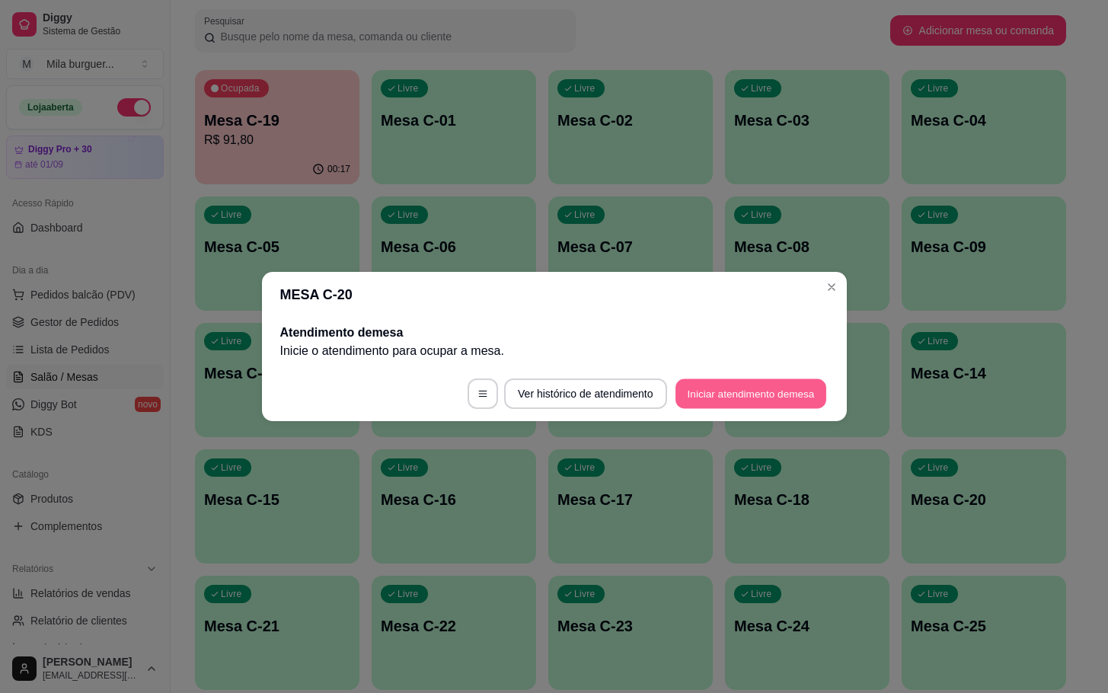
click at [727, 385] on button "Iniciar atendimento de mesa" at bounding box center [751, 394] width 151 height 30
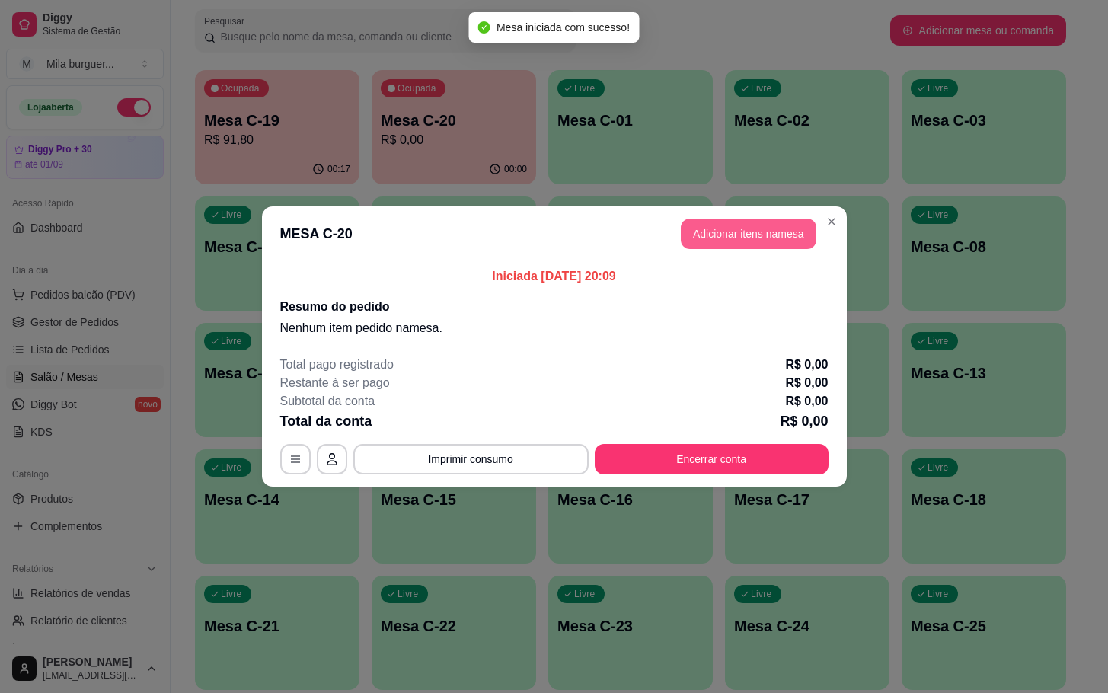
click at [727, 233] on button "Adicionar itens na mesa" at bounding box center [749, 234] width 136 height 30
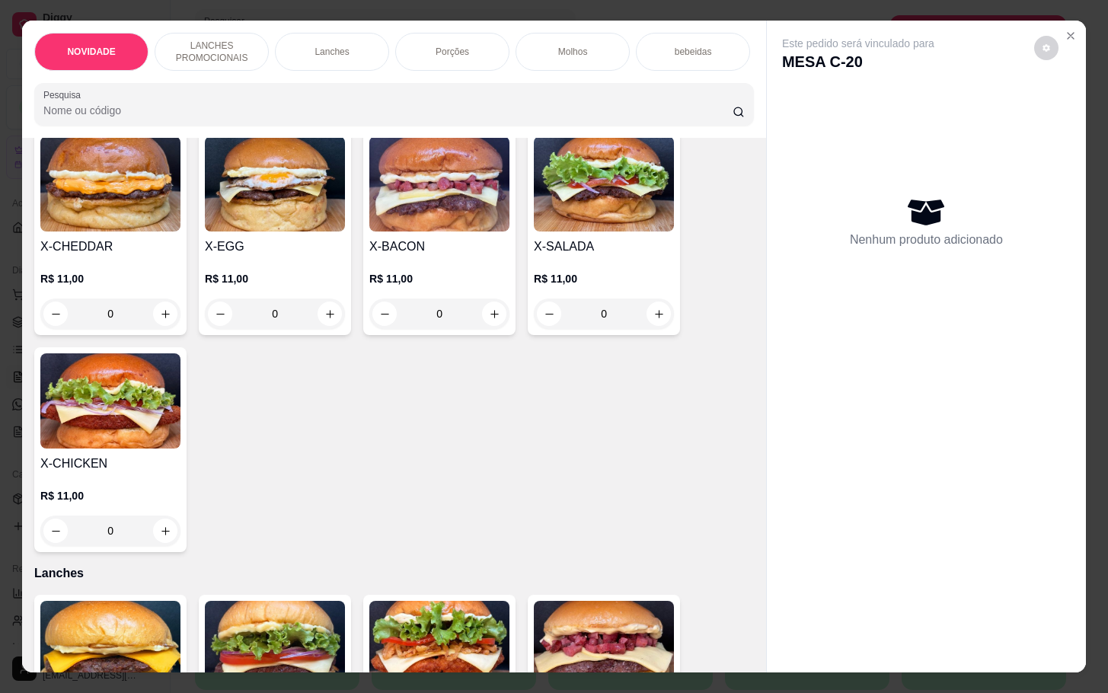
scroll to position [457, 0]
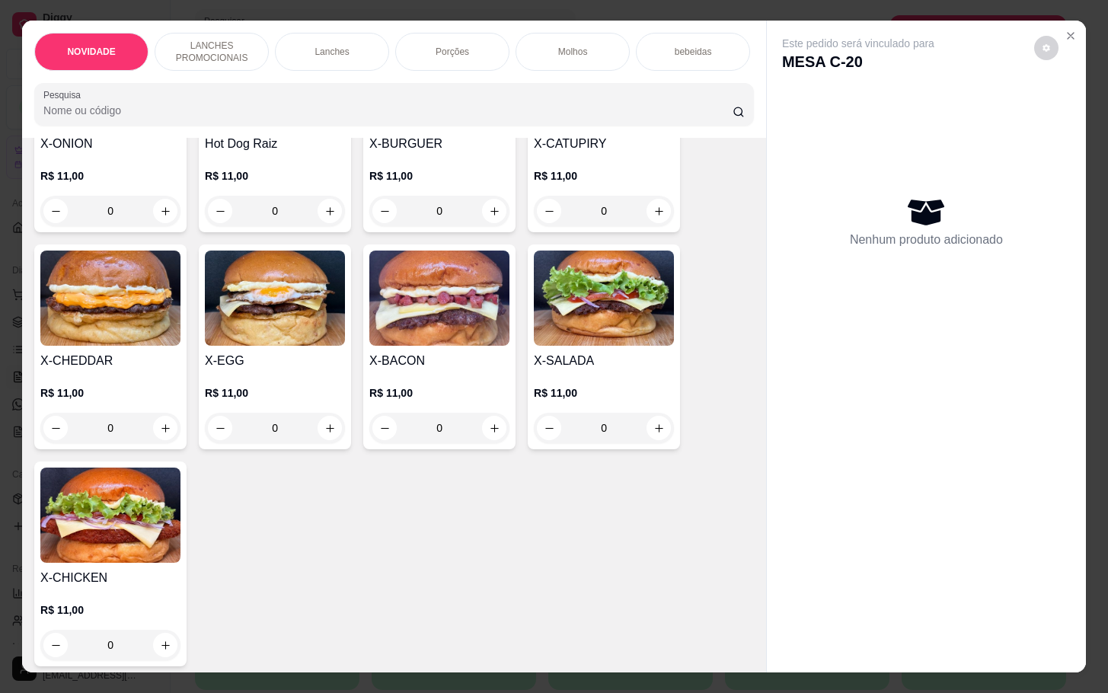
click at [638, 439] on div "0" at bounding box center [604, 428] width 140 height 30
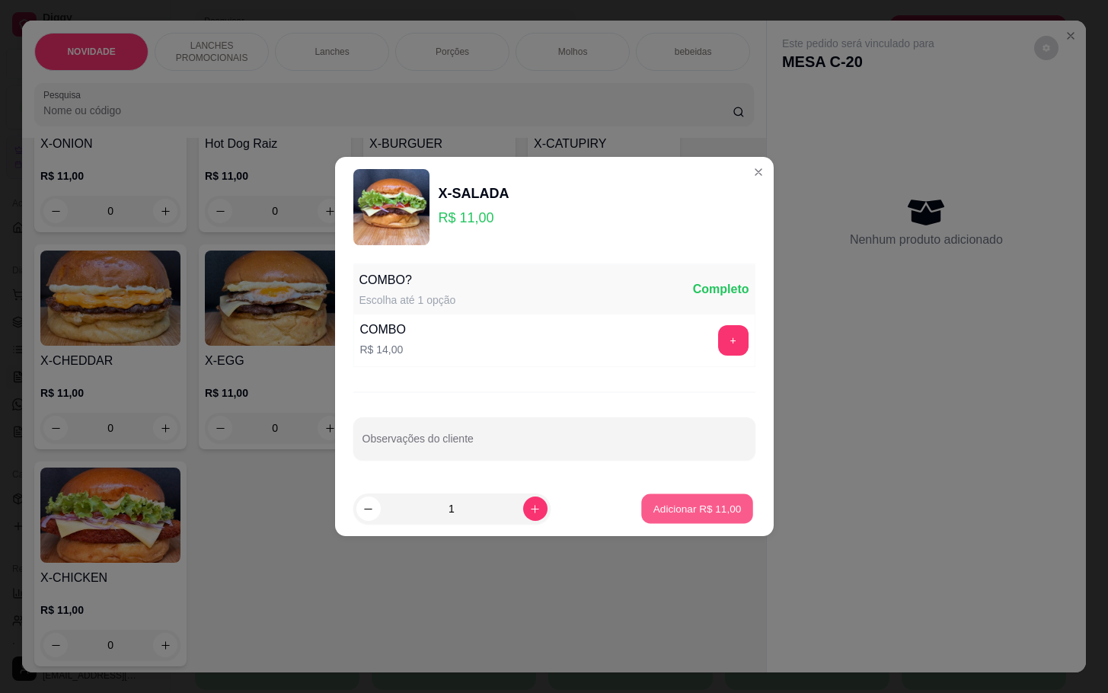
click at [686, 503] on p "Adicionar R$ 11,00" at bounding box center [698, 508] width 88 height 14
type input "1"
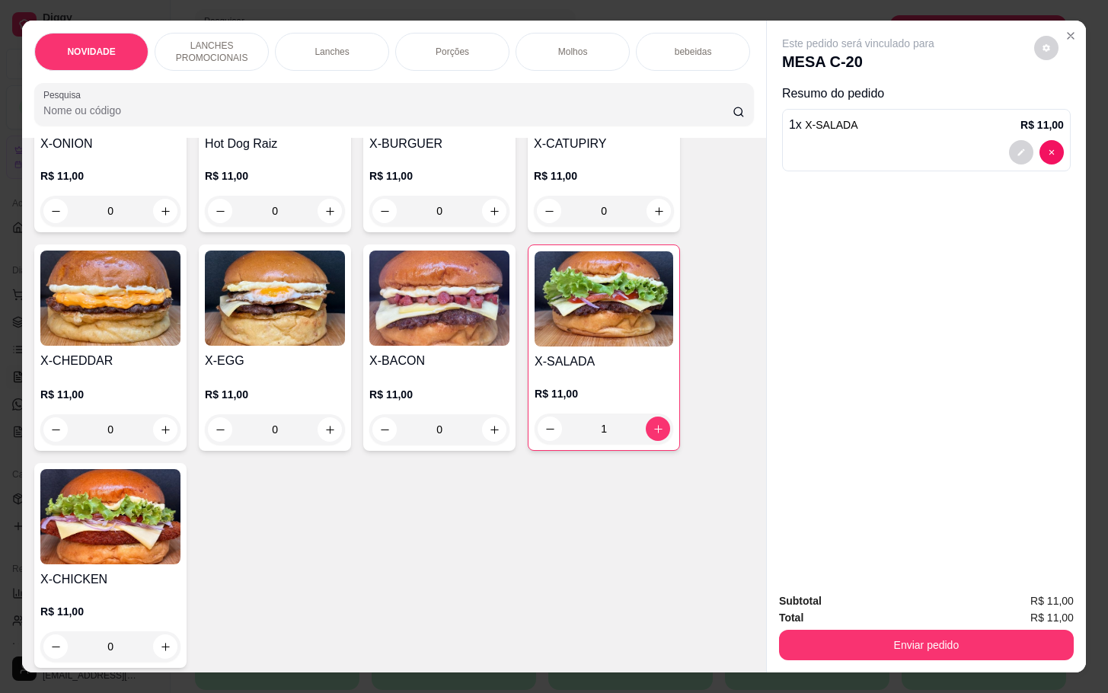
scroll to position [686, 0]
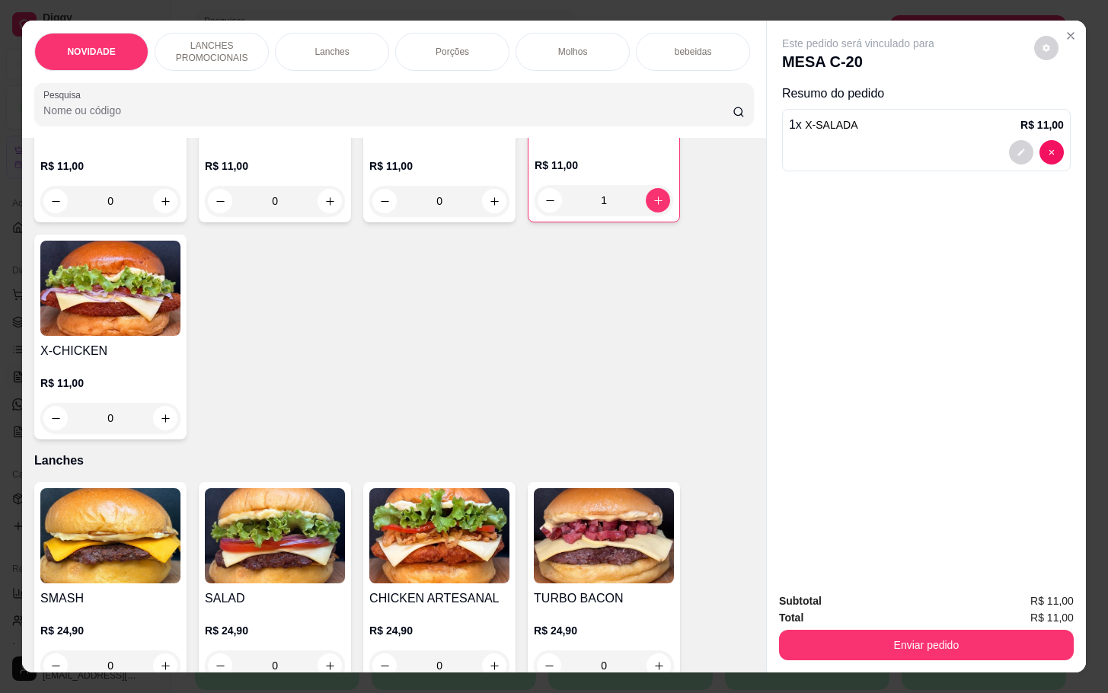
click at [169, 433] on div "0" at bounding box center [110, 418] width 140 height 30
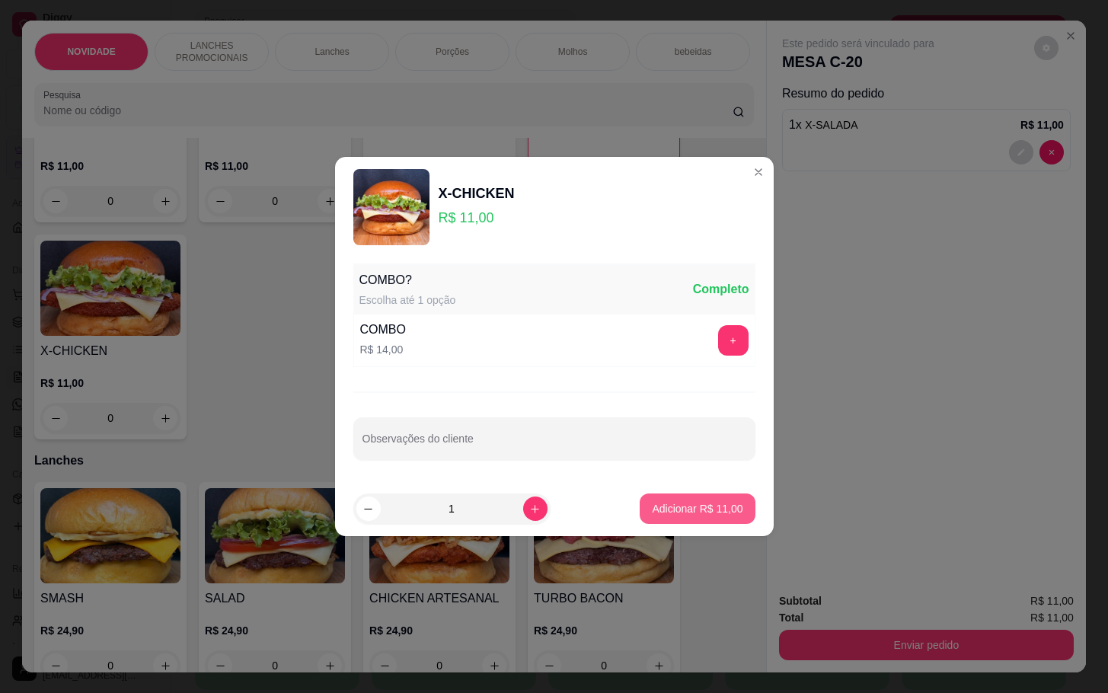
click at [652, 515] on p "Adicionar R$ 11,00" at bounding box center [697, 508] width 91 height 15
type input "1"
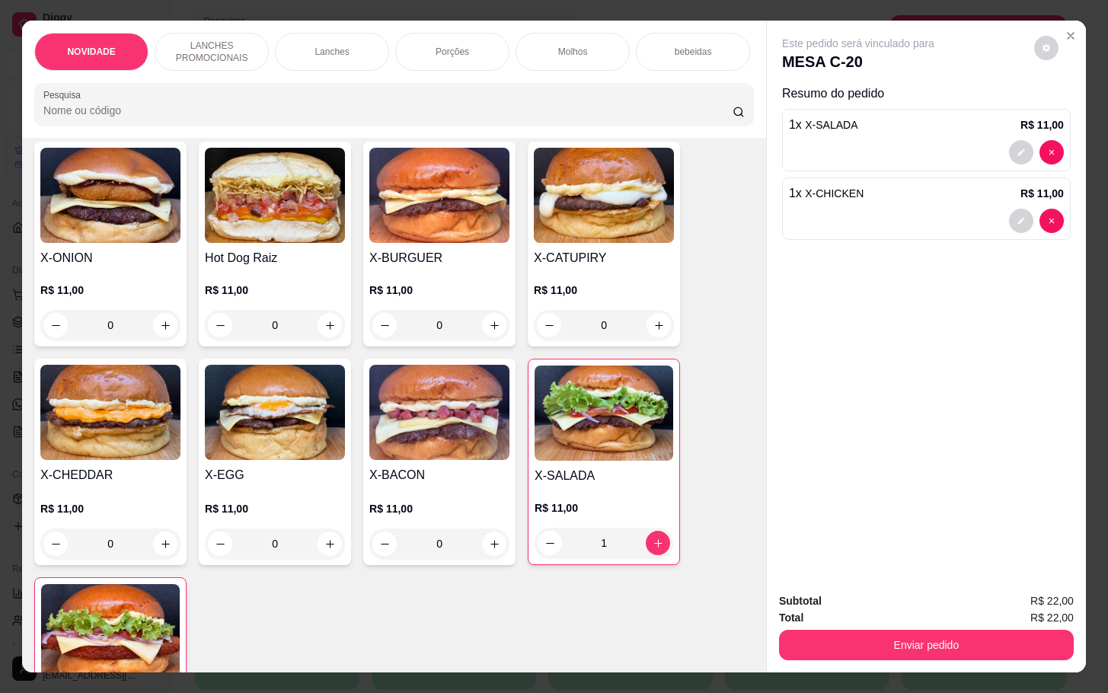
scroll to position [0, 0]
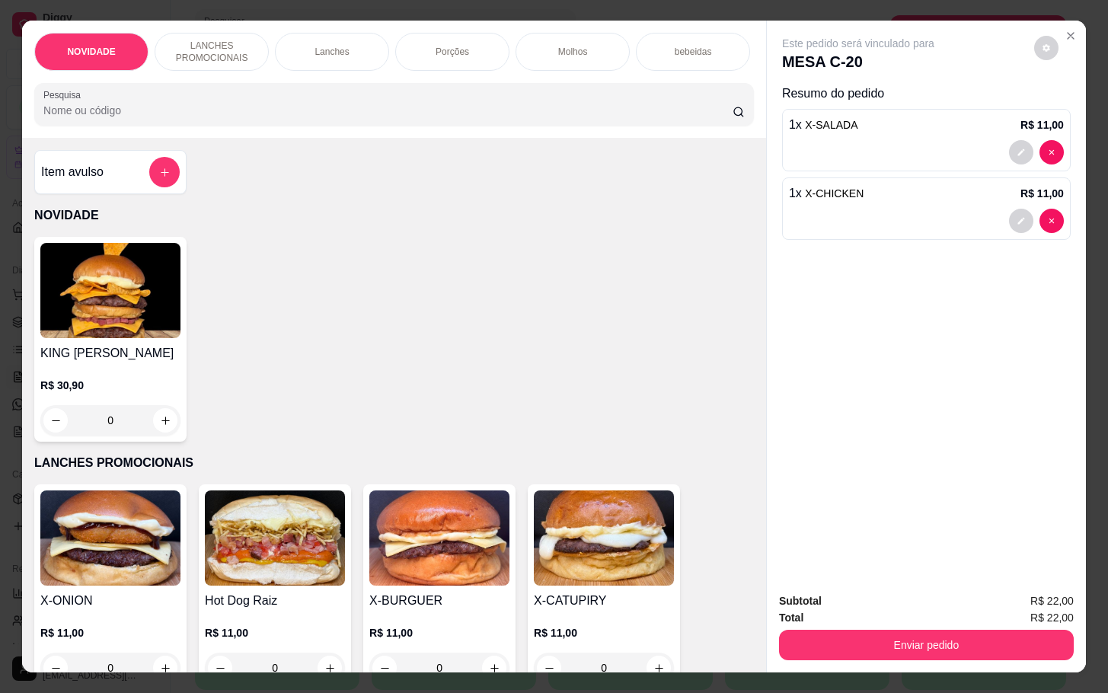
click at [681, 46] on p "bebeidas" at bounding box center [693, 52] width 37 height 12
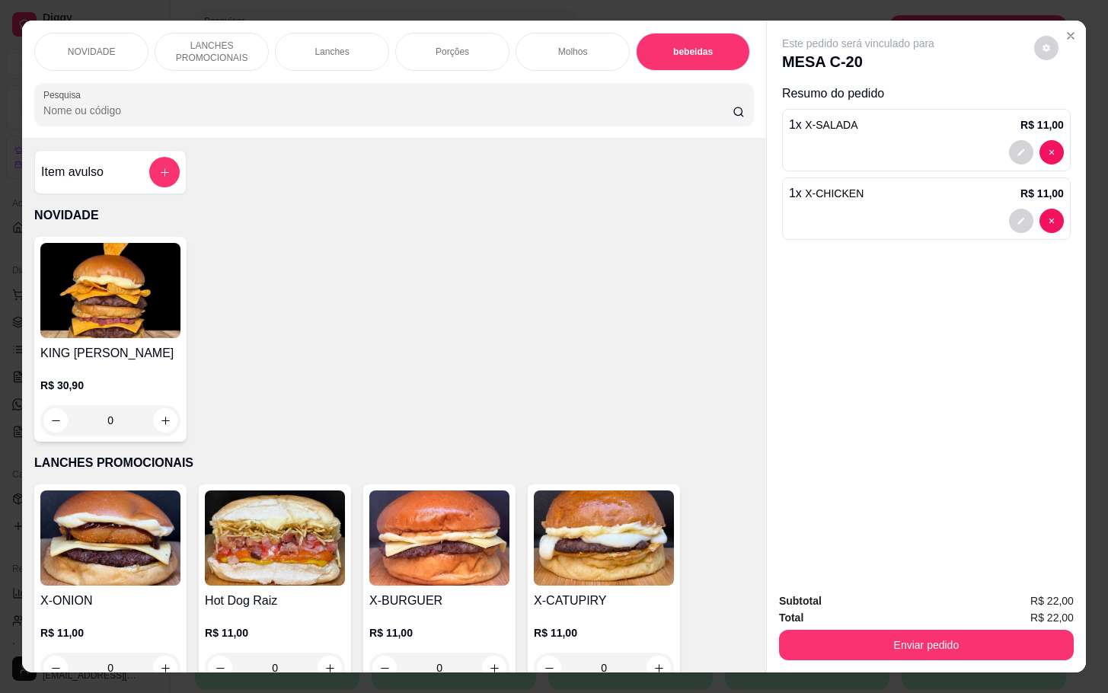
scroll to position [37, 0]
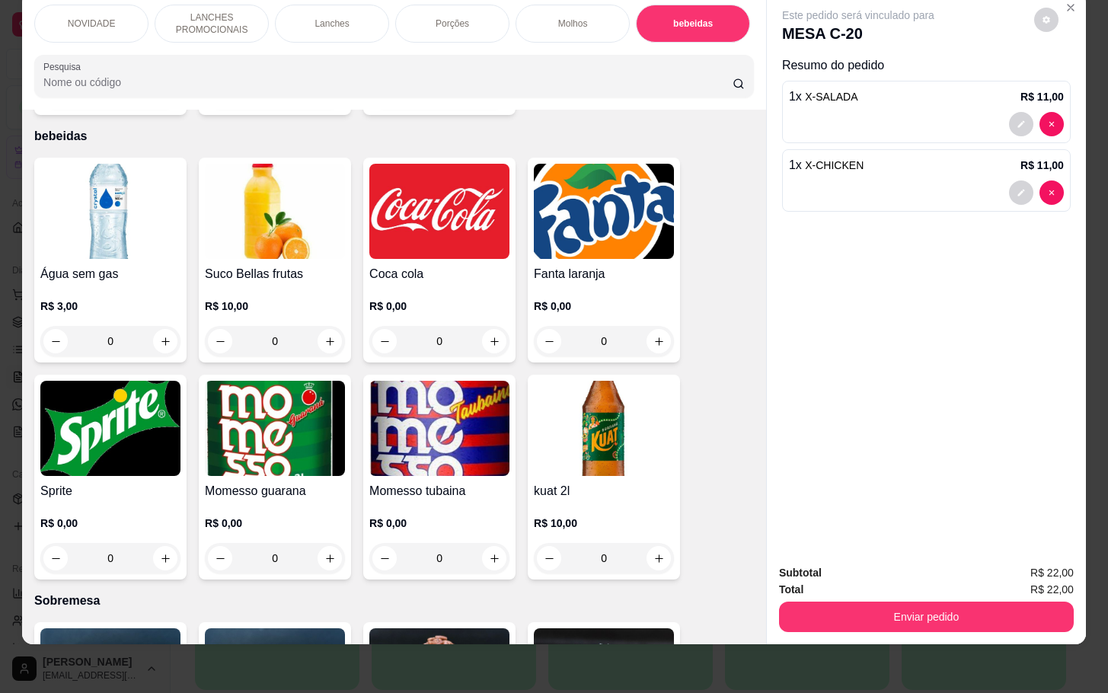
click at [496, 326] on div "0" at bounding box center [439, 341] width 140 height 30
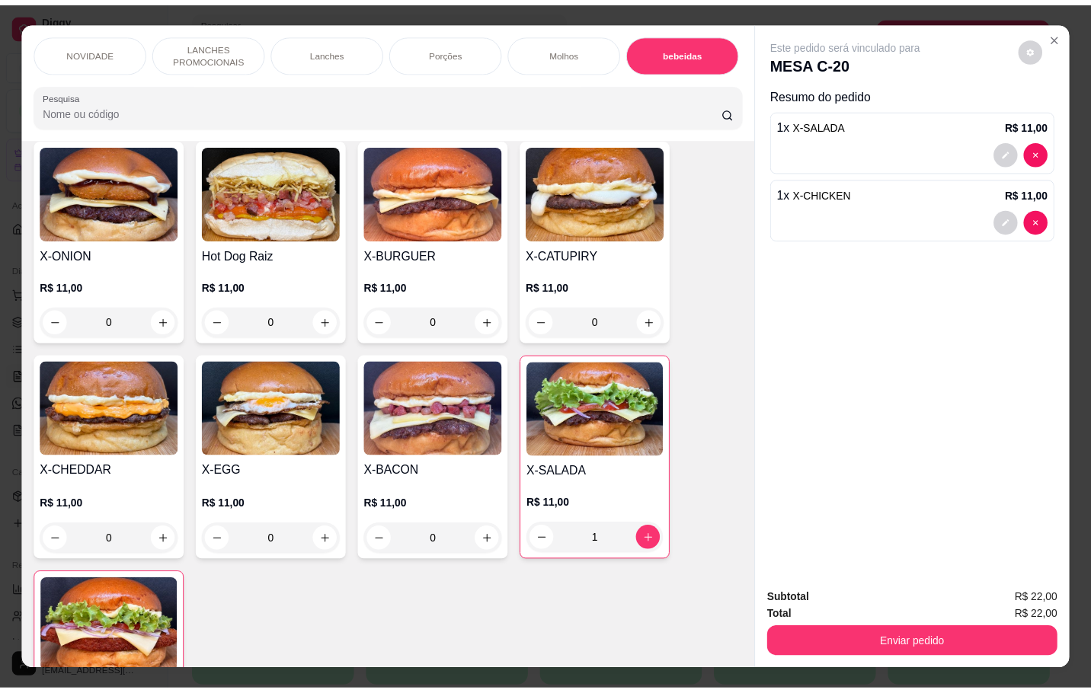
scroll to position [0, 0]
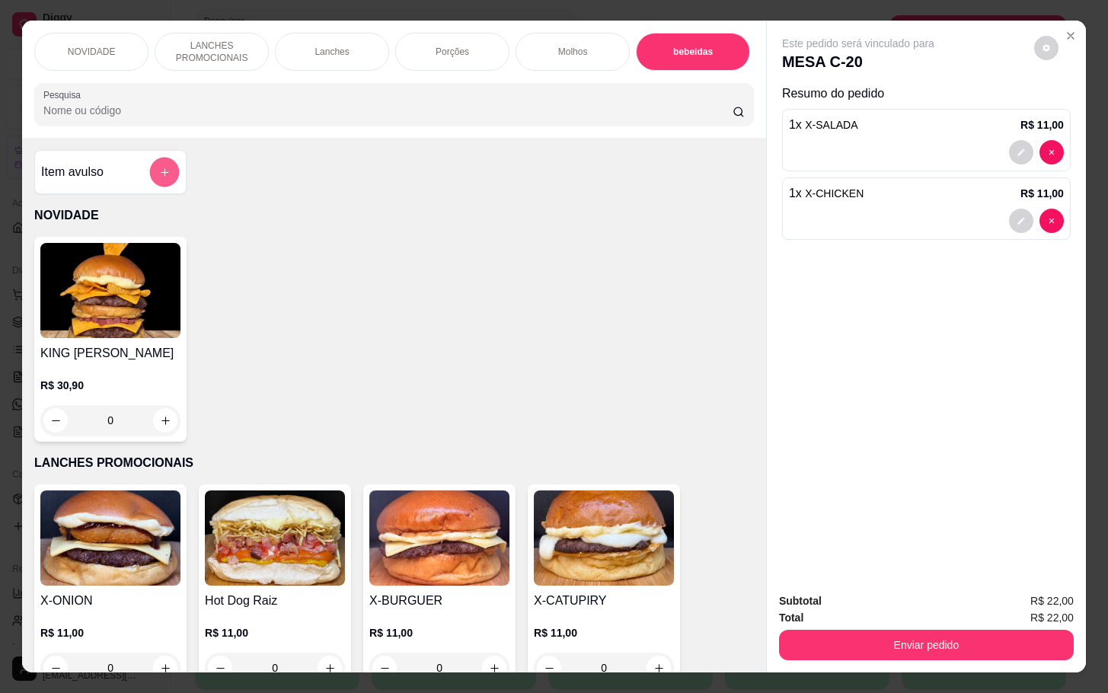
click at [158, 187] on button "add-separate-item" at bounding box center [165, 173] width 30 height 30
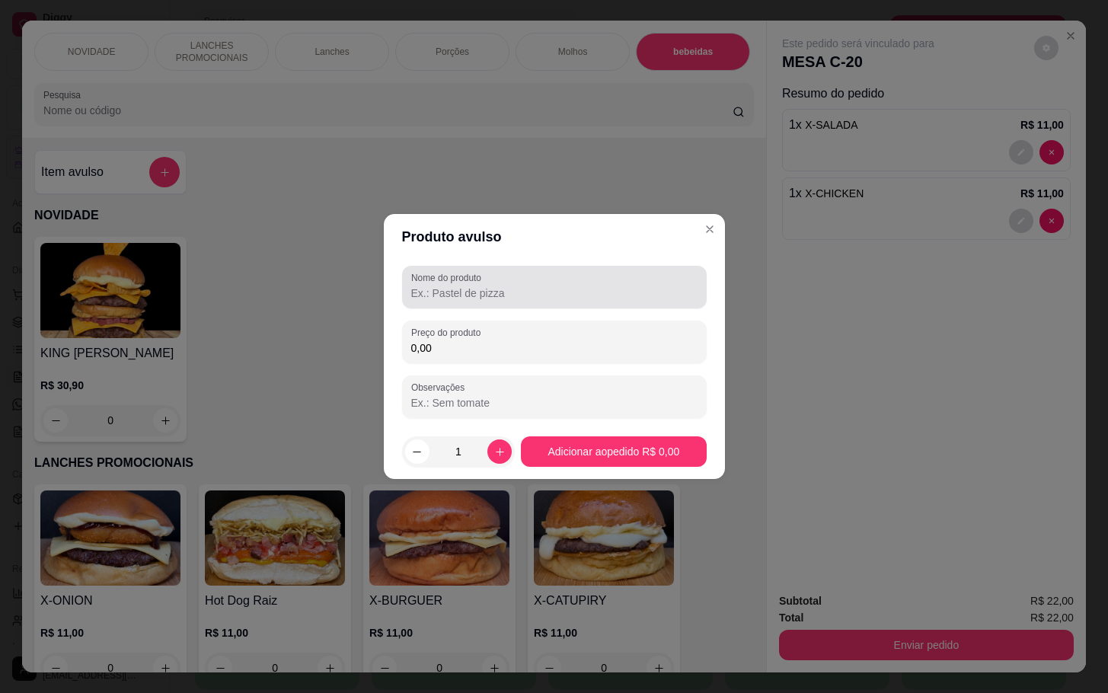
click at [531, 274] on div at bounding box center [554, 287] width 286 height 30
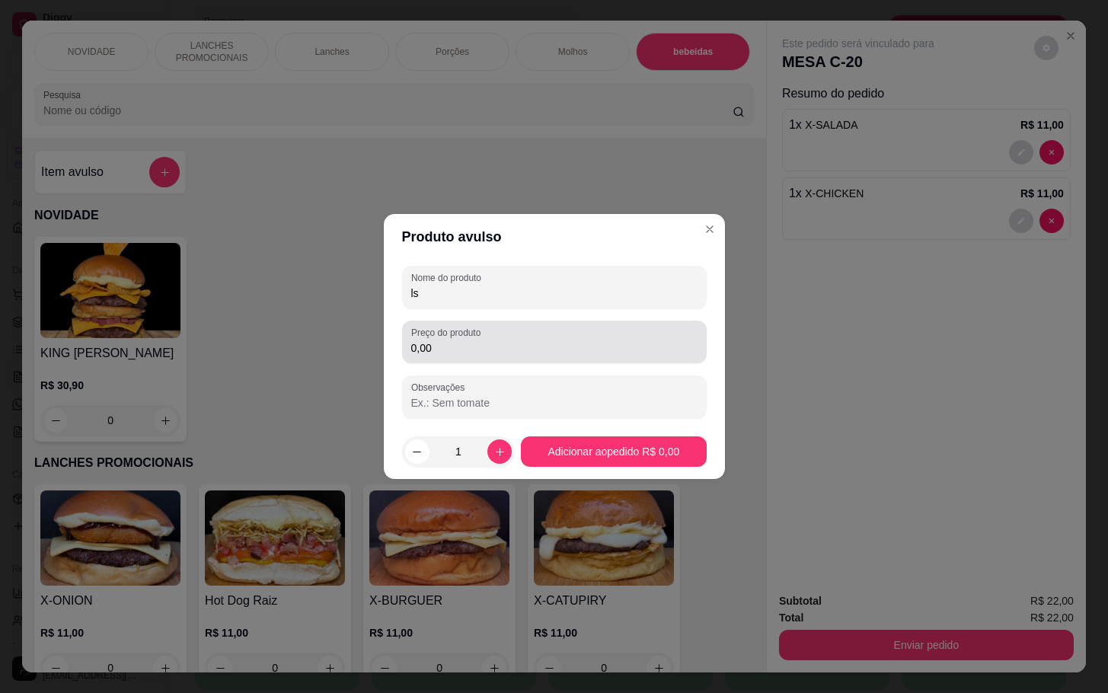
type input "ls"
click at [679, 356] on div "0,00" at bounding box center [554, 342] width 286 height 30
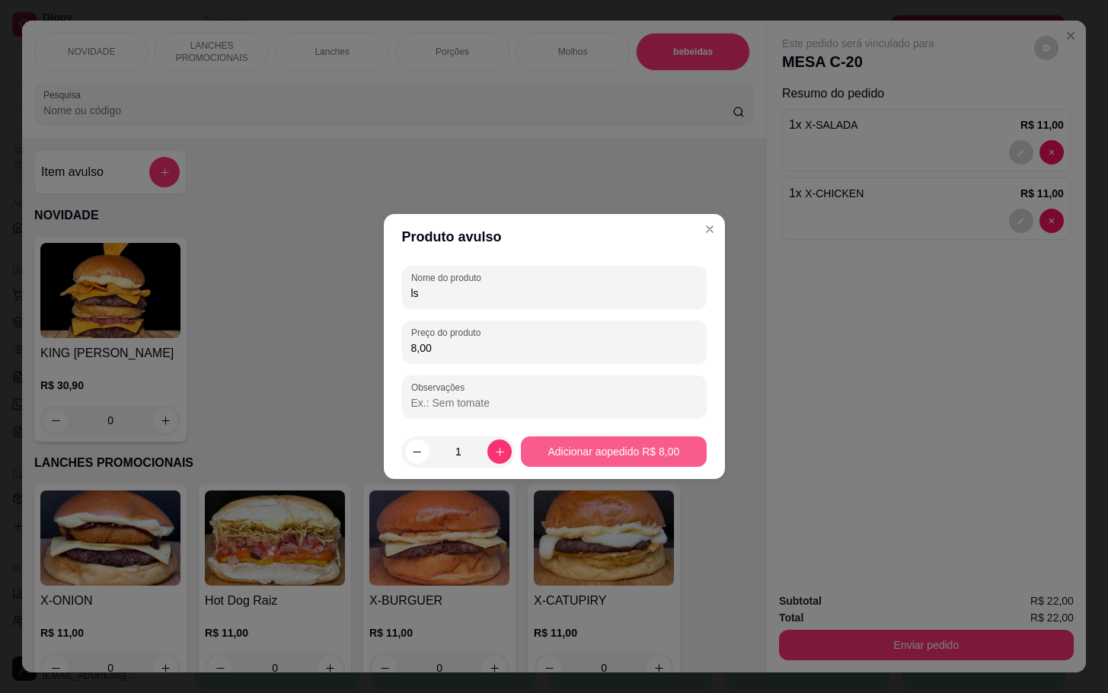
type input "8,00"
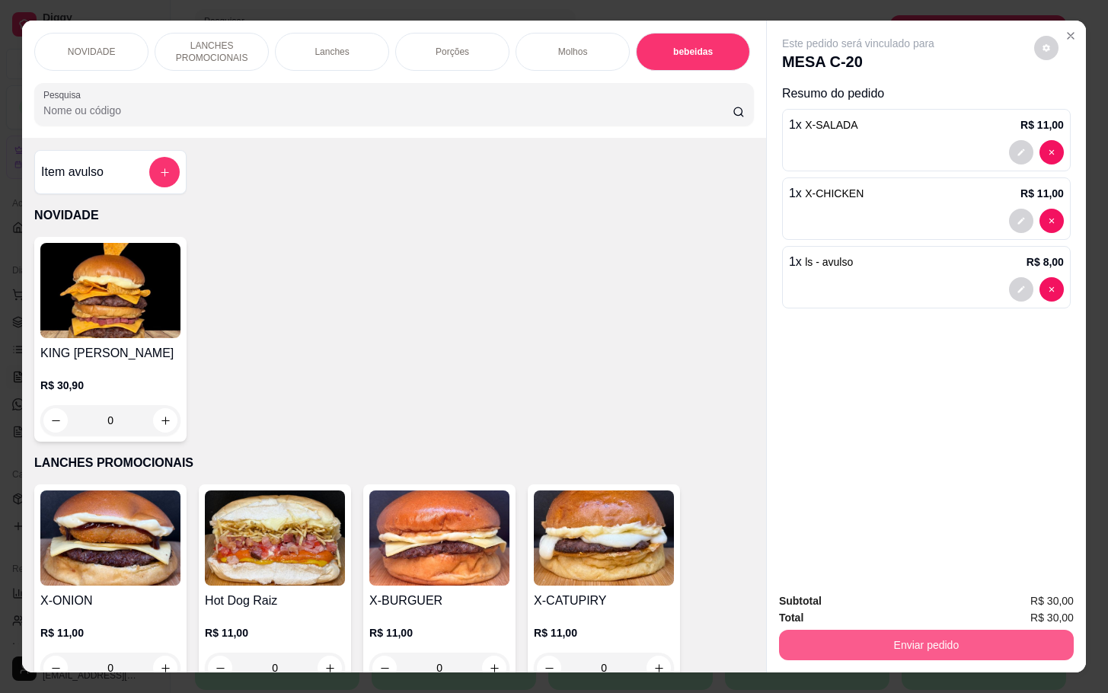
click at [844, 631] on button "Enviar pedido" at bounding box center [926, 645] width 295 height 30
click at [835, 608] on button "Não registrar e enviar pedido" at bounding box center [873, 599] width 158 height 29
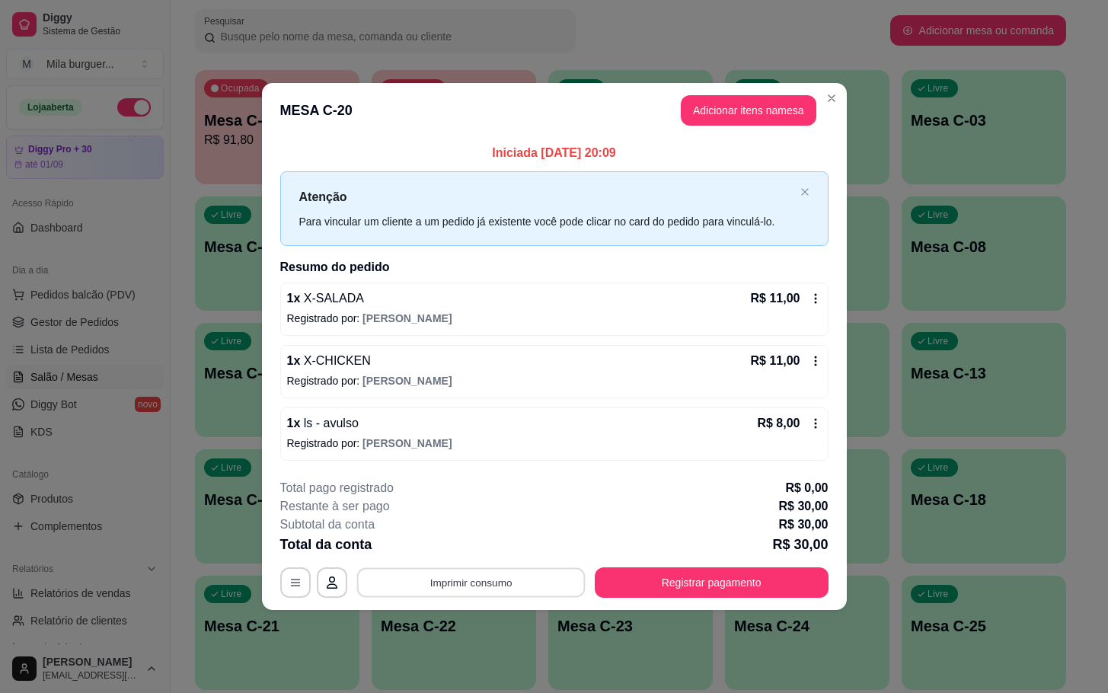
click at [469, 583] on button "Imprimir consumo" at bounding box center [470, 582] width 229 height 30
click at [473, 538] on button "IMPRESSORA" at bounding box center [475, 549] width 107 height 24
click at [474, 588] on button "Imprimir consumo" at bounding box center [470, 582] width 229 height 30
click at [465, 549] on button "IMPRESSORA" at bounding box center [475, 549] width 110 height 24
click at [638, 595] on button "Registrar pagamento" at bounding box center [712, 582] width 234 height 30
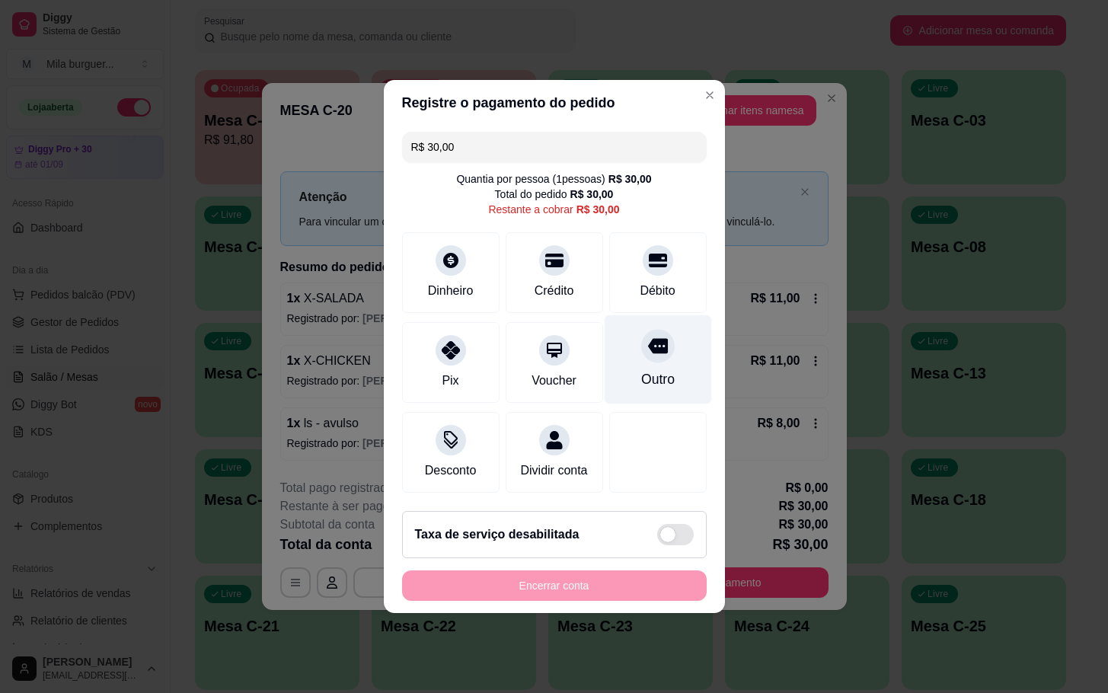
click at [622, 354] on div "Outro" at bounding box center [657, 359] width 107 height 89
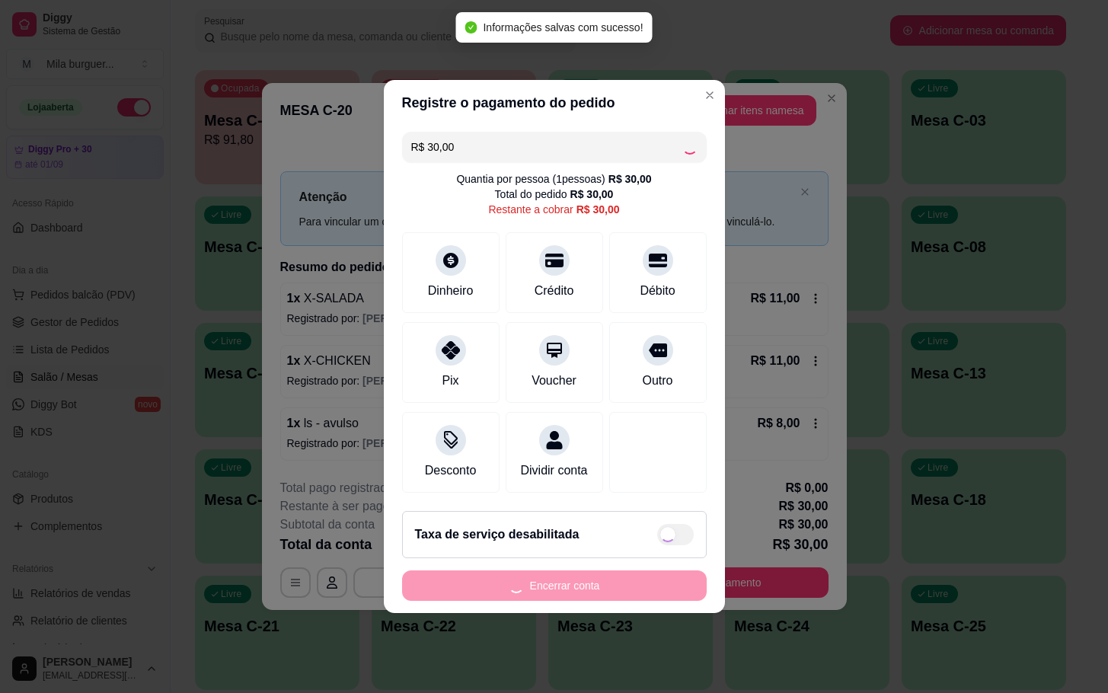
type input "R$ 0,00"
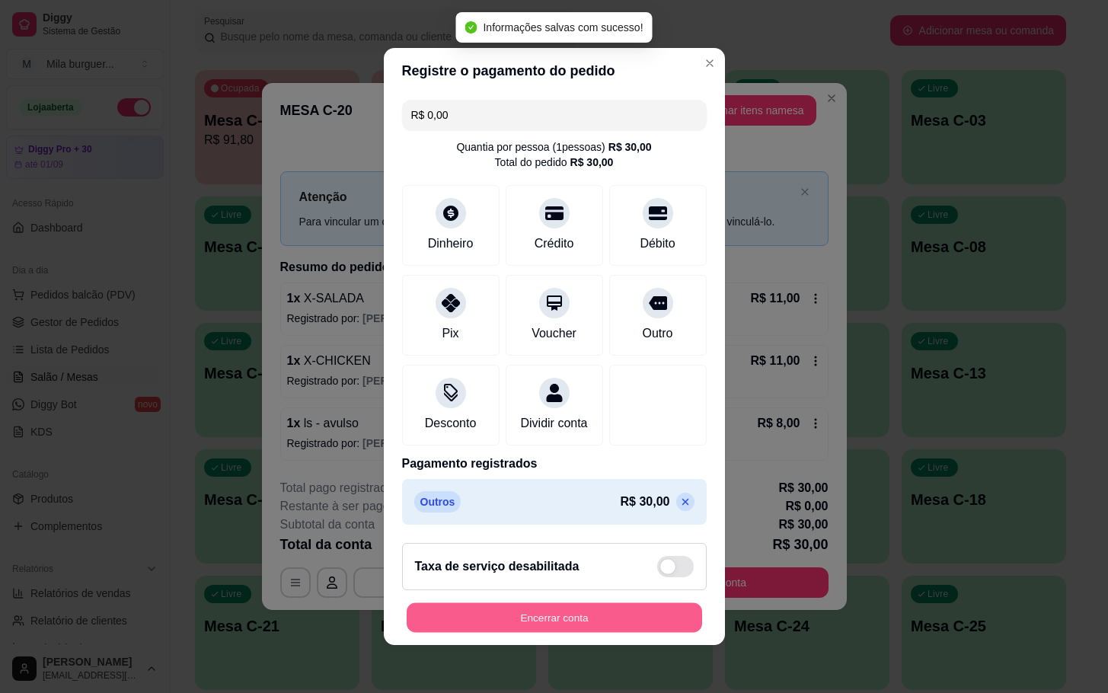
click at [549, 633] on button "Encerrar conta" at bounding box center [555, 618] width 296 height 30
